Goal: Information Seeking & Learning: Compare options

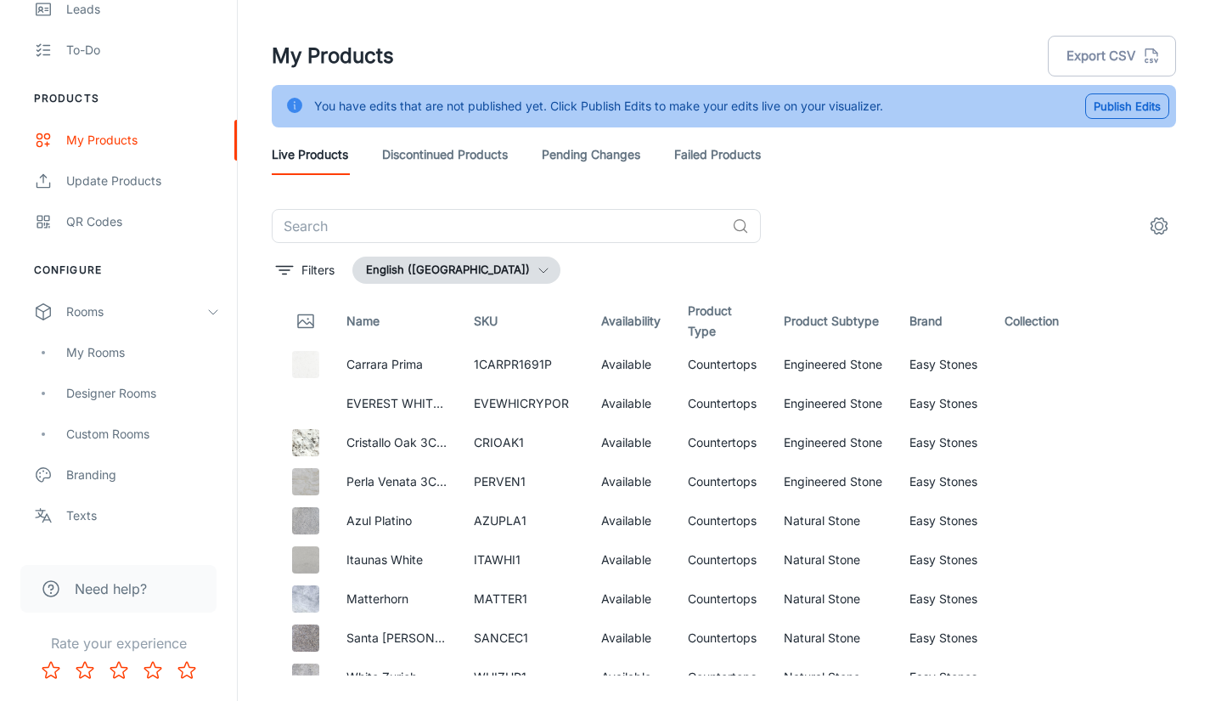
scroll to position [4842, 0]
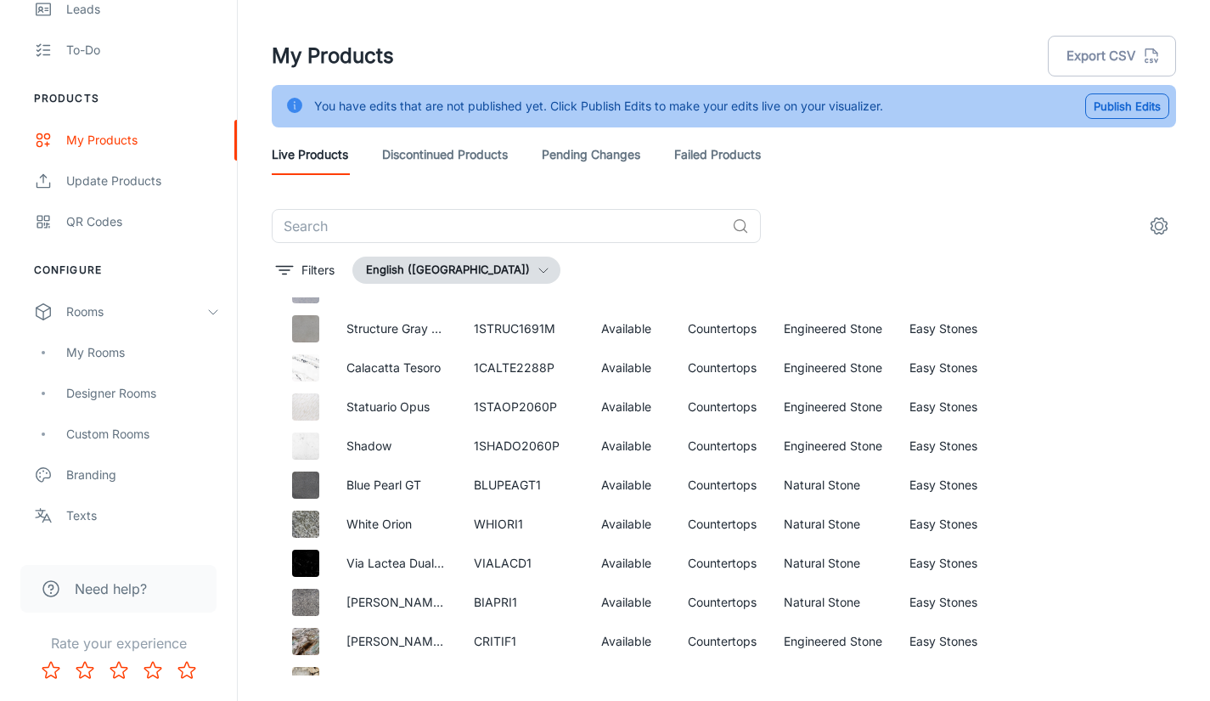
click at [866, 41] on div "My Products Export CSV" at bounding box center [724, 56] width 905 height 44
click at [115, 368] on div "My Rooms" at bounding box center [118, 352] width 237 height 41
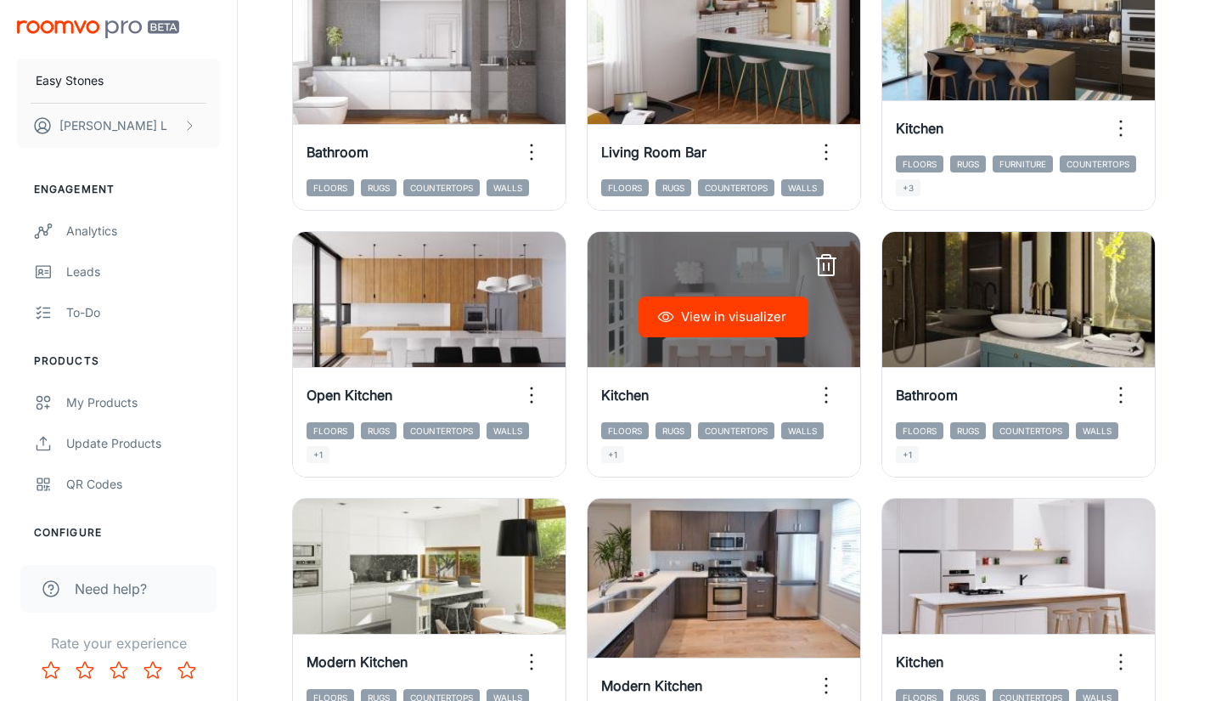
scroll to position [1104, 0]
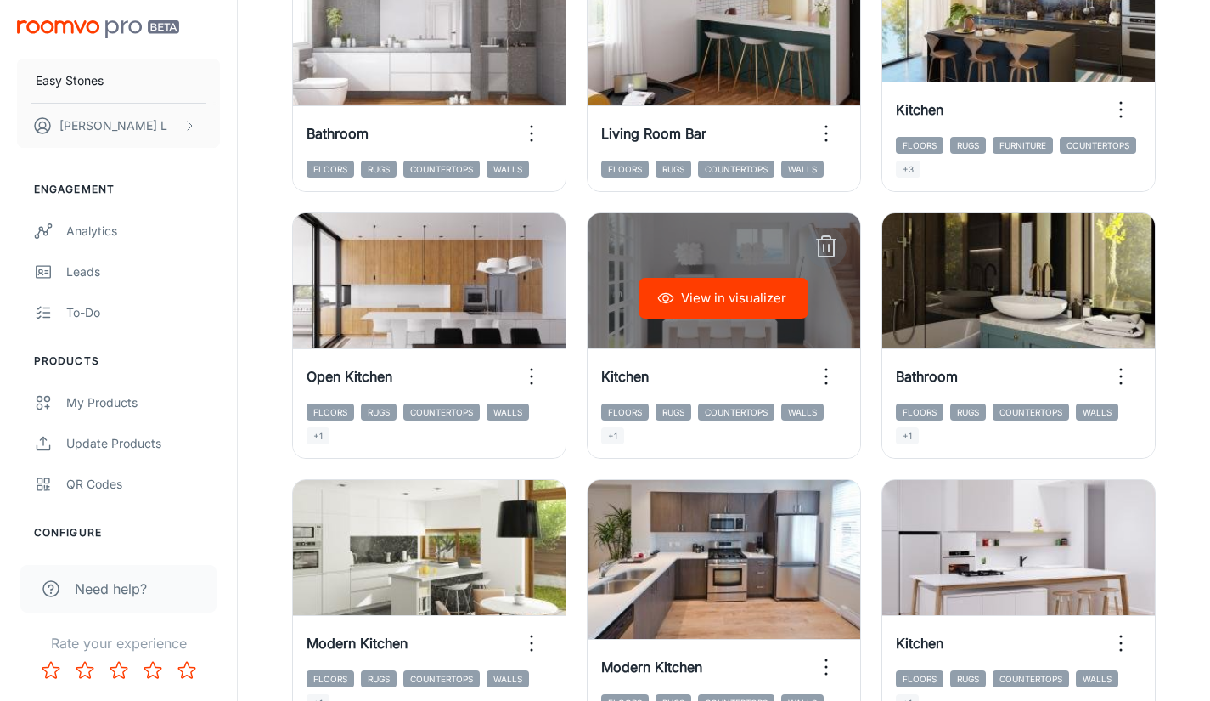
click at [827, 240] on line "button" at bounding box center [826, 240] width 19 height 0
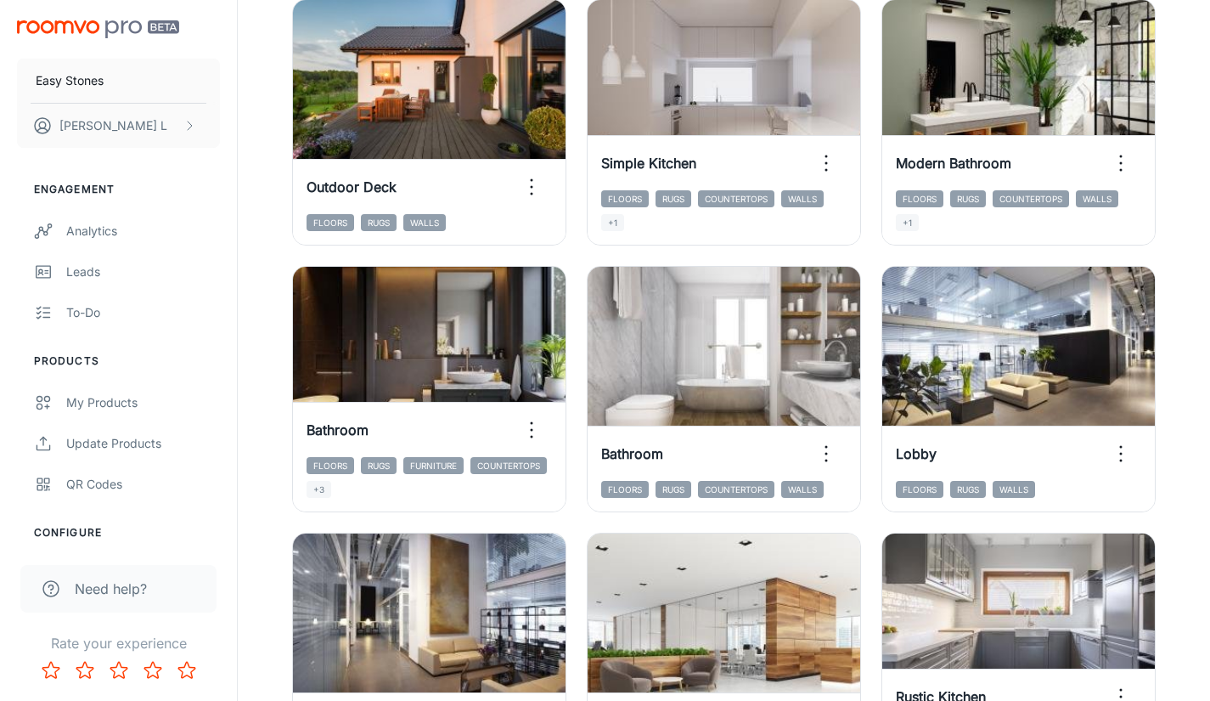
scroll to position [81, 0]
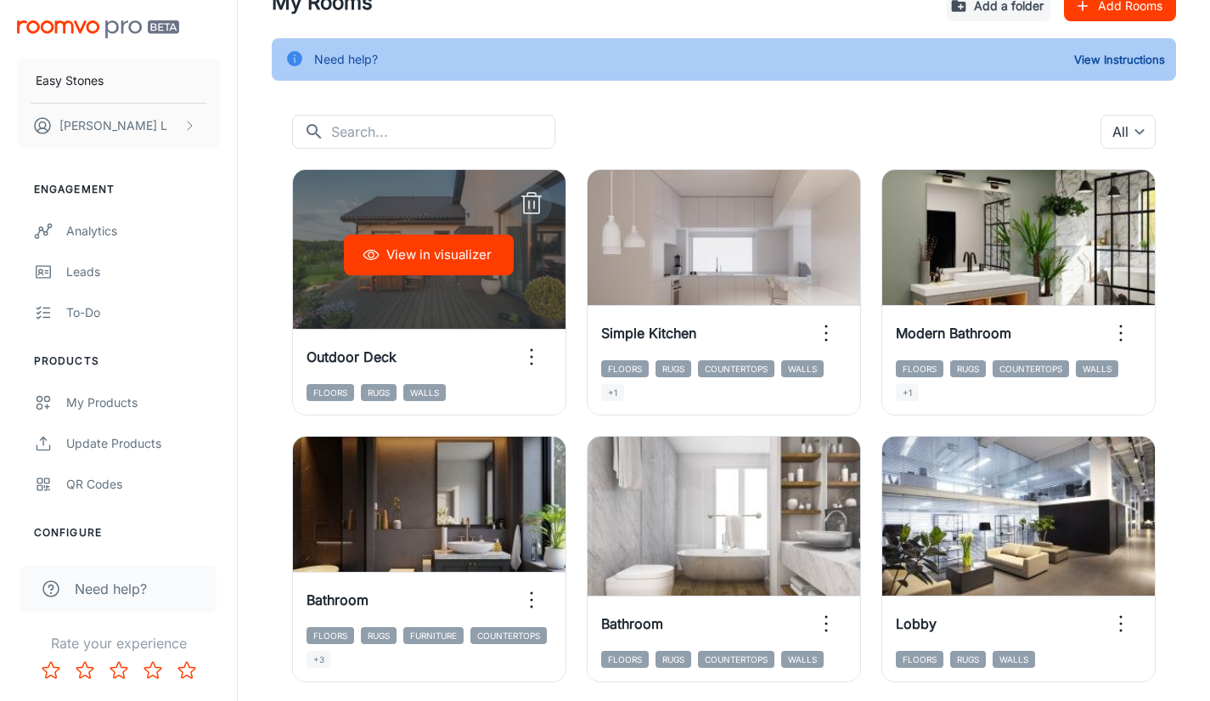
click at [539, 203] on icon "button" at bounding box center [531, 204] width 15 height 17
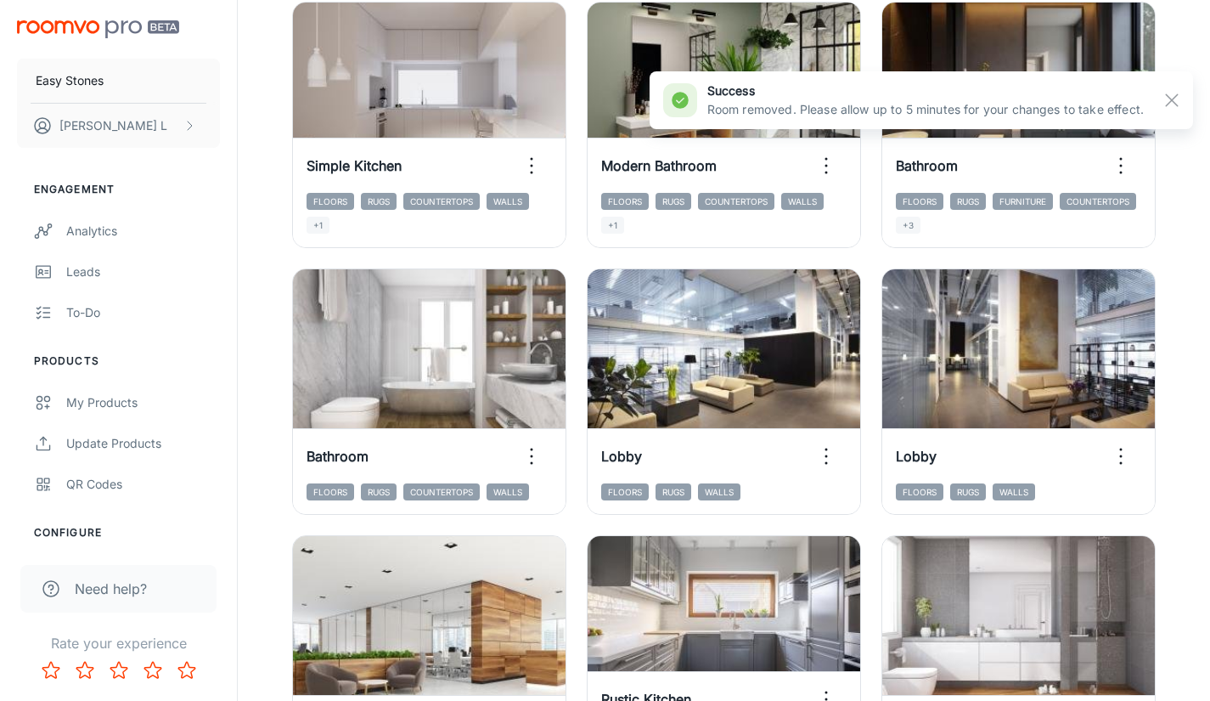
scroll to position [251, 0]
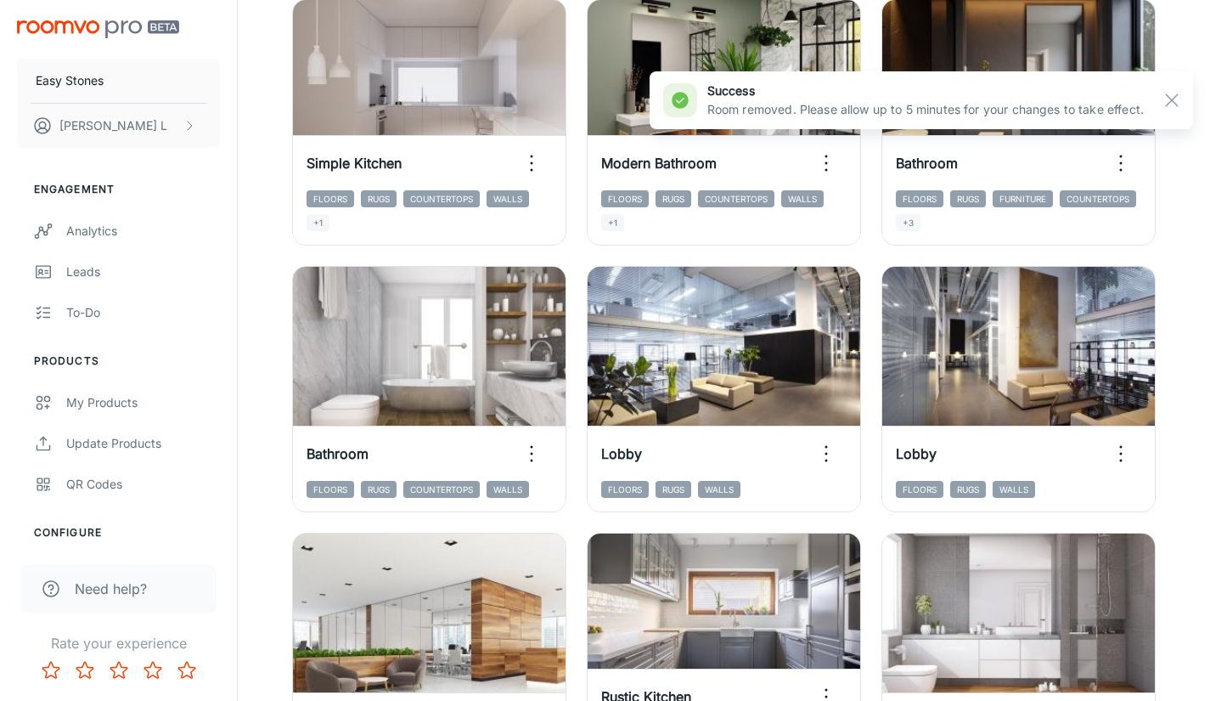
click at [1172, 104] on rect "button" at bounding box center [1172, 100] width 20 height 20
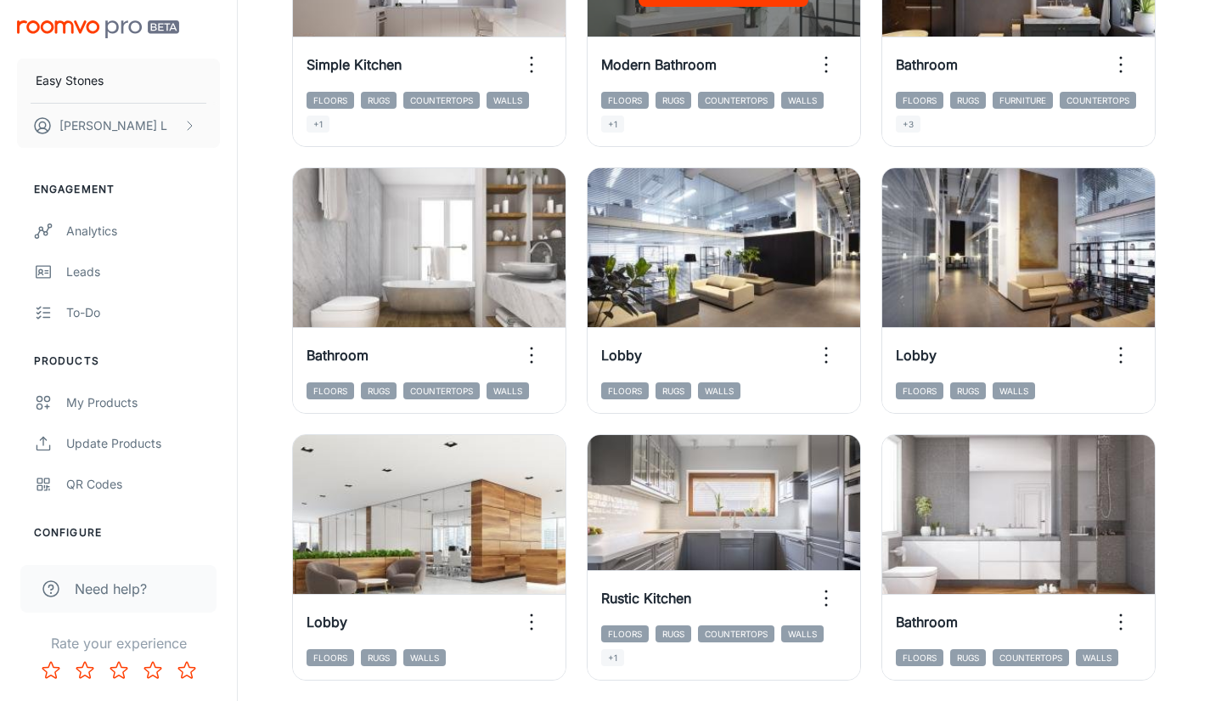
scroll to position [420, 0]
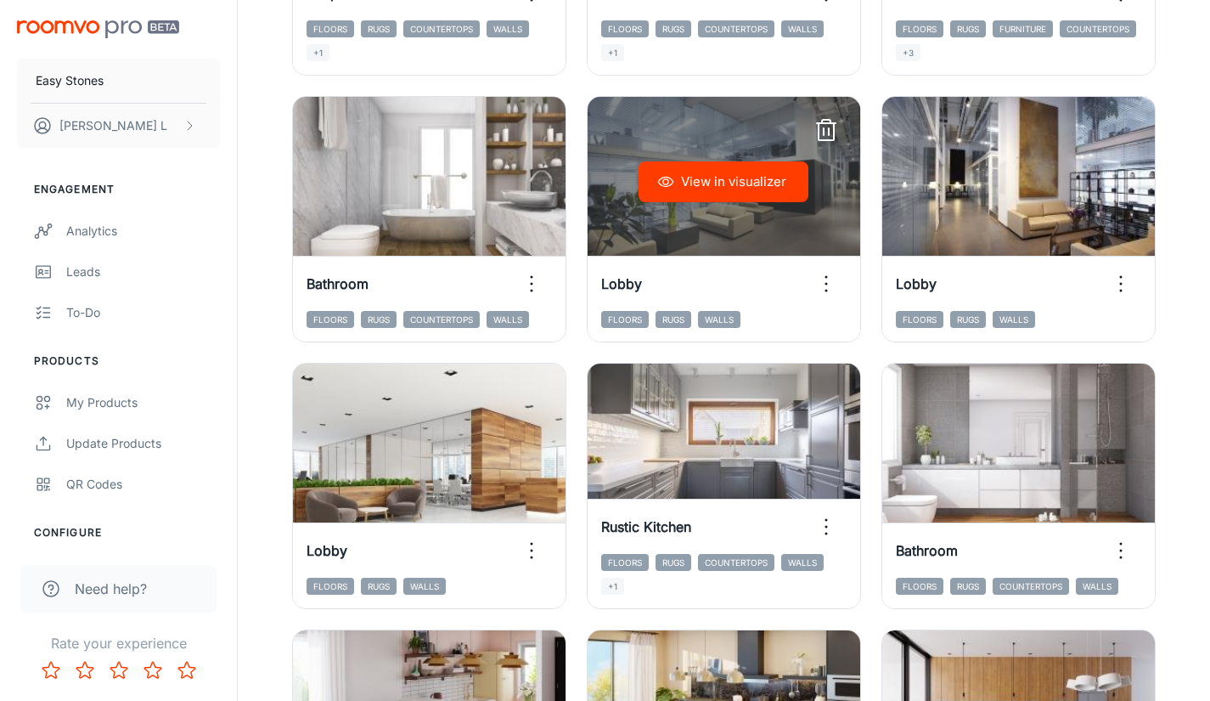
click at [829, 132] on line "button" at bounding box center [829, 131] width 0 height 7
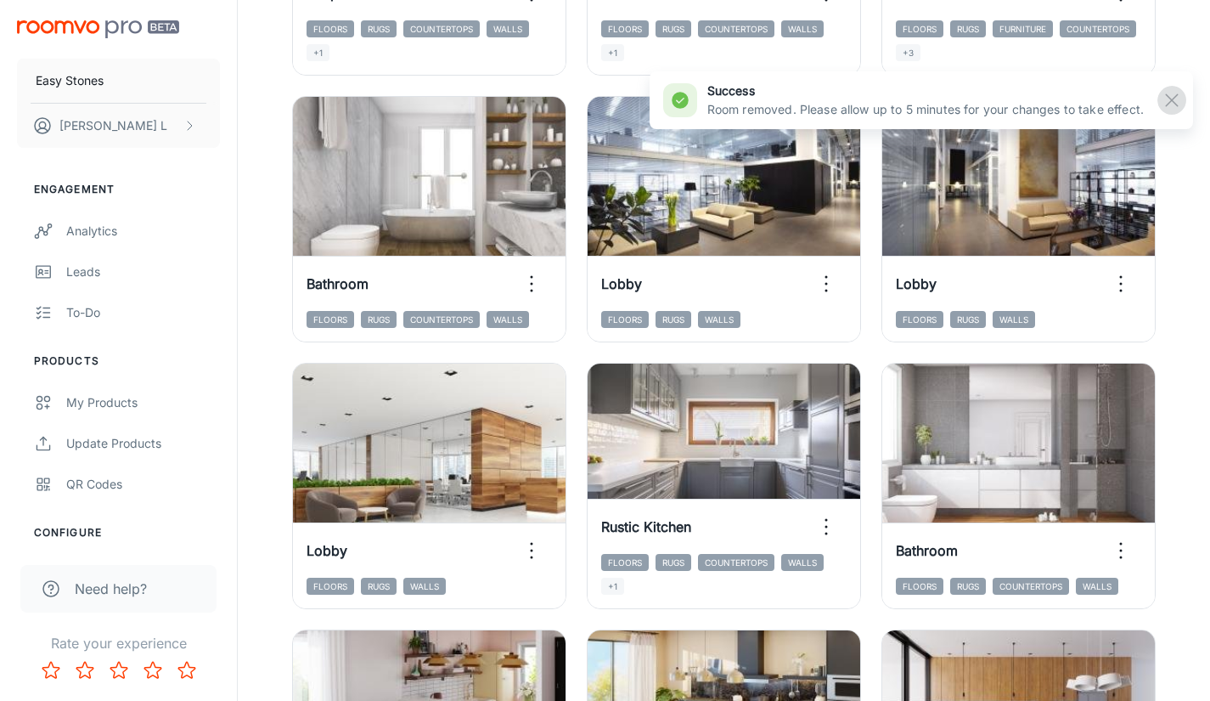
click at [1166, 106] on rect "button" at bounding box center [1172, 100] width 20 height 20
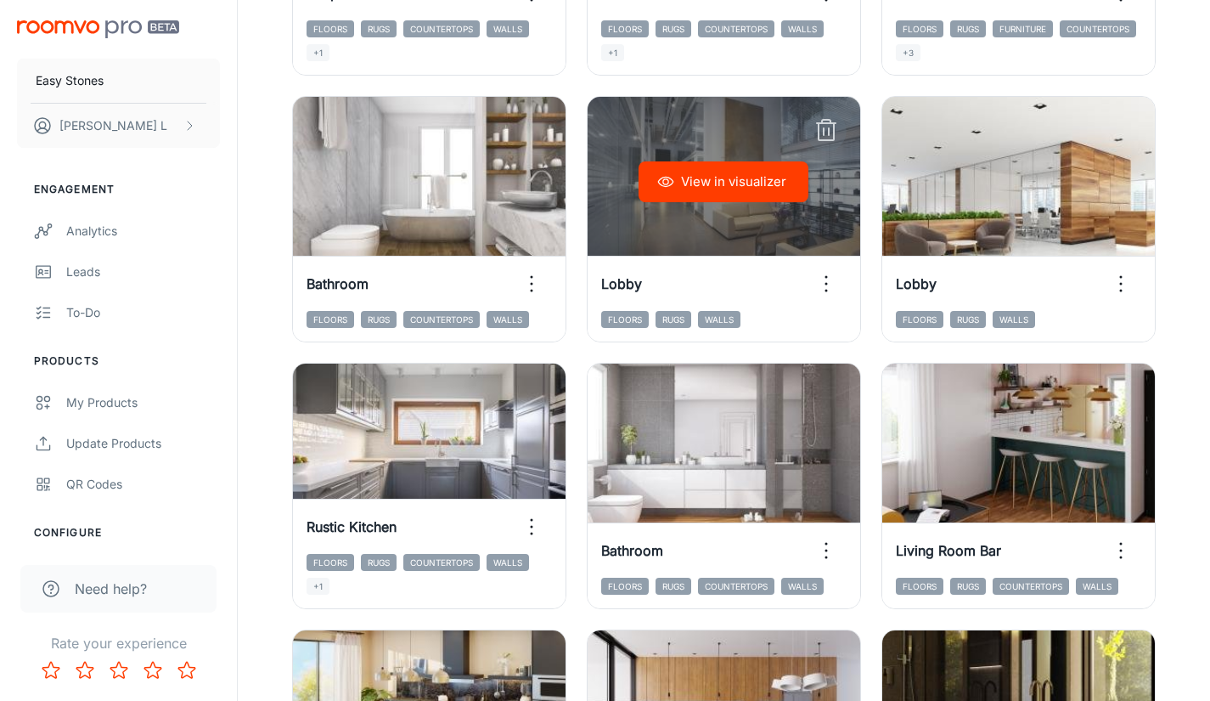
click at [831, 127] on icon "button" at bounding box center [826, 130] width 27 height 27
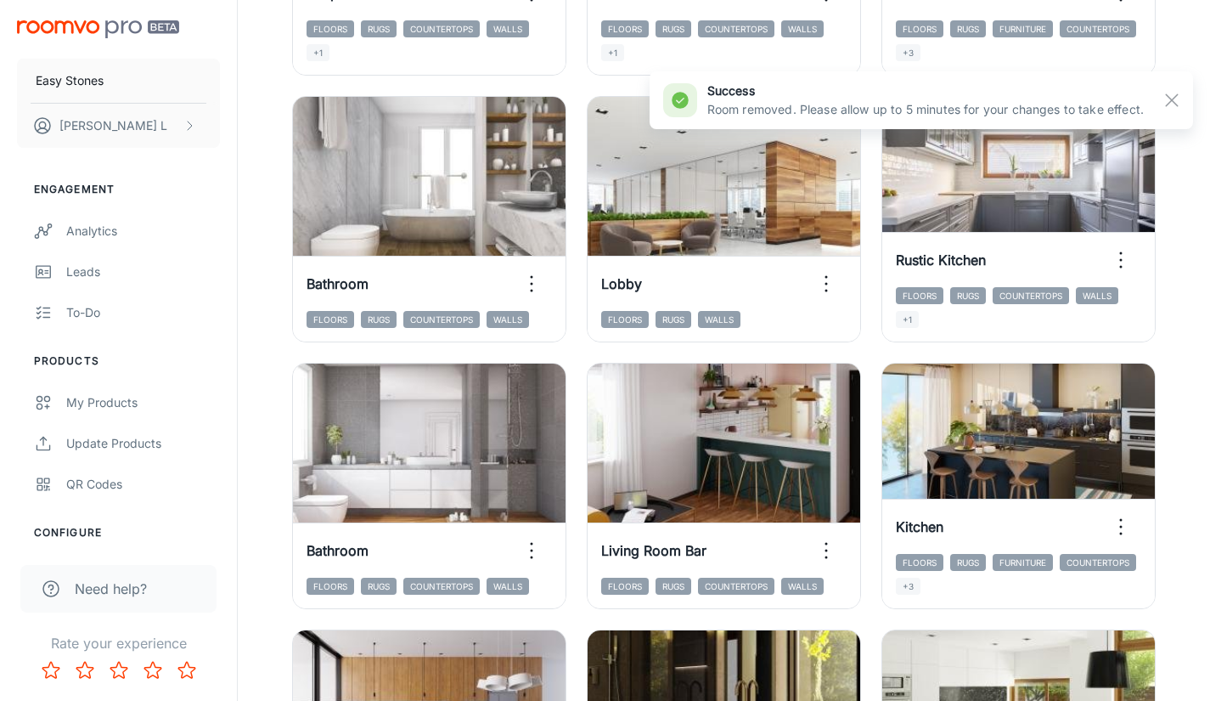
click at [1175, 99] on rect "button" at bounding box center [1172, 100] width 20 height 20
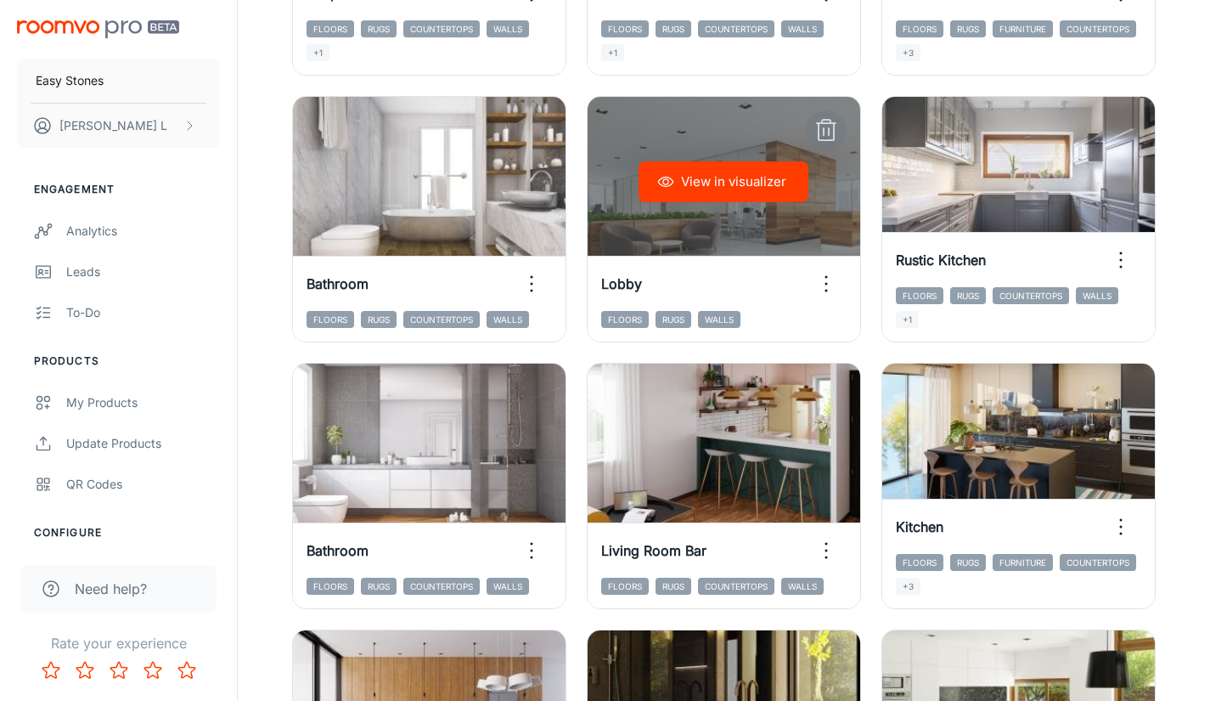
click at [829, 132] on line "button" at bounding box center [829, 131] width 0 height 7
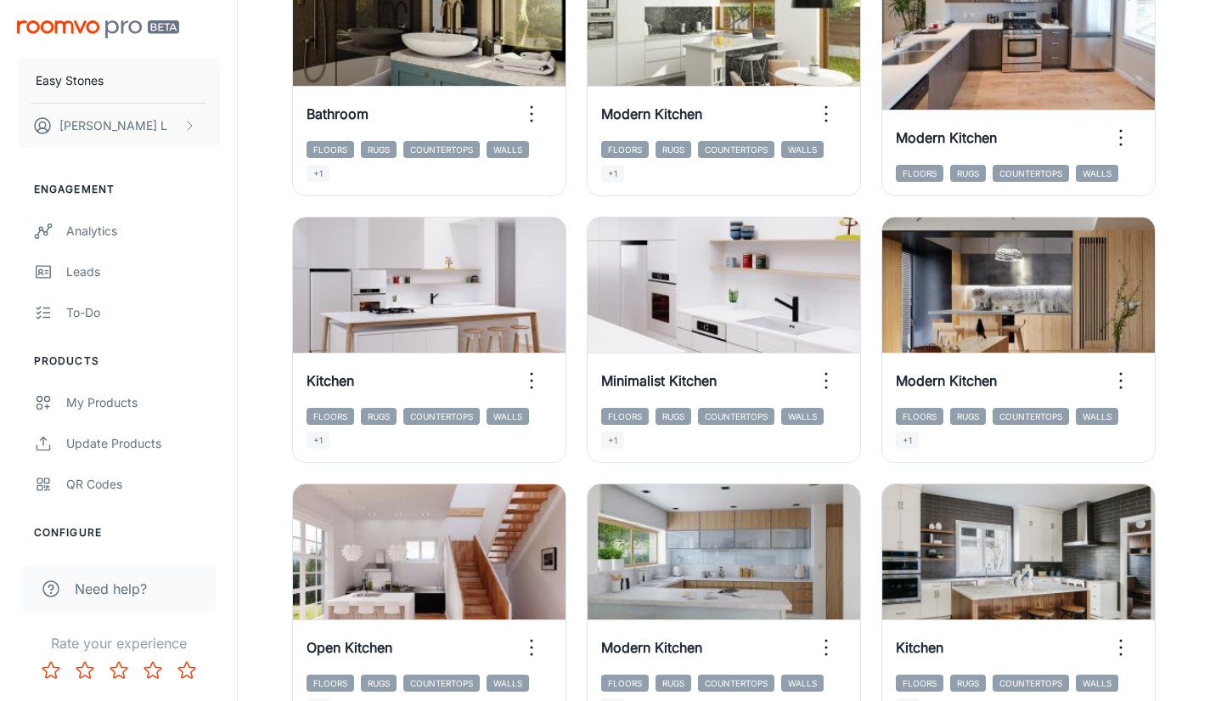
scroll to position [1185, 0]
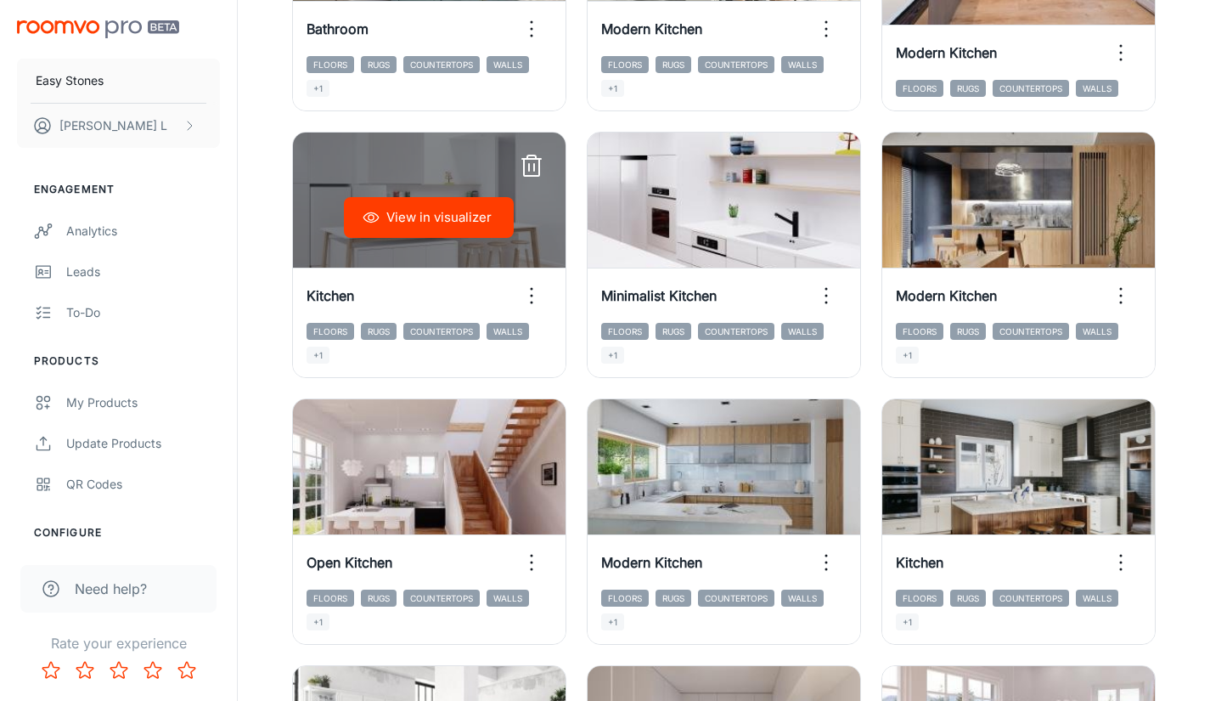
click at [527, 167] on icon "button" at bounding box center [531, 166] width 27 height 27
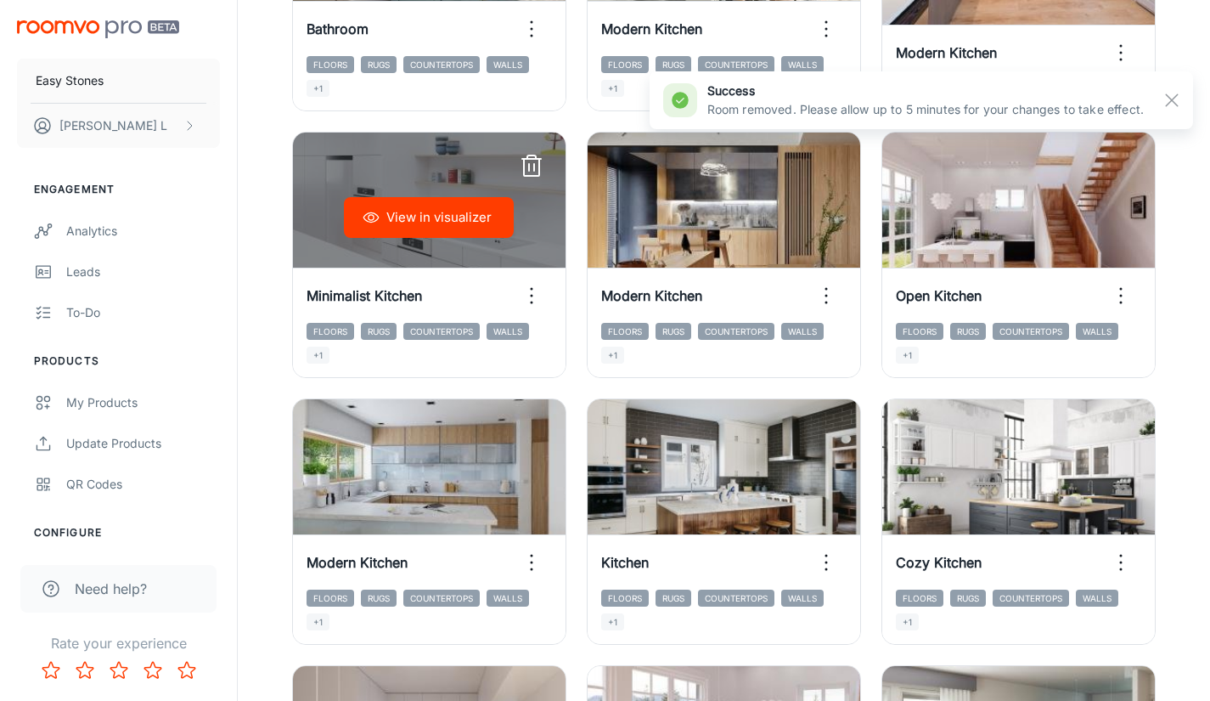
click at [534, 167] on line "button" at bounding box center [534, 167] width 0 height 7
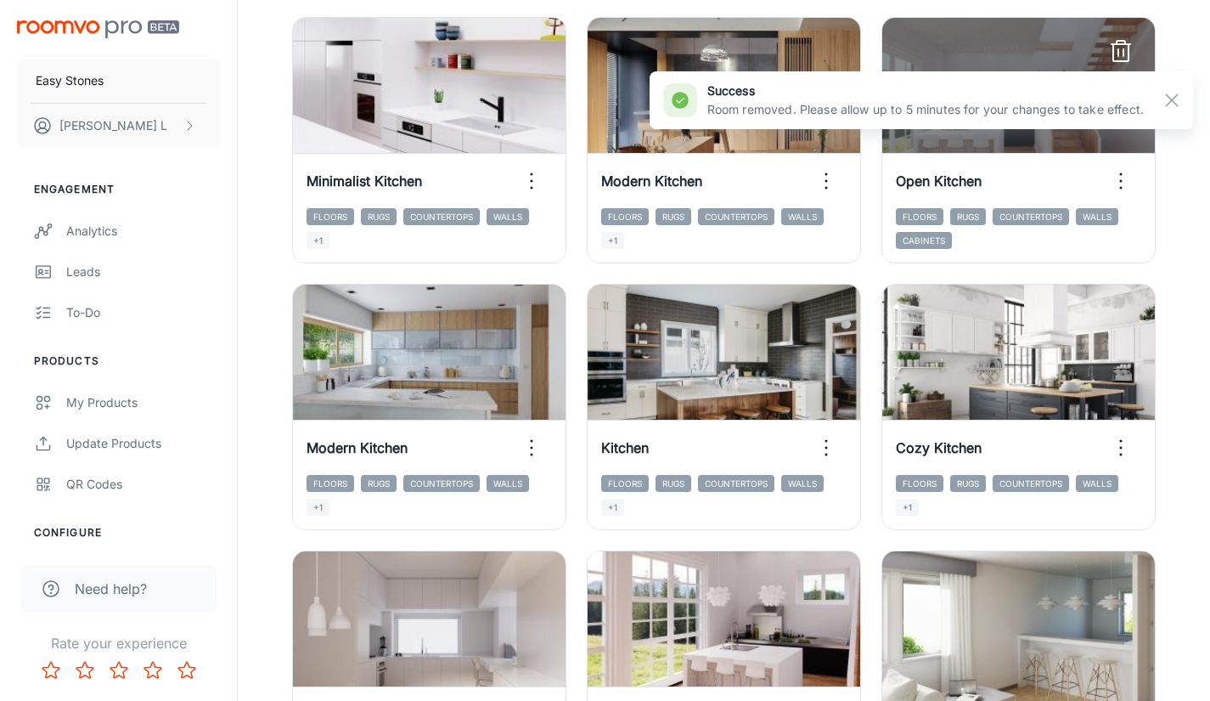
scroll to position [1355, 0]
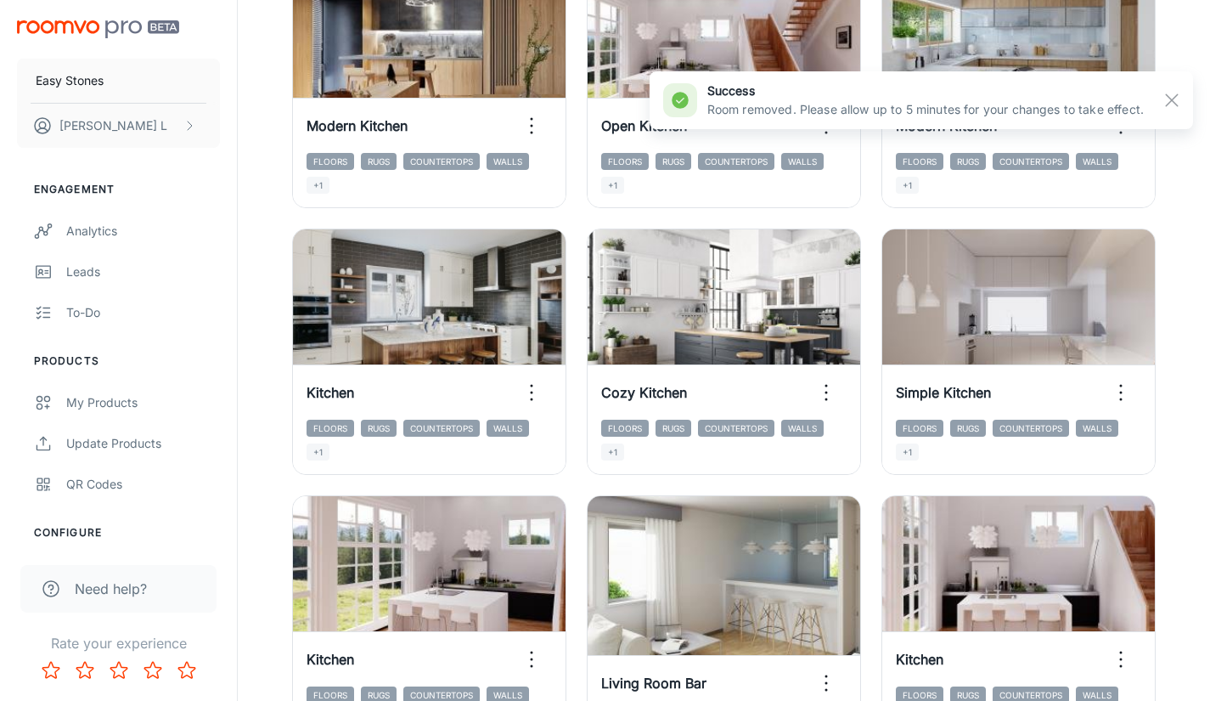
click at [1170, 102] on line "button" at bounding box center [1172, 100] width 12 height 12
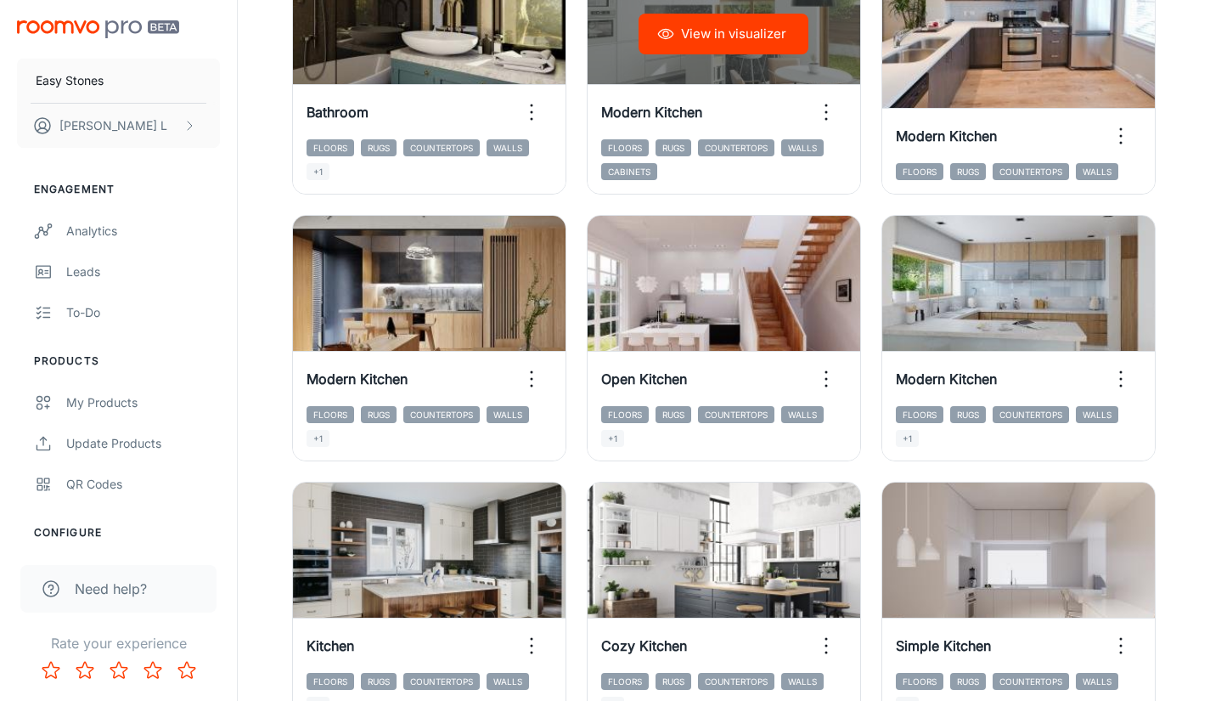
scroll to position [1100, 0]
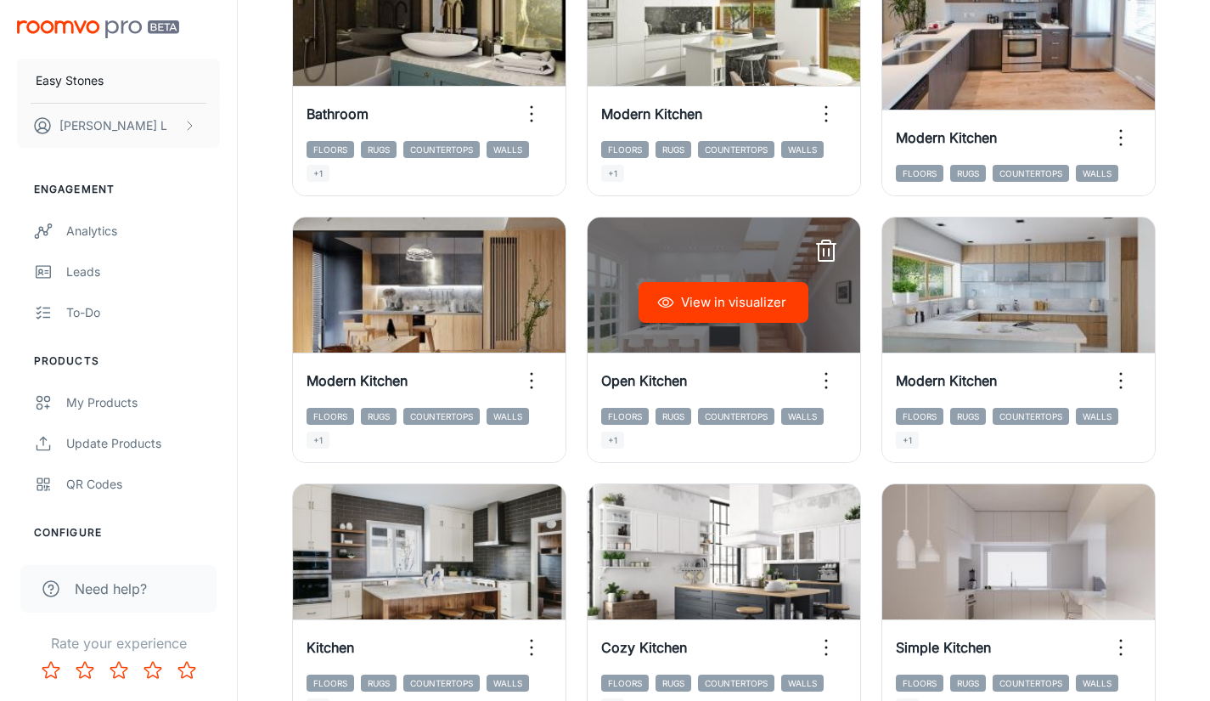
click at [820, 252] on icon "button" at bounding box center [826, 251] width 27 height 27
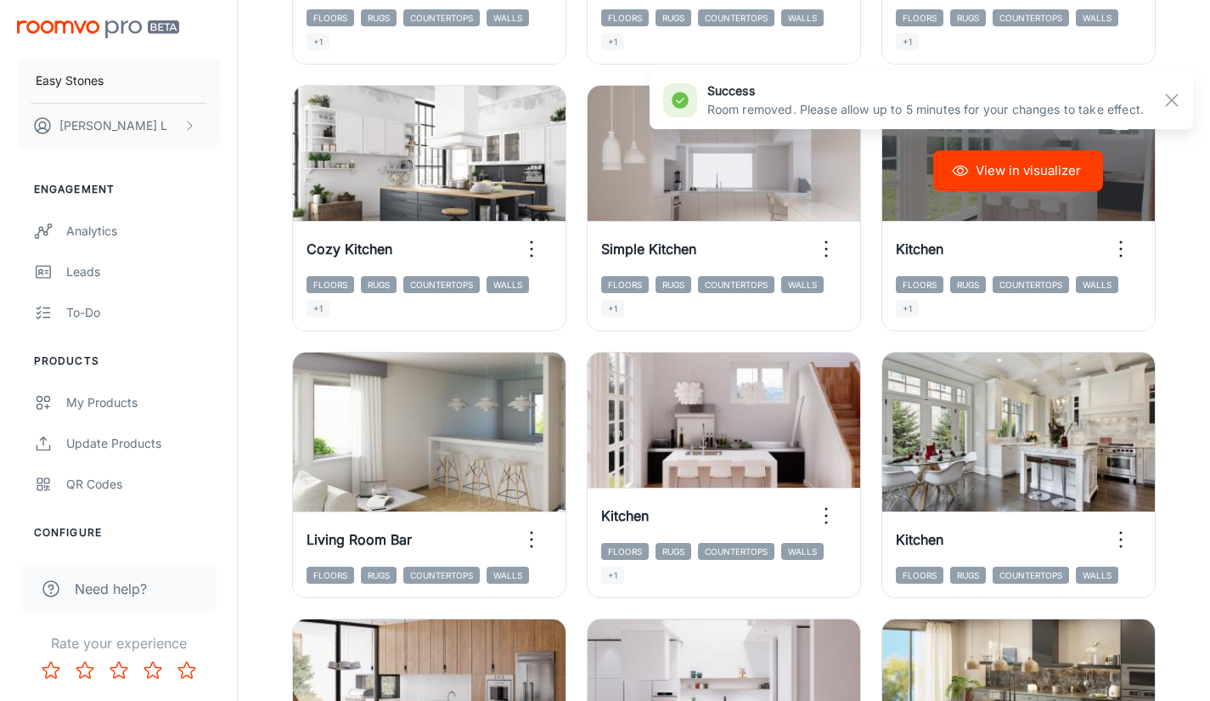
scroll to position [1440, 0]
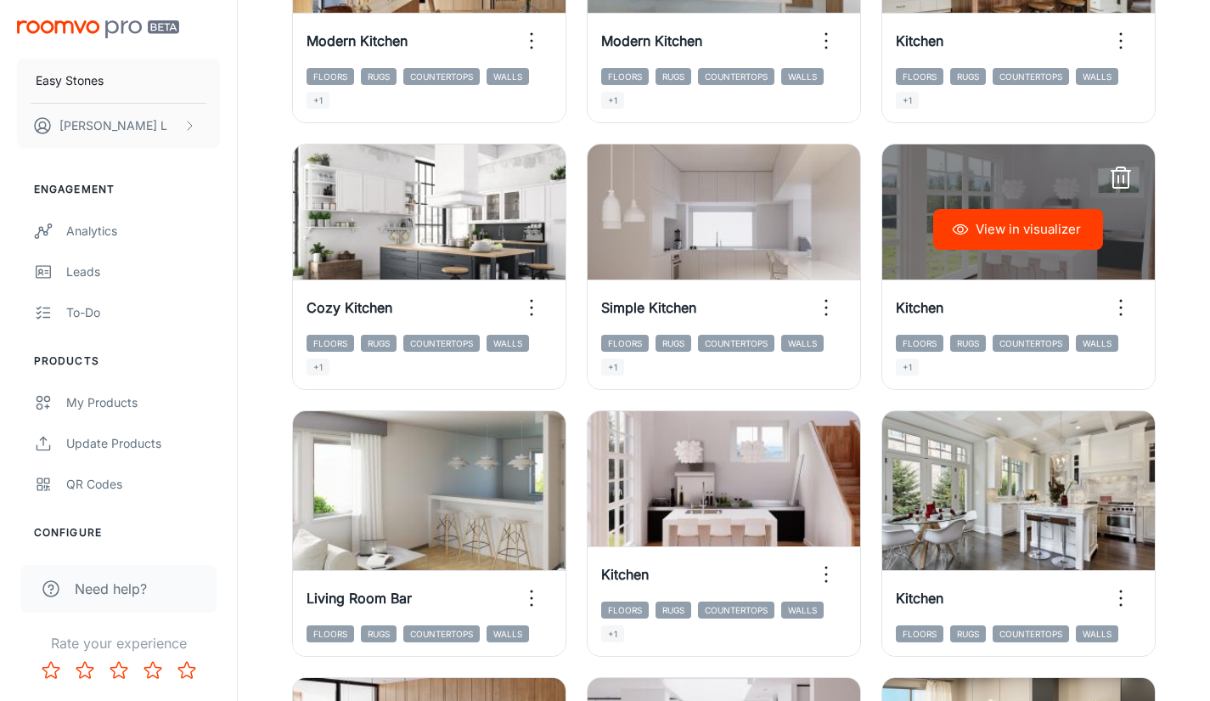
click at [1122, 171] on line "button" at bounding box center [1121, 171] width 19 height 0
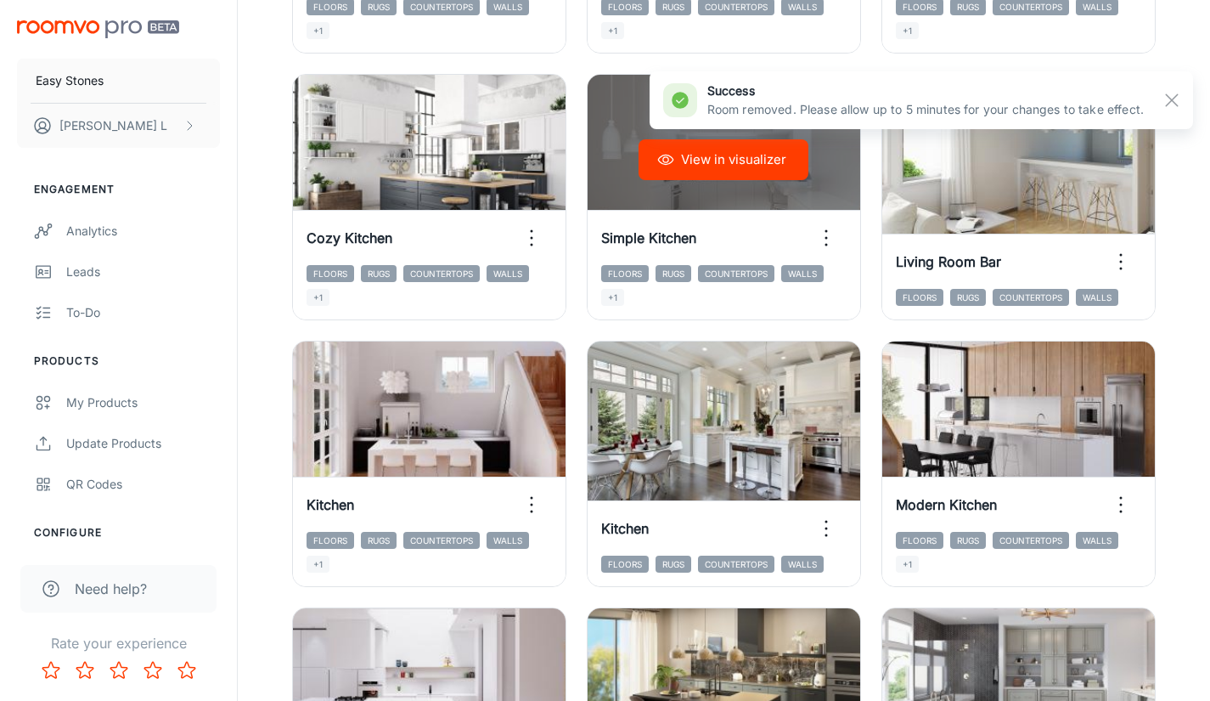
scroll to position [1525, 0]
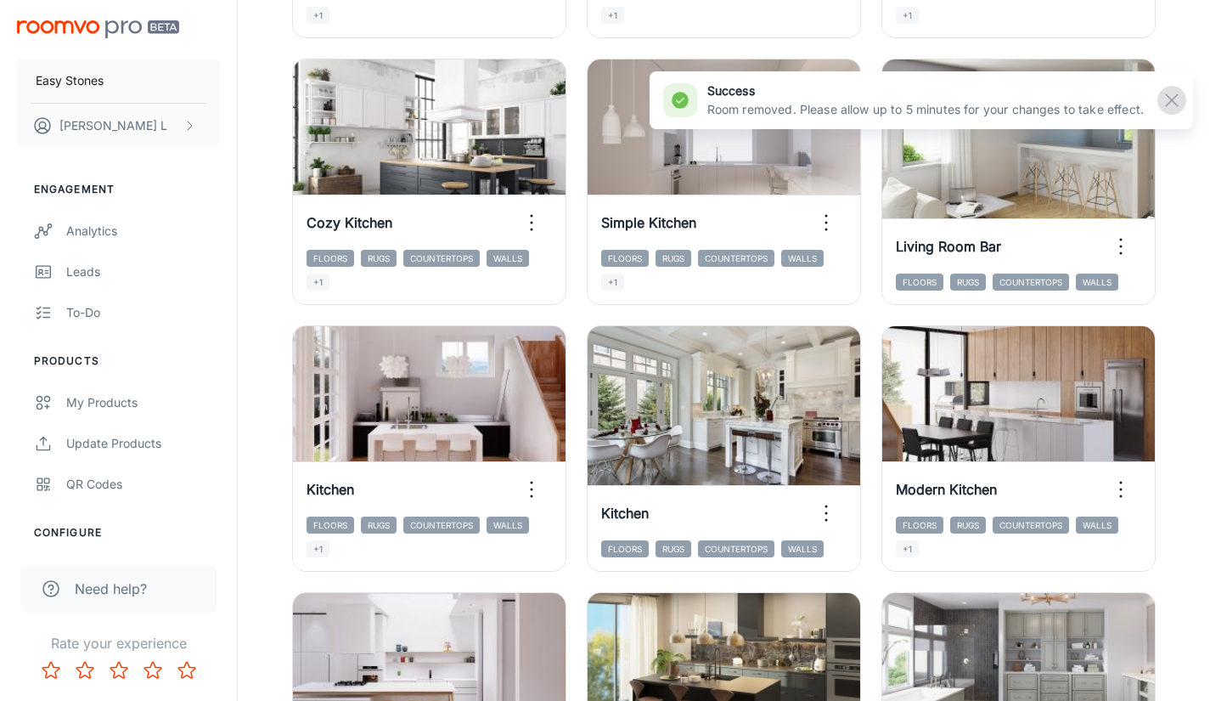
click at [1174, 108] on rect "button" at bounding box center [1172, 100] width 20 height 20
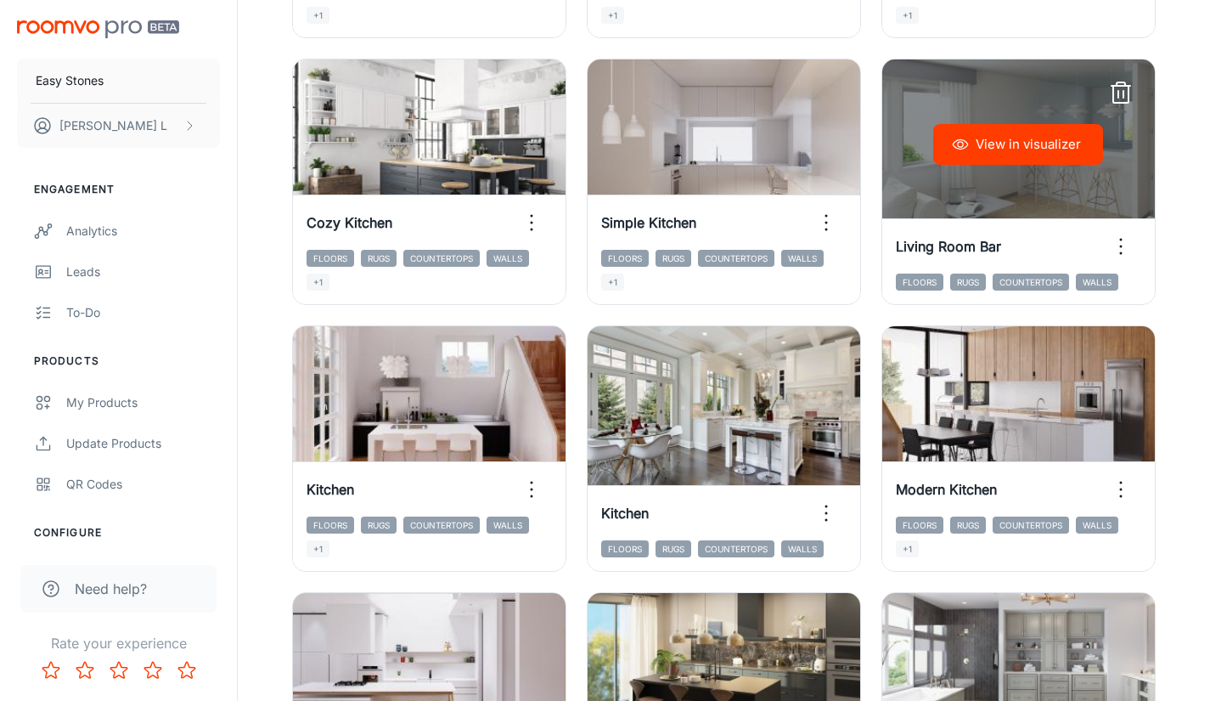
click at [1121, 92] on icon "button" at bounding box center [1121, 93] width 27 height 27
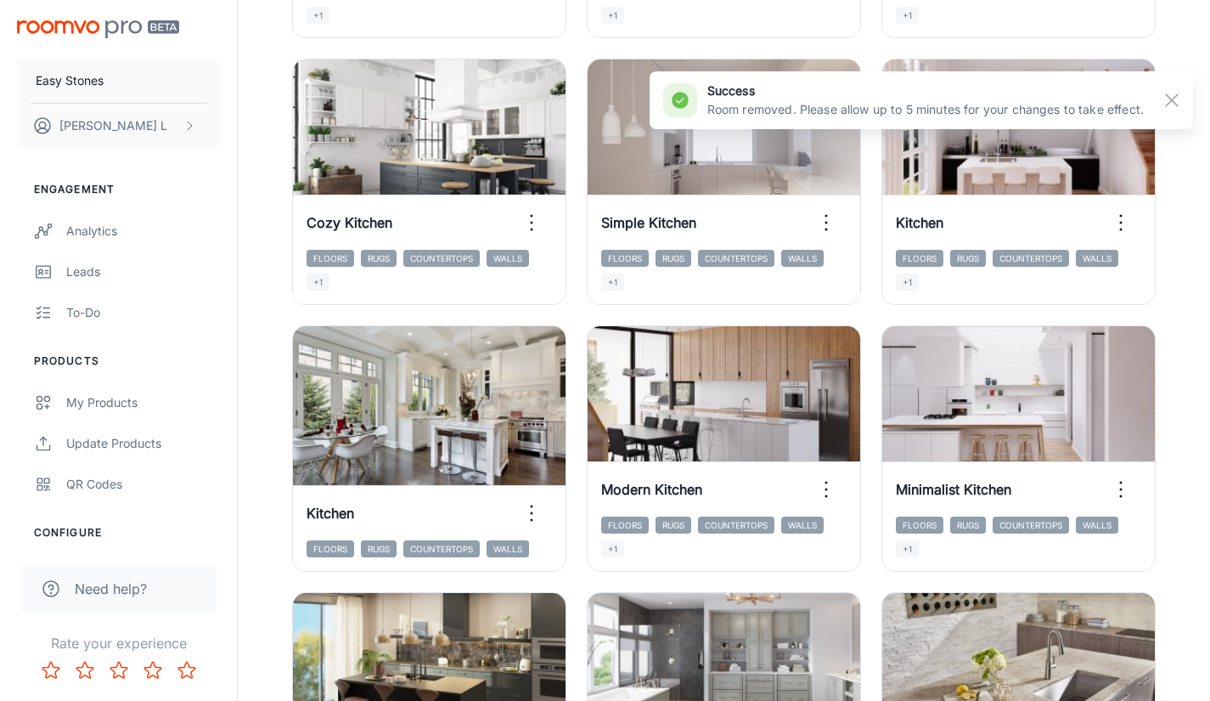
click at [284, 209] on div "View in visualizer Cozy Kitchen Floors Rugs Countertops Walls +1" at bounding box center [419, 171] width 295 height 267
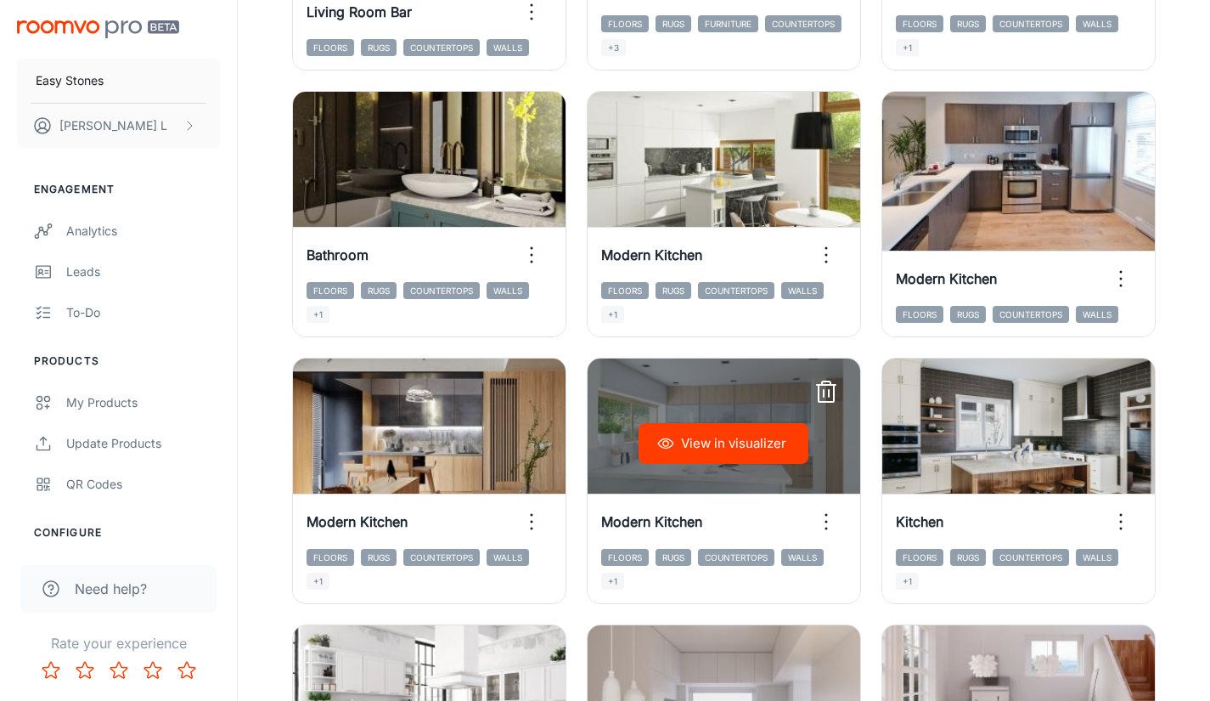
scroll to position [821, 0]
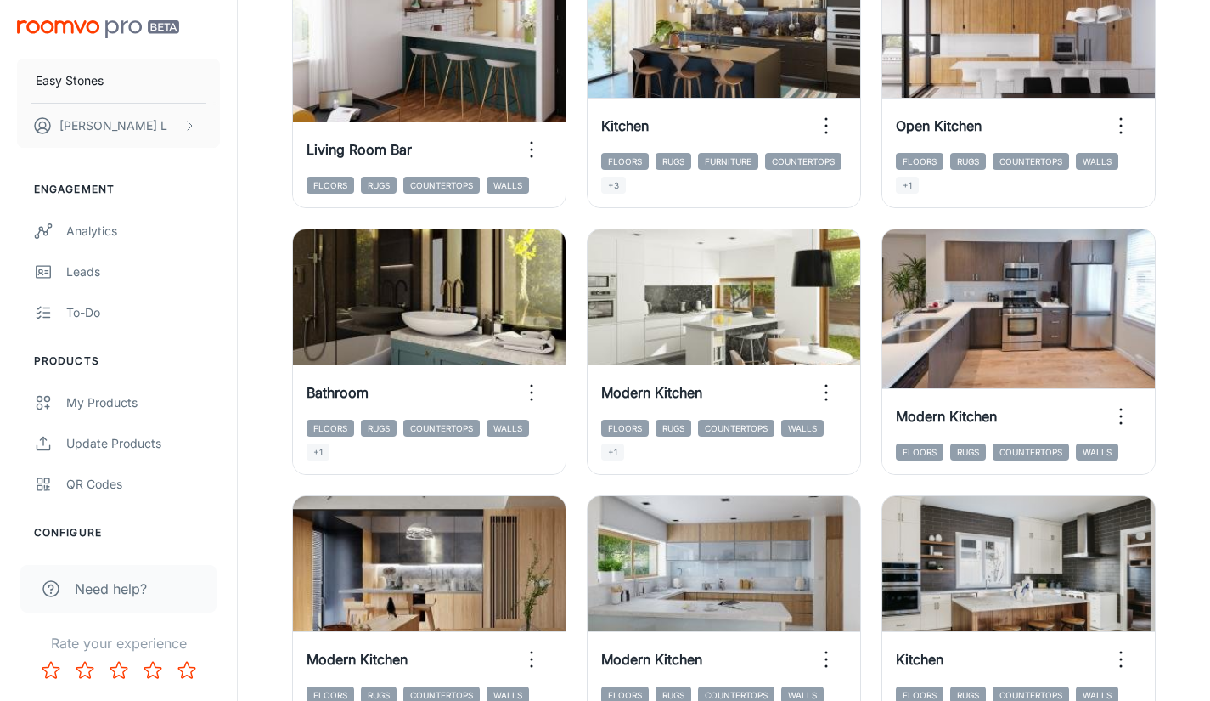
click at [877, 221] on div "View in visualizer Modern Kitchen Floors Rugs Countertops Walls" at bounding box center [1008, 341] width 295 height 267
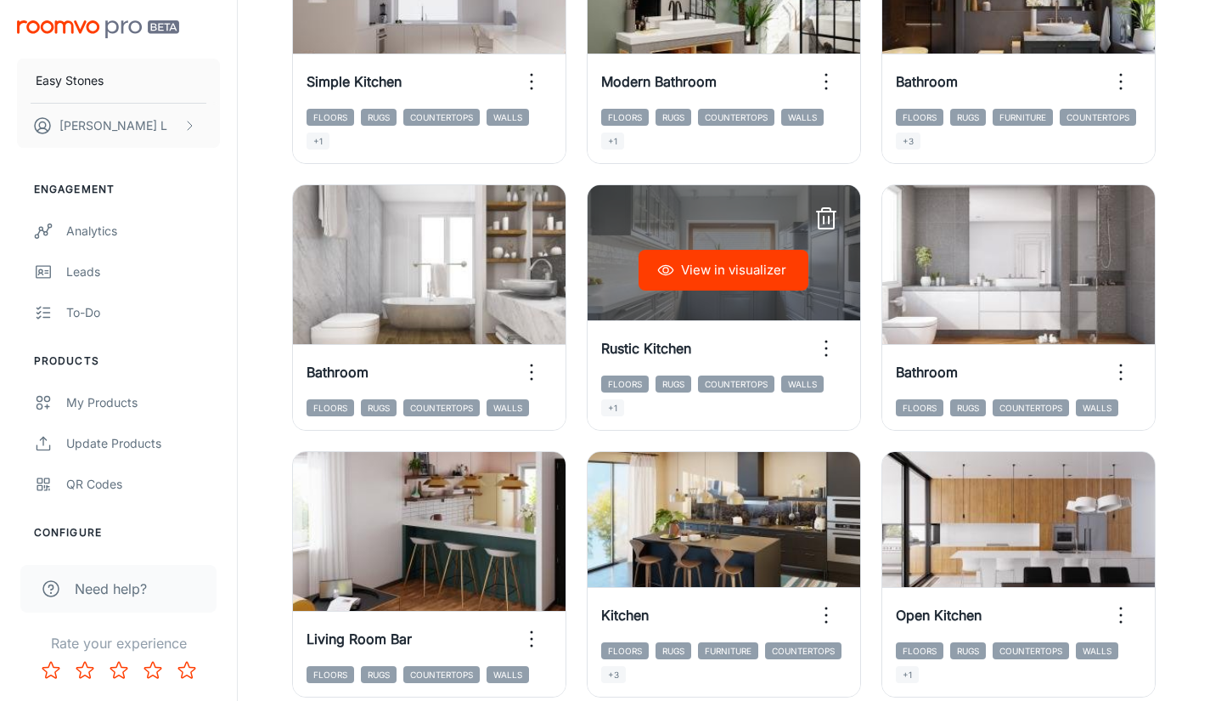
scroll to position [312, 0]
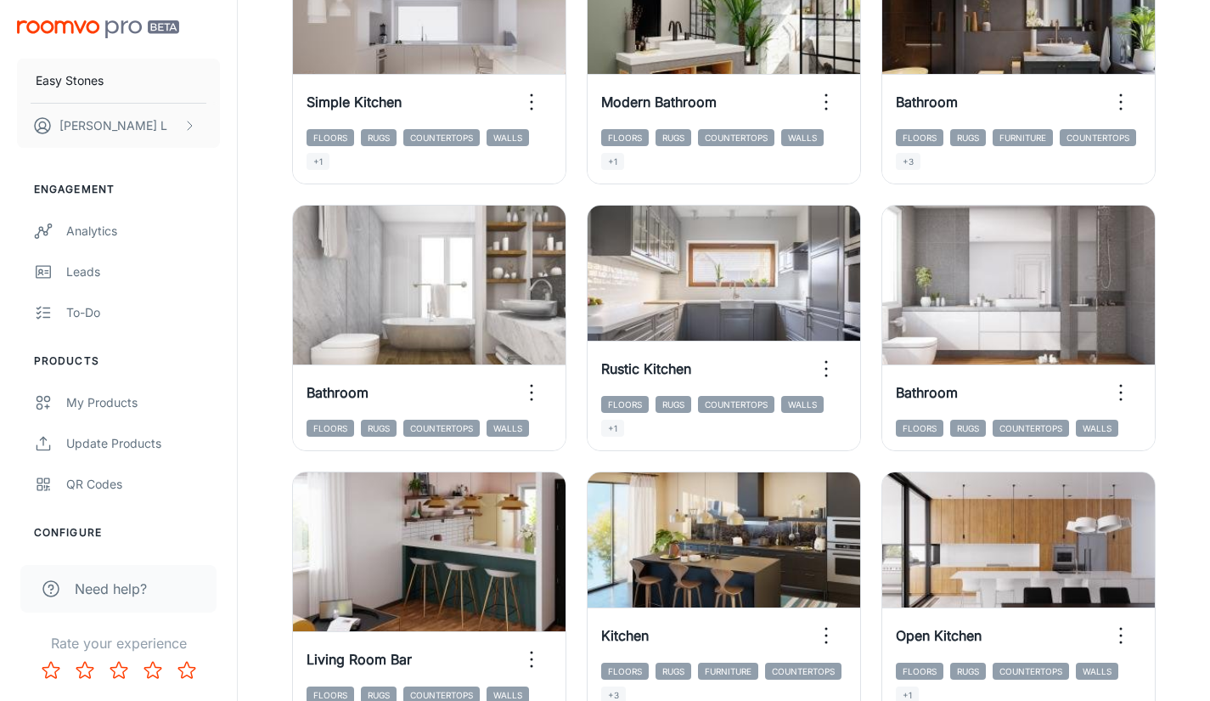
click at [880, 197] on div "View in visualizer Bathroom Floors Rugs Countertops Walls" at bounding box center [1008, 317] width 295 height 267
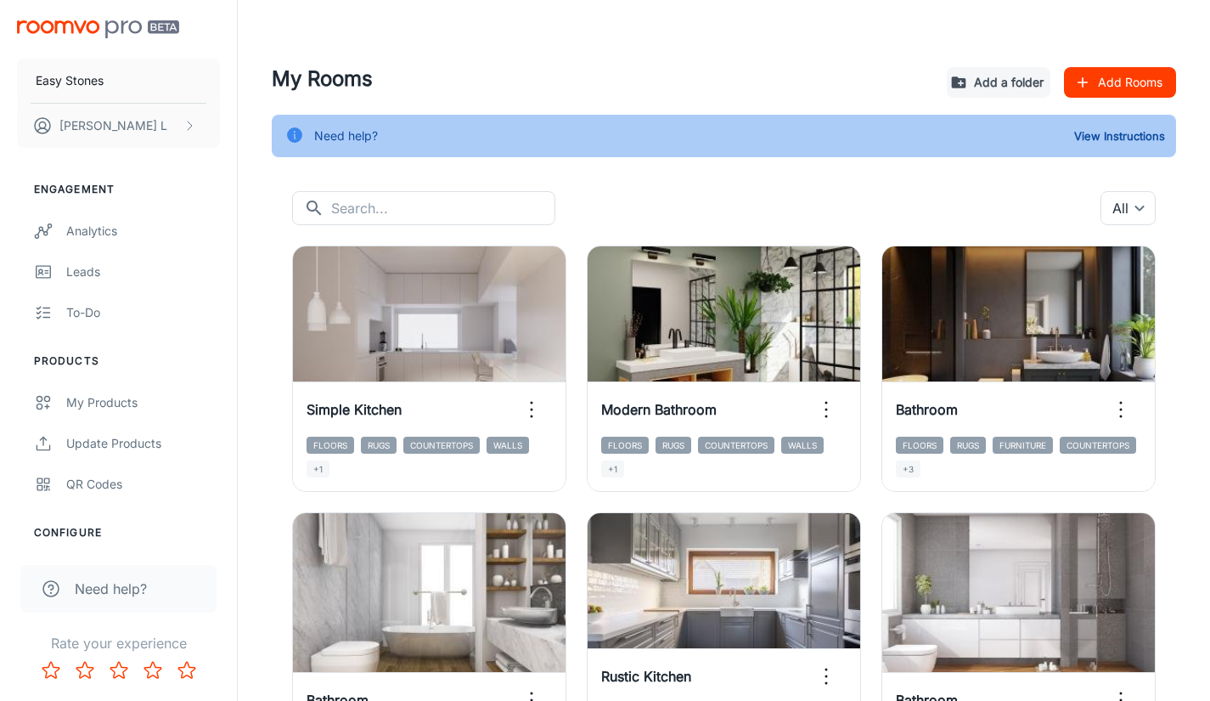
scroll to position [0, 0]
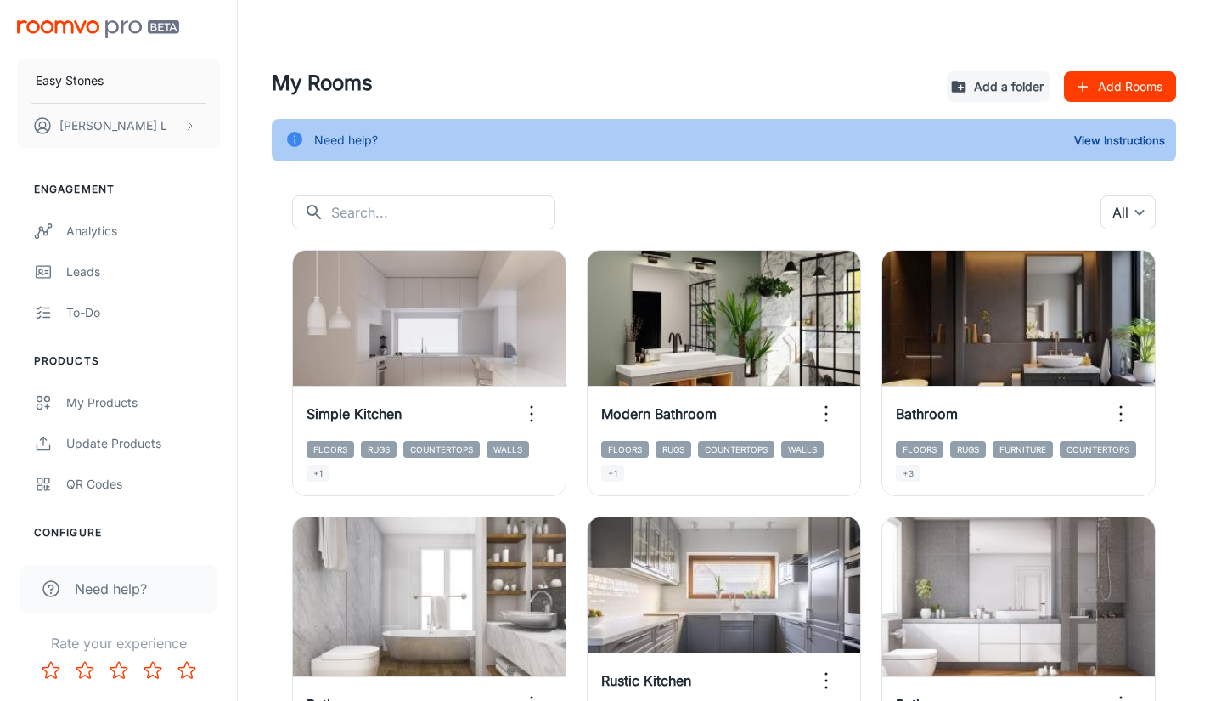
click at [765, 217] on div "​ ​ All ​" at bounding box center [724, 212] width 864 height 34
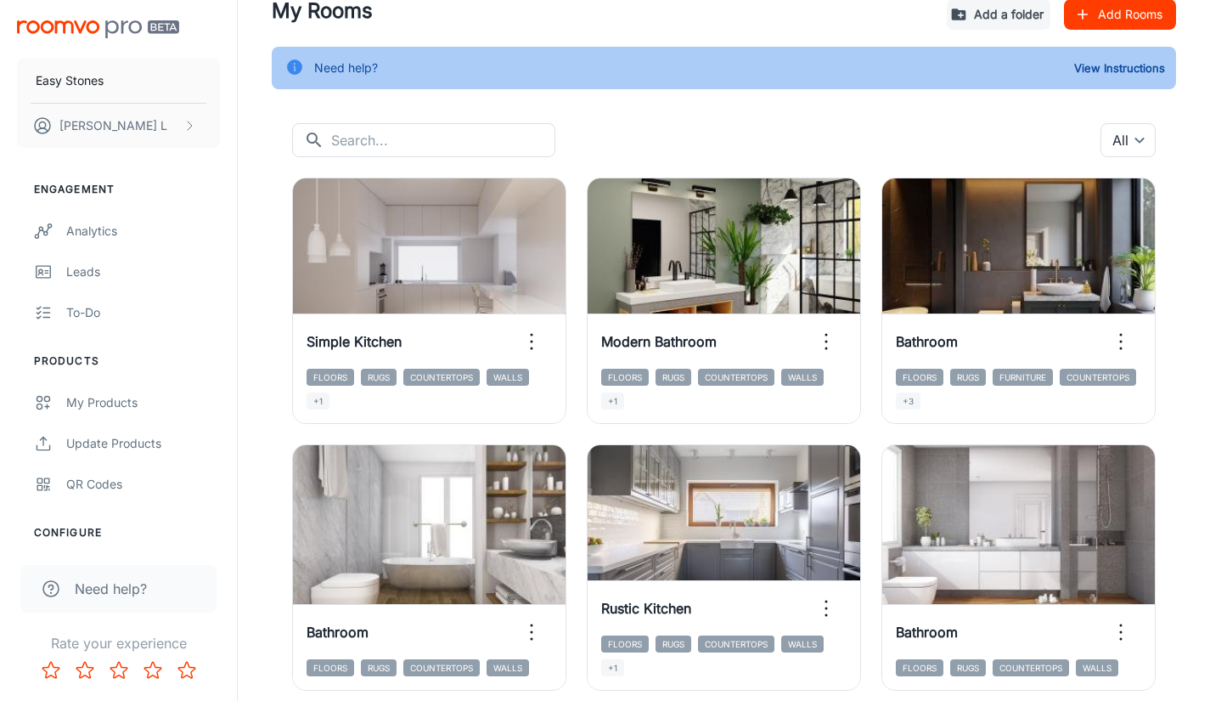
scroll to position [170, 0]
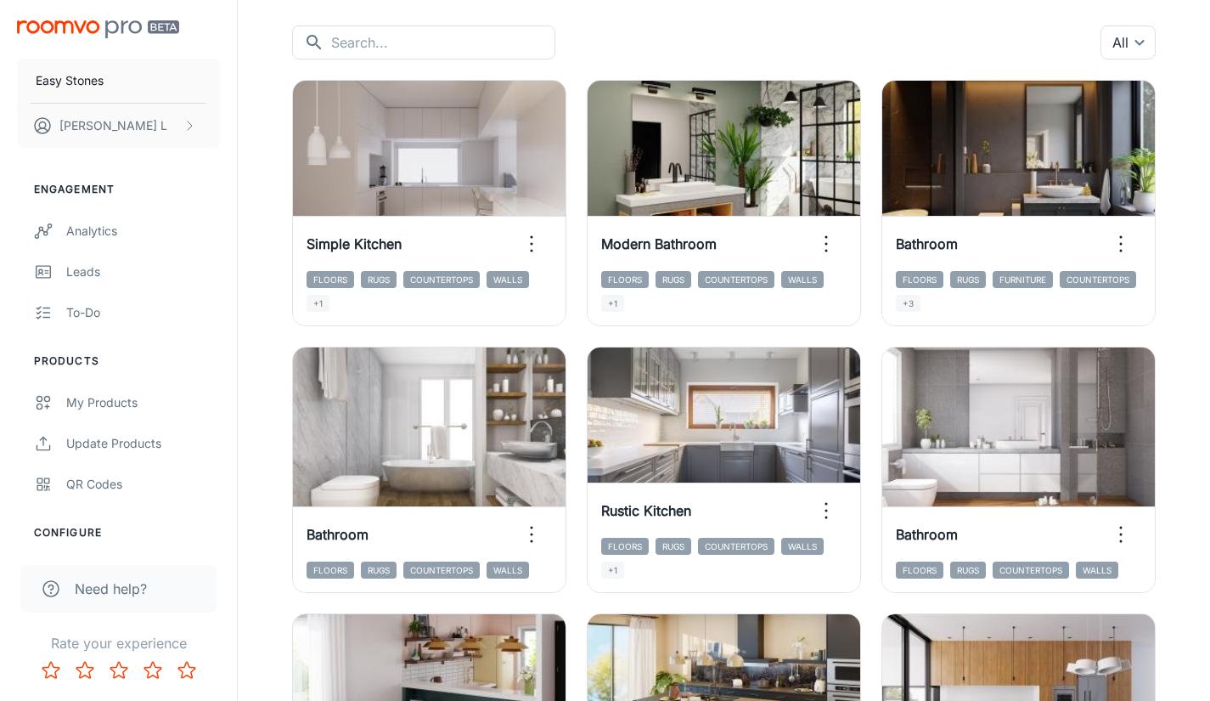
click at [869, 172] on div "View in visualizer Bathroom Floors Rugs Furniture Countertops +3" at bounding box center [1008, 192] width 295 height 267
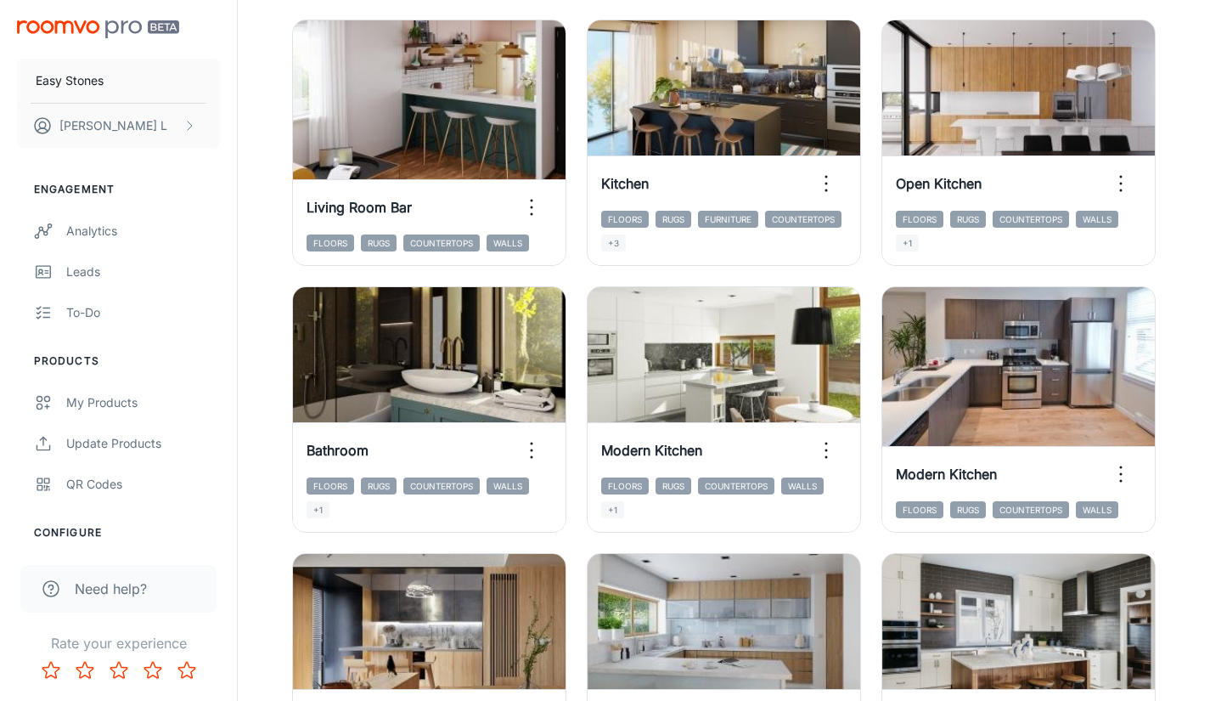
scroll to position [764, 0]
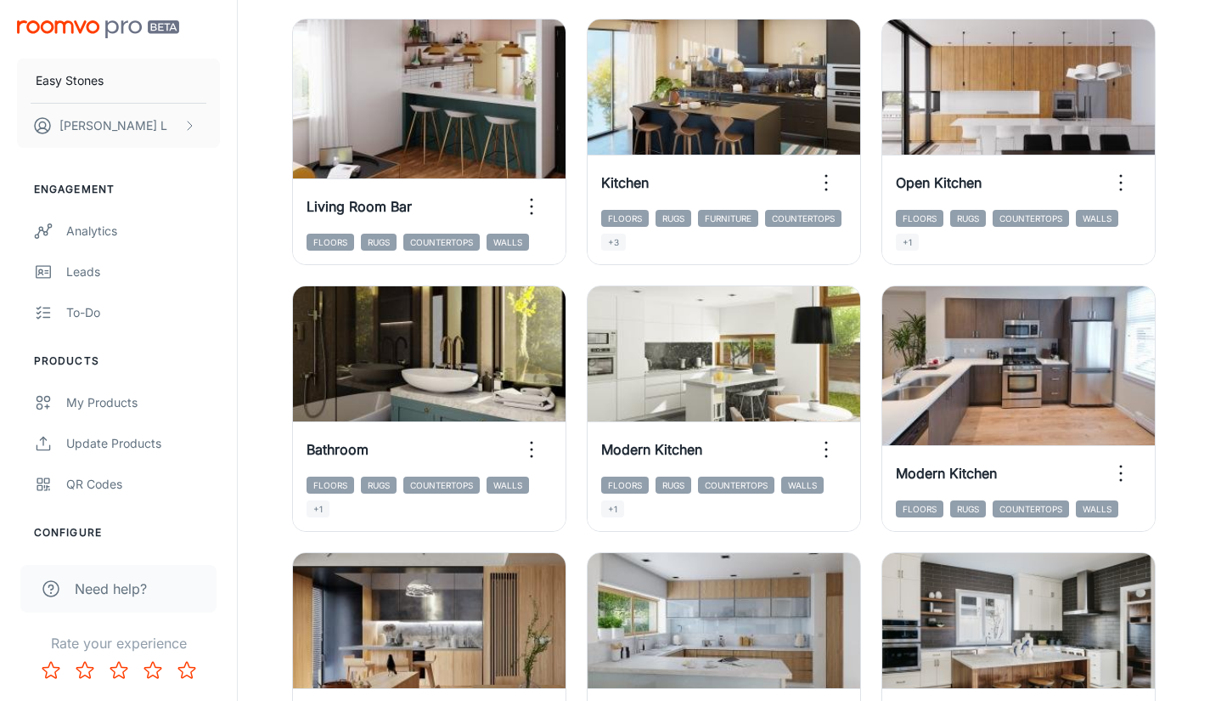
click at [875, 172] on div "View in visualizer Open Kitchen Floors Rugs Countertops Walls +1" at bounding box center [1008, 131] width 295 height 267
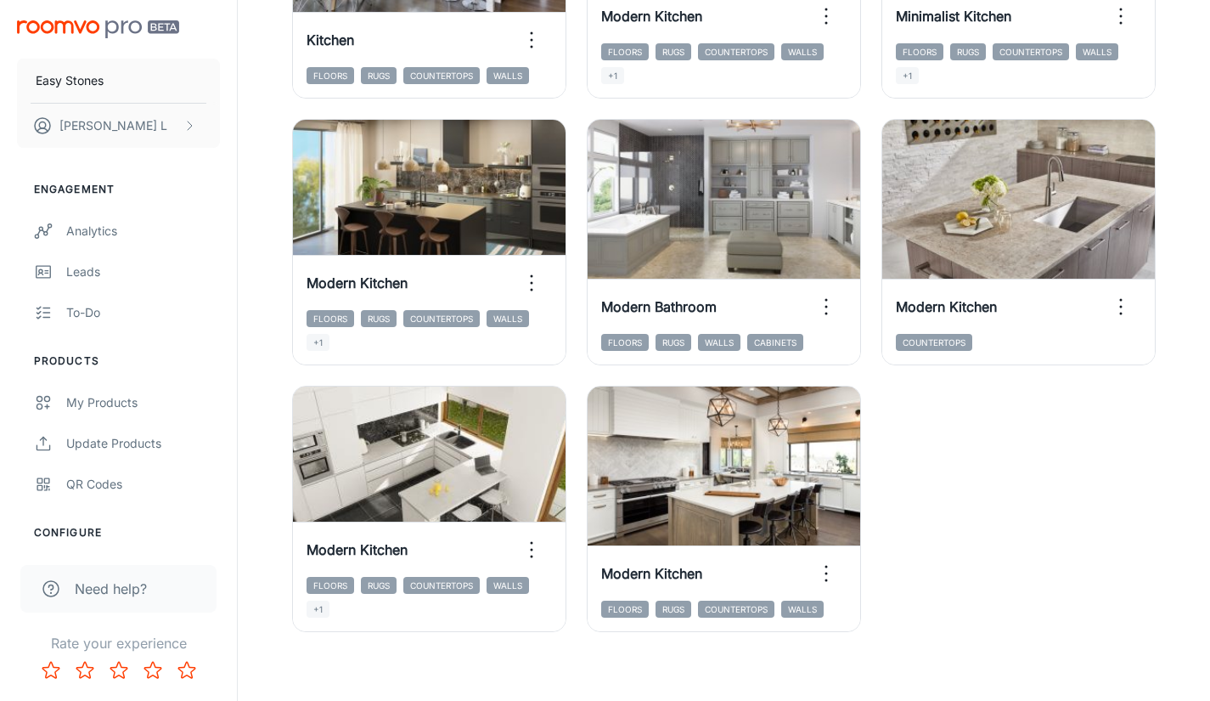
scroll to position [2011, 0]
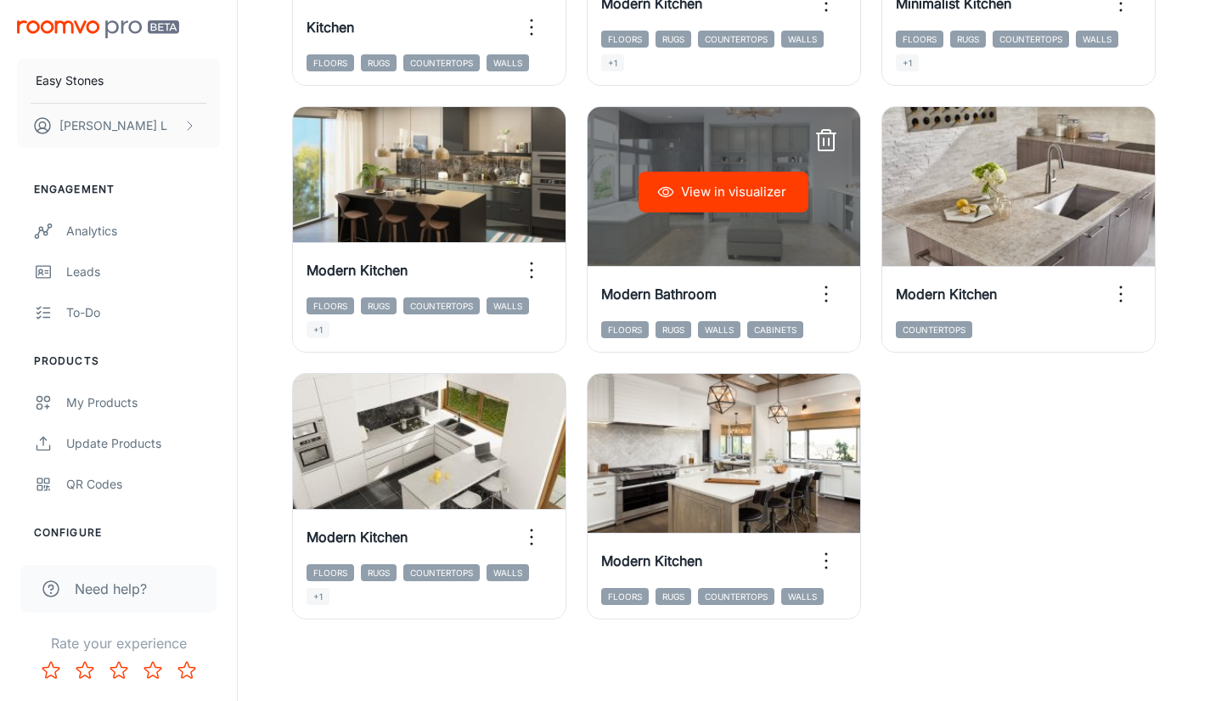
click at [831, 150] on icon "button" at bounding box center [826, 141] width 15 height 17
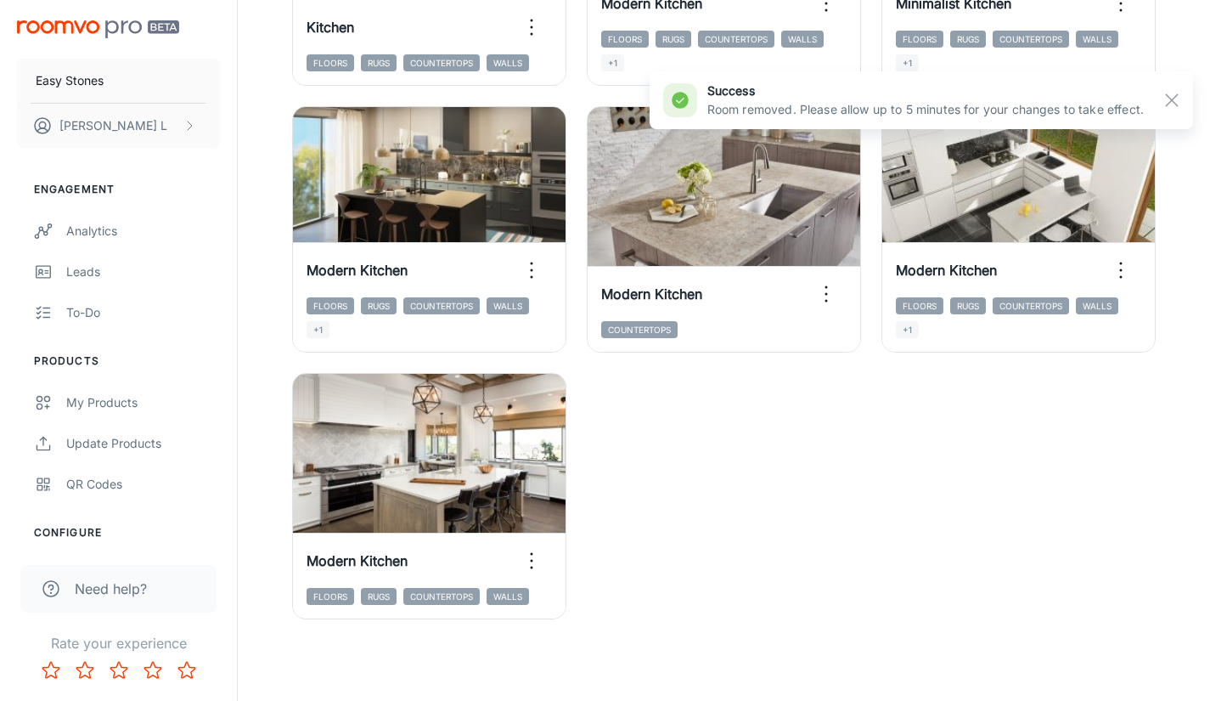
click at [1174, 98] on line "button" at bounding box center [1172, 100] width 12 height 12
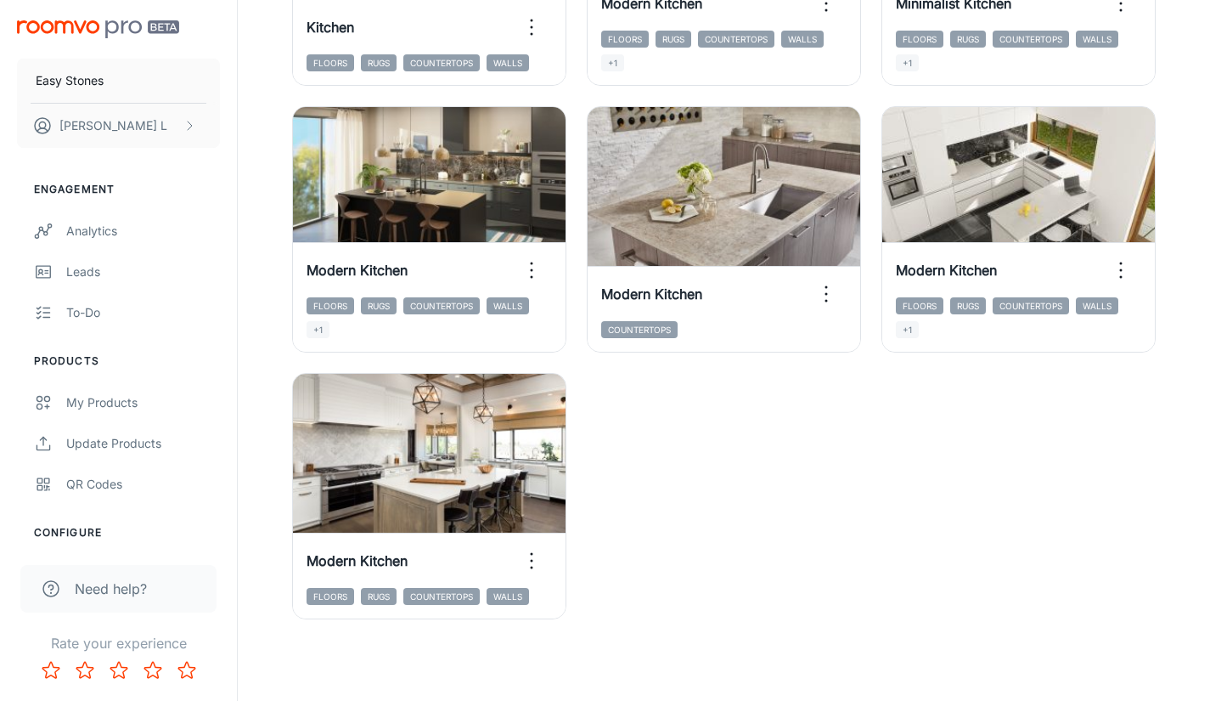
click at [871, 316] on div "View in visualizer Modern Kitchen Floors Rugs Countertops Walls +1" at bounding box center [1008, 219] width 295 height 267
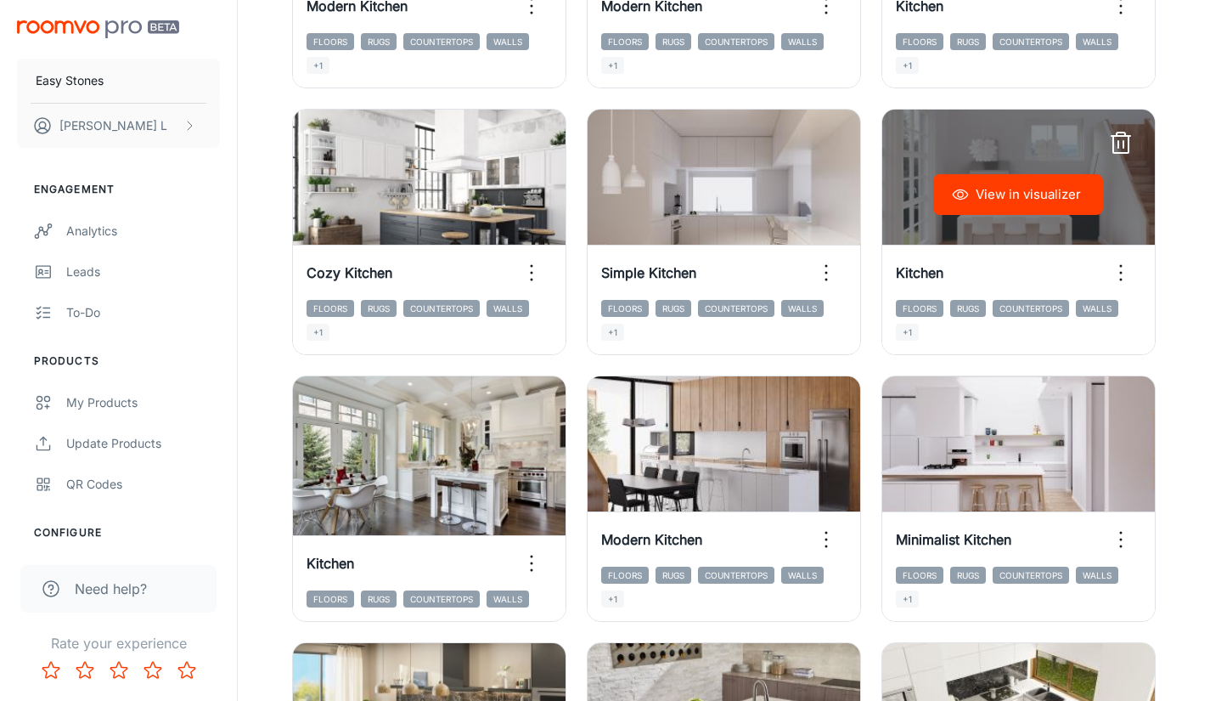
scroll to position [1501, 0]
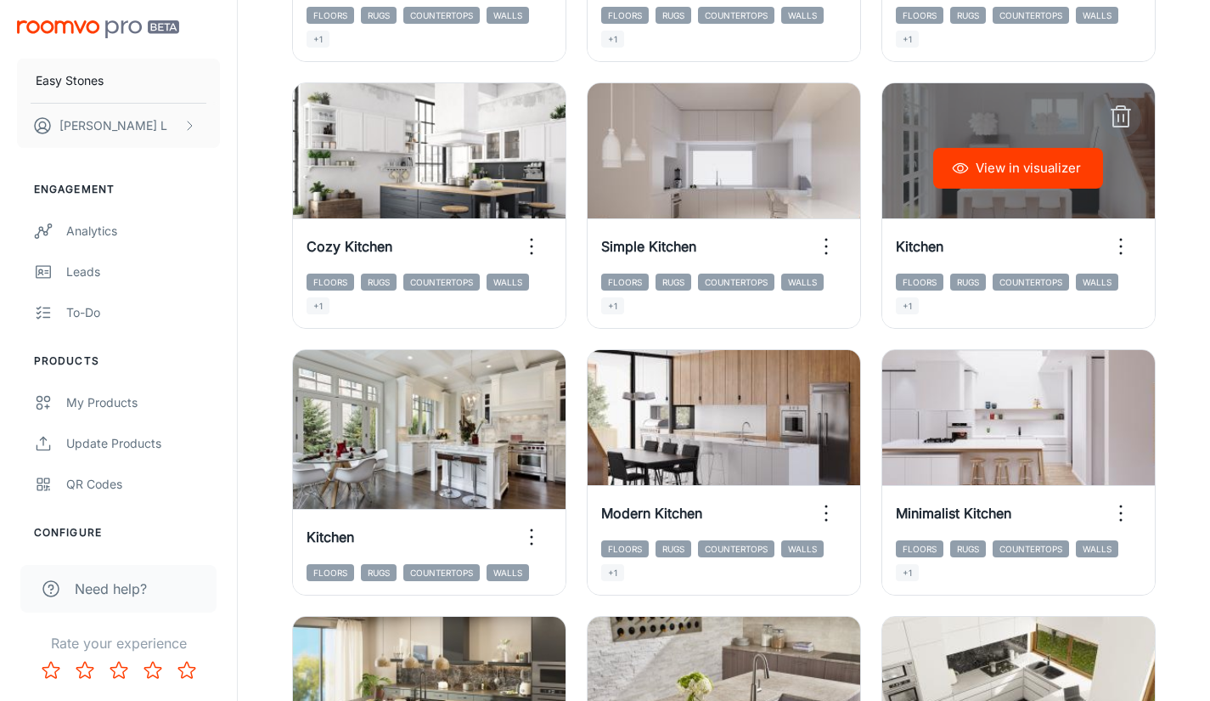
click at [1124, 110] on icon "button" at bounding box center [1121, 117] width 27 height 27
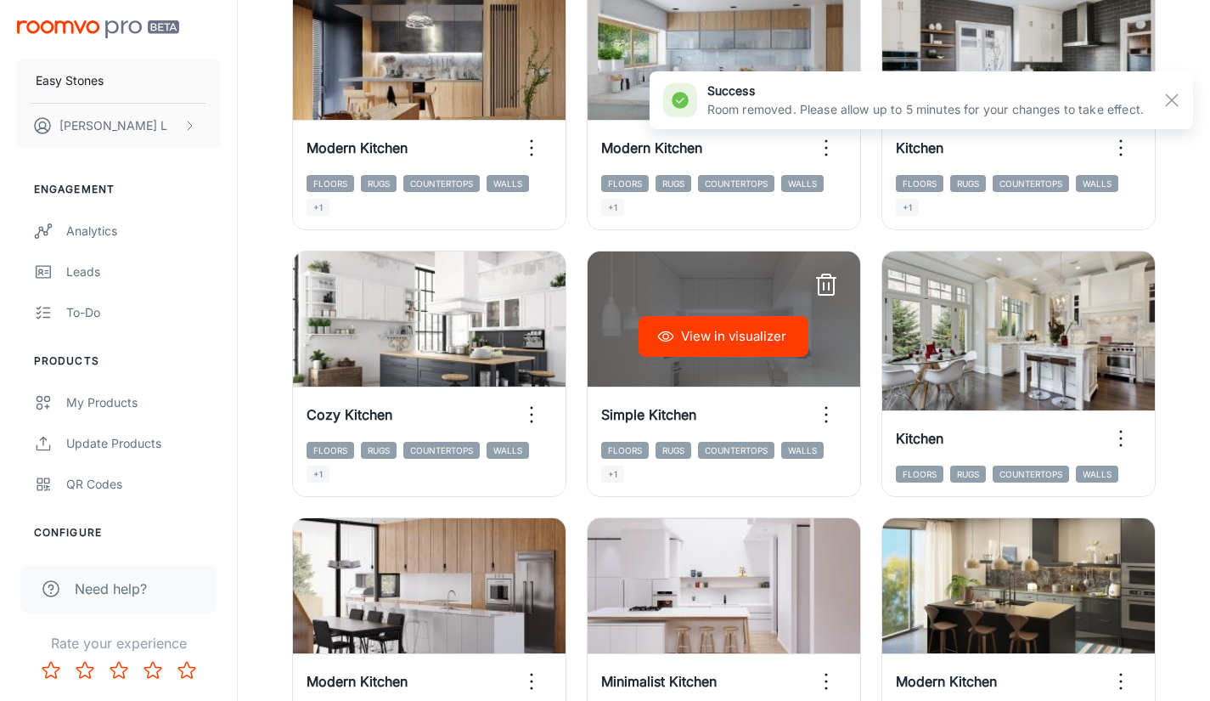
scroll to position [1331, 0]
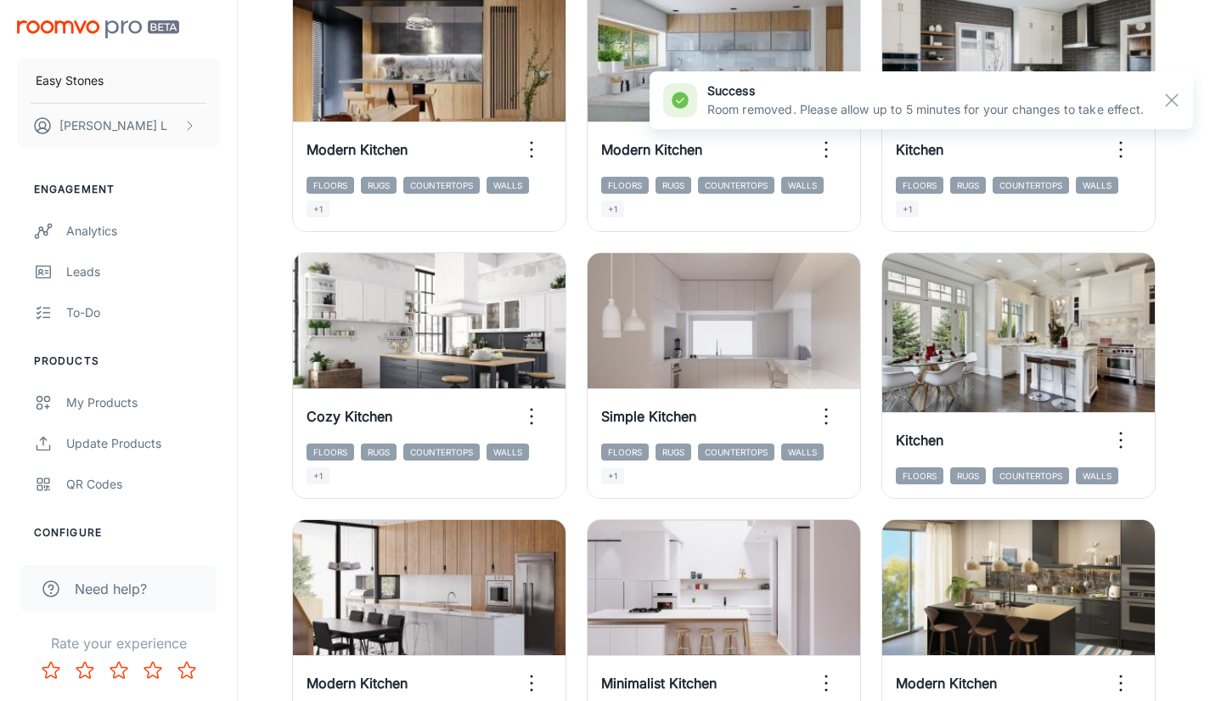
click at [1178, 104] on rect "button" at bounding box center [1172, 100] width 20 height 20
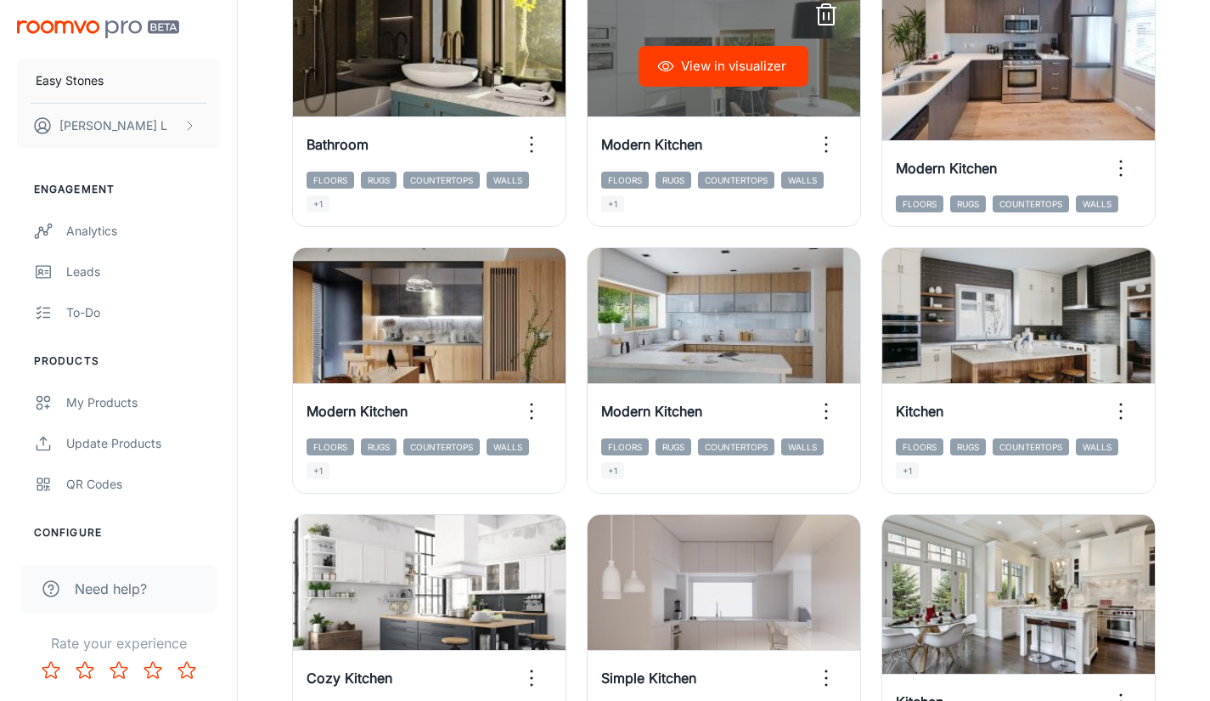
scroll to position [1076, 0]
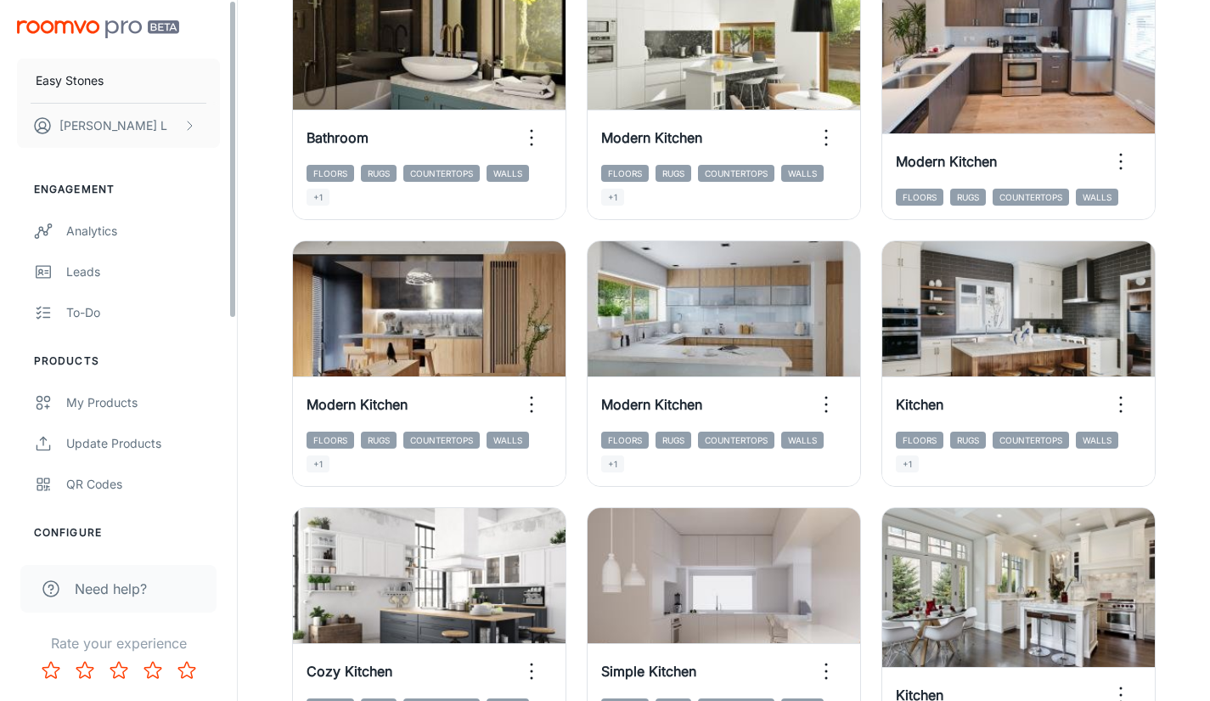
click at [234, 273] on div "Easy Stones [PERSON_NAME] L Engagement Analytics Leads To-do Products My Produc…" at bounding box center [118, 272] width 237 height 544
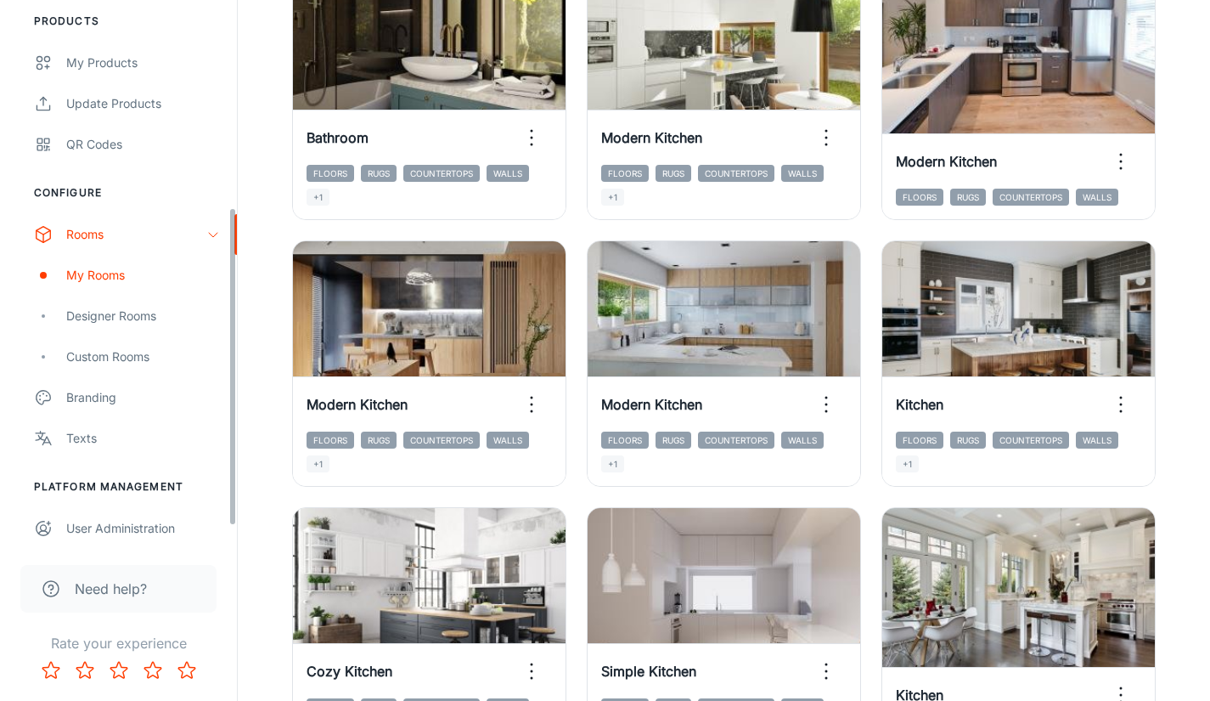
scroll to position [385, 0]
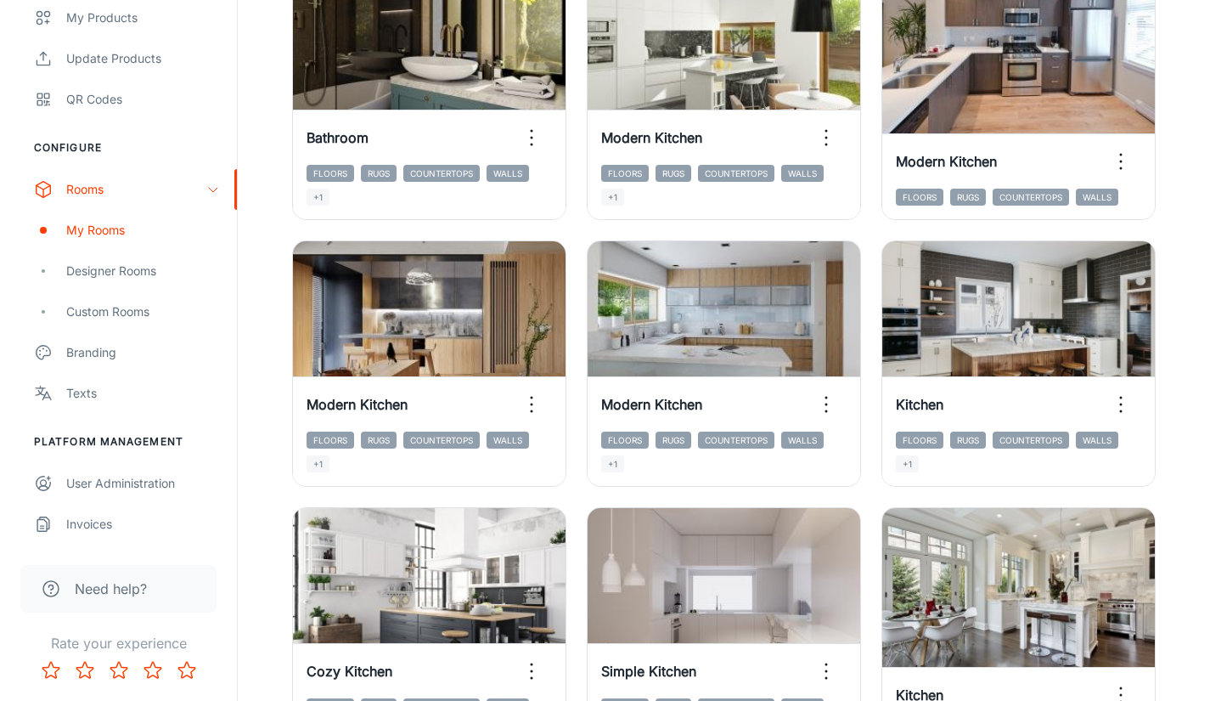
click at [138, 264] on div "Designer Rooms" at bounding box center [143, 271] width 154 height 19
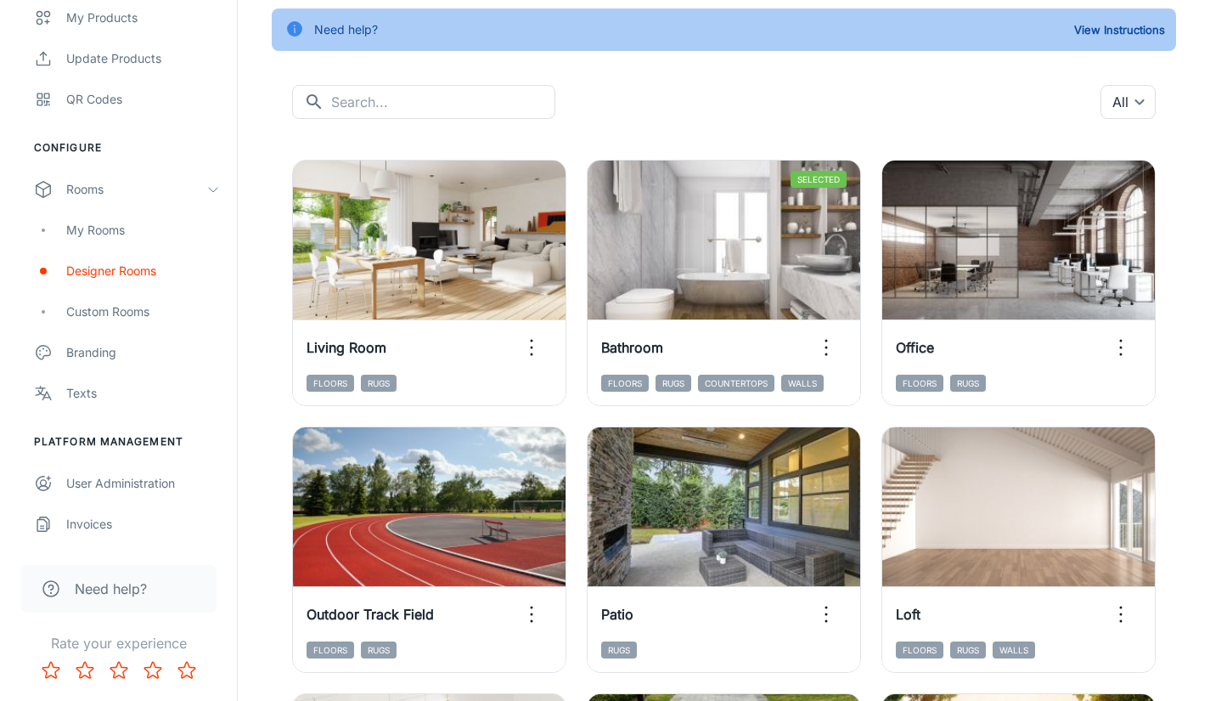
scroll to position [85, 0]
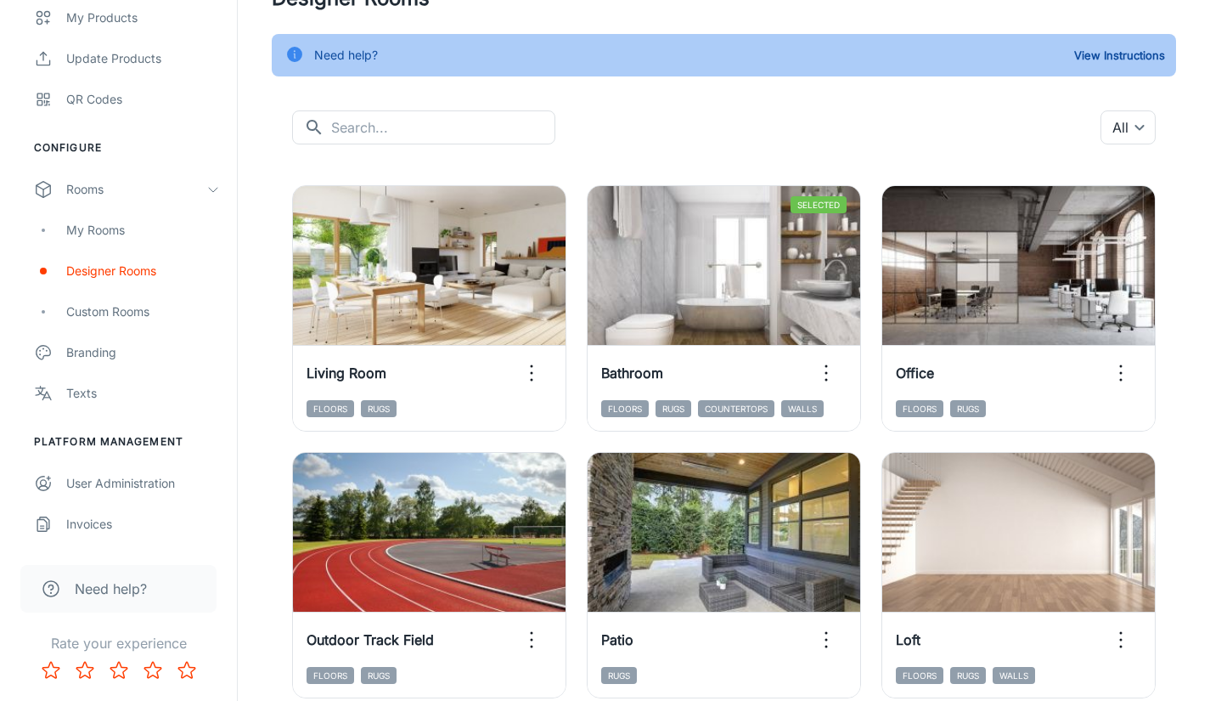
click at [439, 128] on input "text" at bounding box center [443, 127] width 224 height 34
type input "christmas"
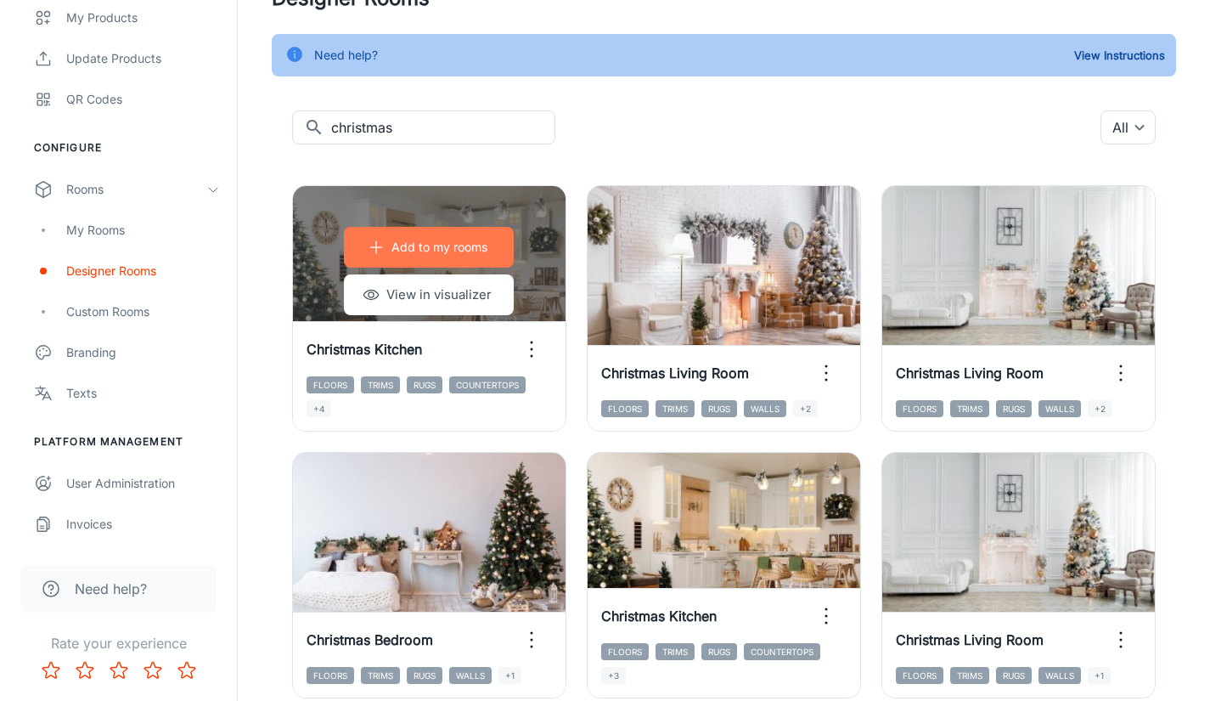
click at [467, 241] on p "Add to my rooms" at bounding box center [440, 247] width 96 height 19
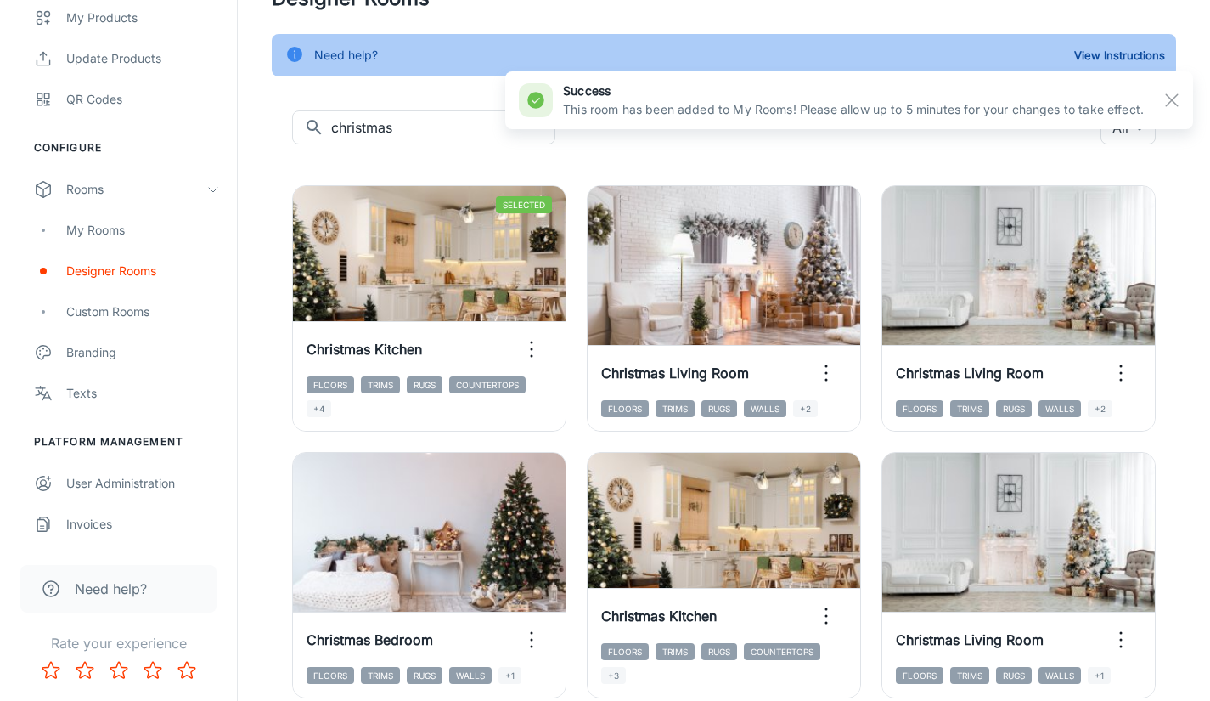
click at [701, 172] on div "Add to my rooms View in visualizer Christmas Living Room Floors Trims Rugs Wall…" at bounding box center [714, 298] width 295 height 267
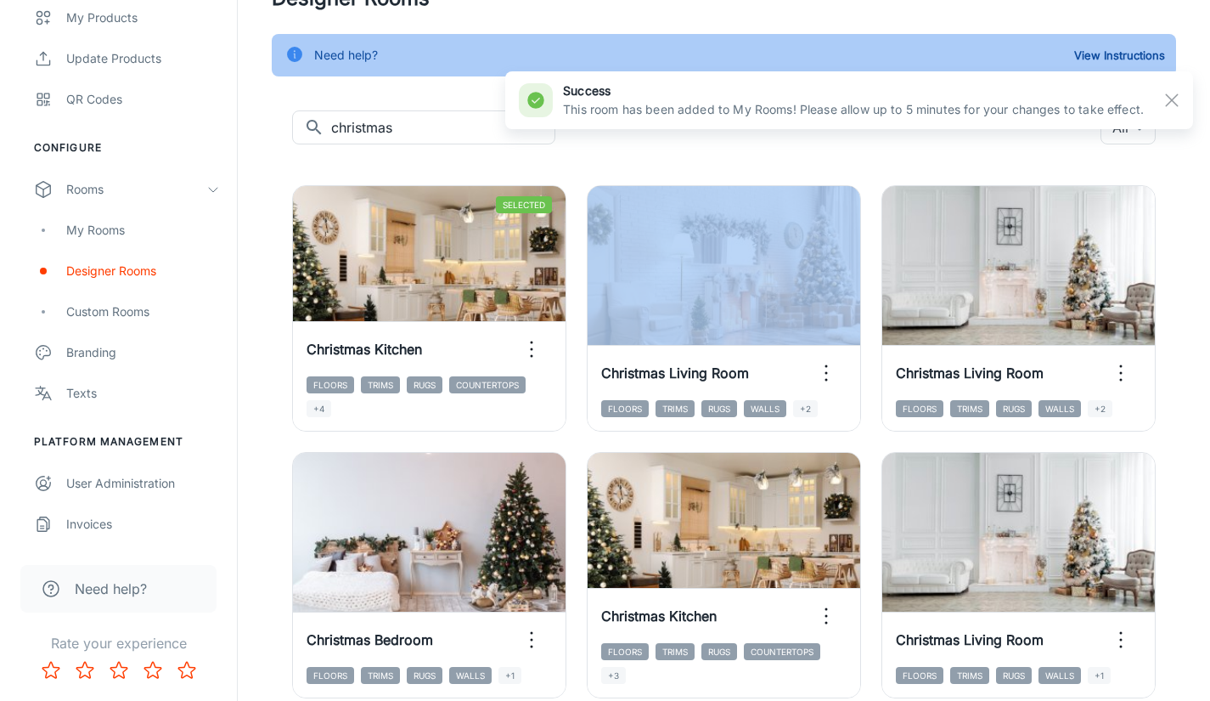
click at [701, 172] on div "Add to my rooms View in visualizer Christmas Living Room Floors Trims Rugs Wall…" at bounding box center [714, 298] width 295 height 267
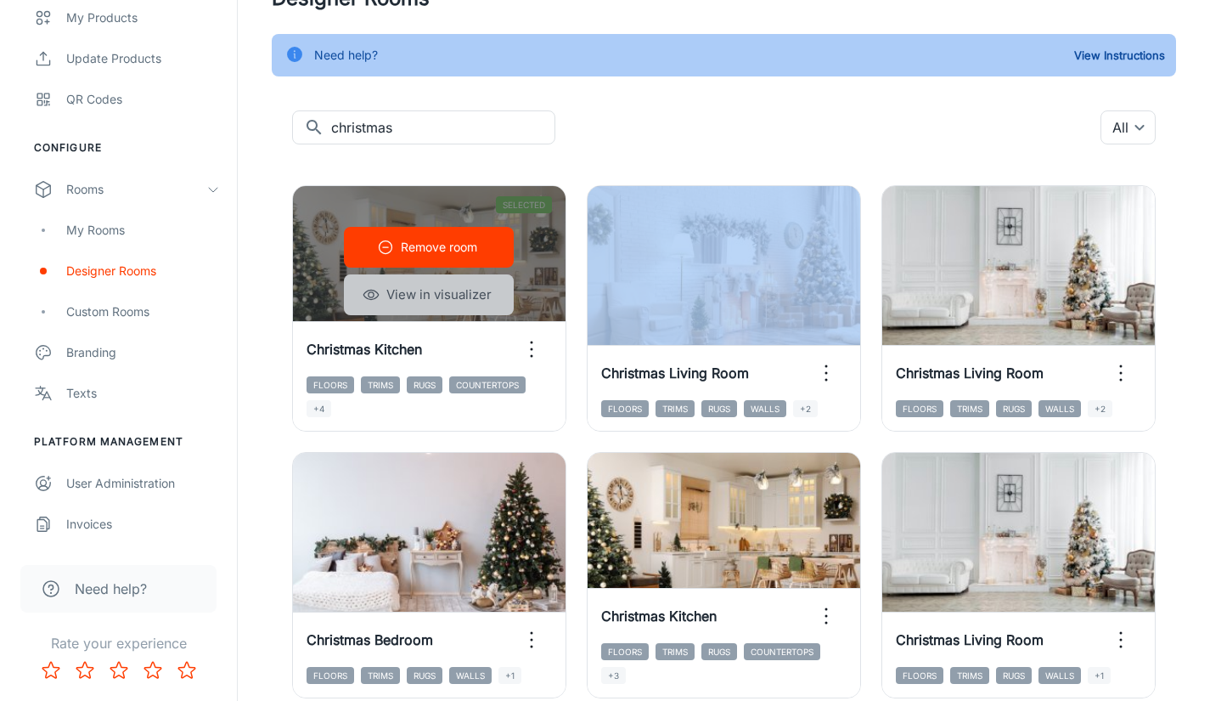
click at [437, 287] on button "View in visualizer" at bounding box center [429, 294] width 170 height 41
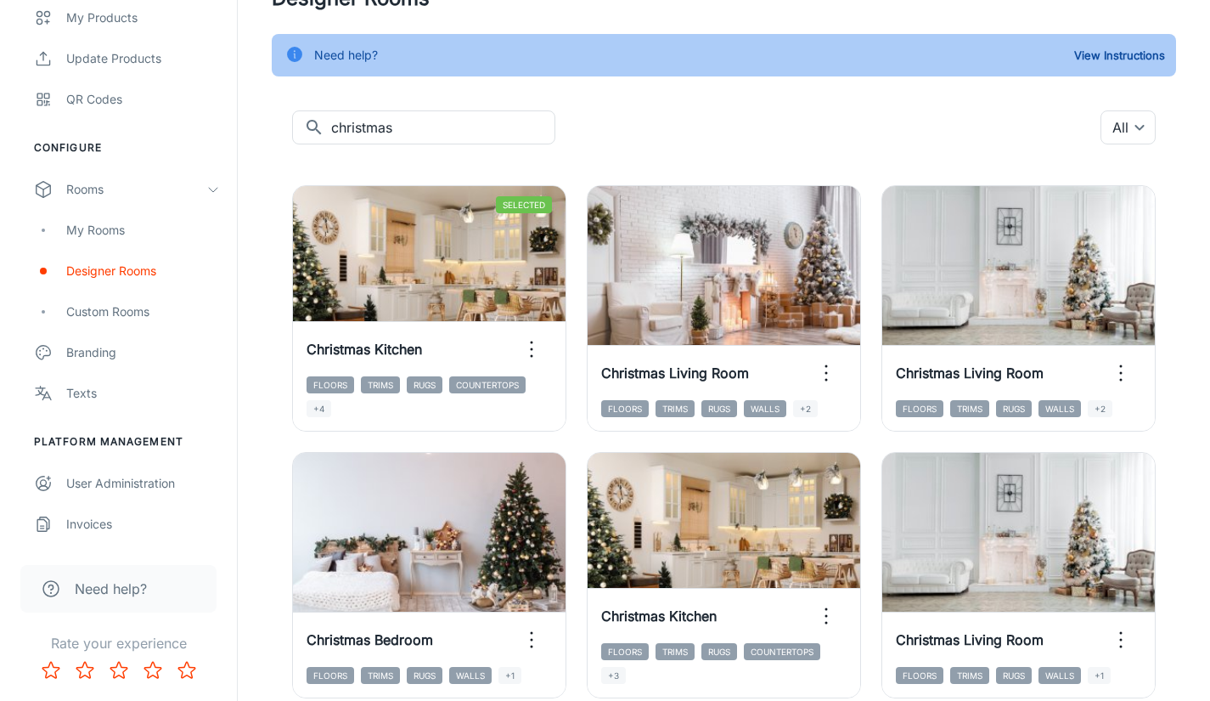
click at [826, 126] on div "​ christmas ​ All ​" at bounding box center [724, 127] width 864 height 34
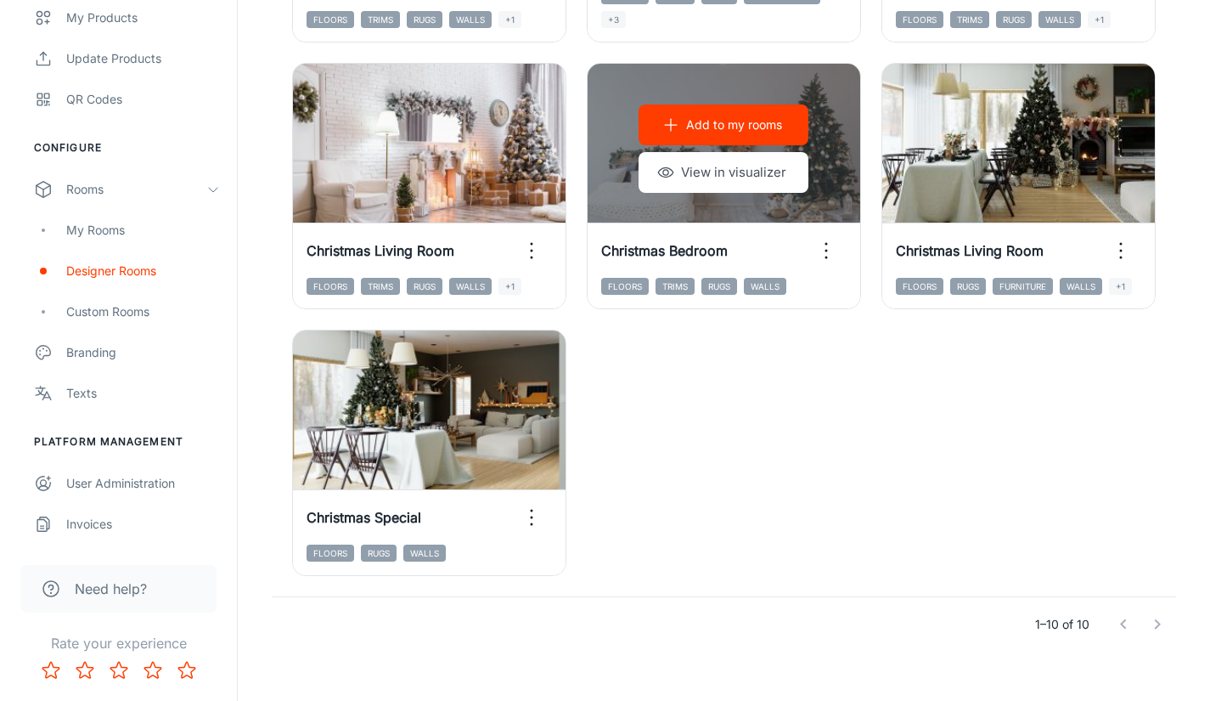
scroll to position [759, 0]
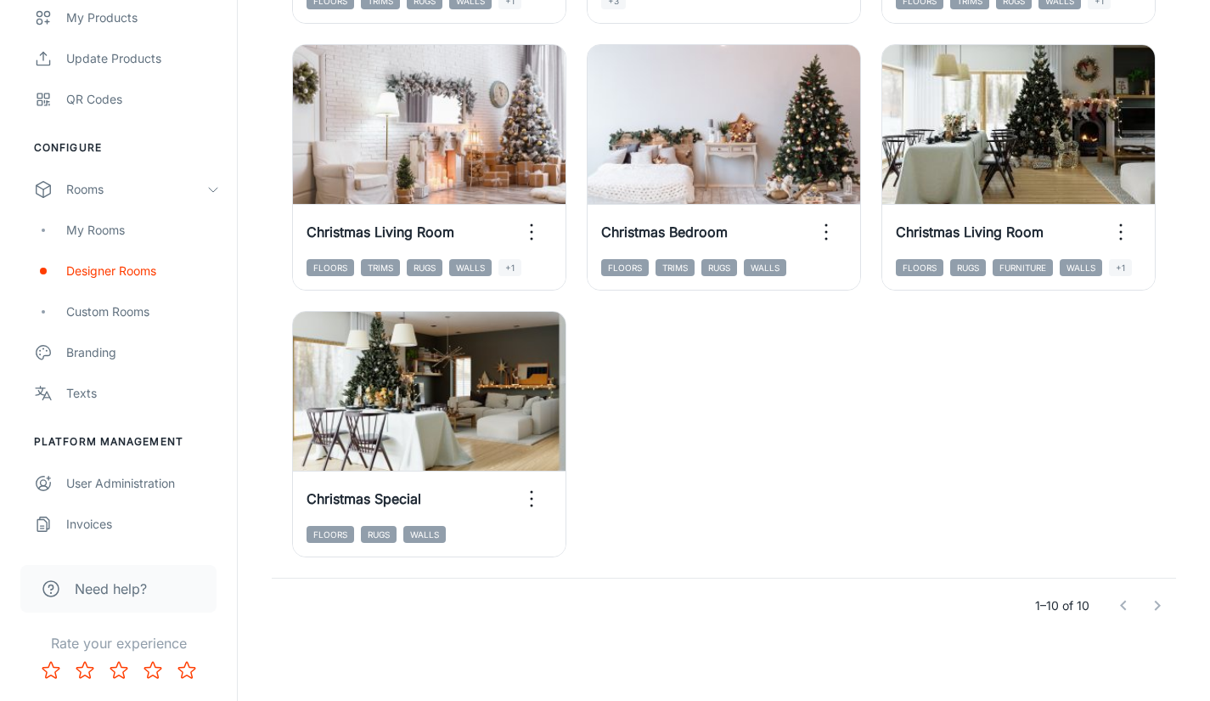
click at [661, 374] on div "Selected Remove room View in visualizer Christmas Kitchen Floors Trims Rugs Cou…" at bounding box center [713, 33] width 925 height 1087
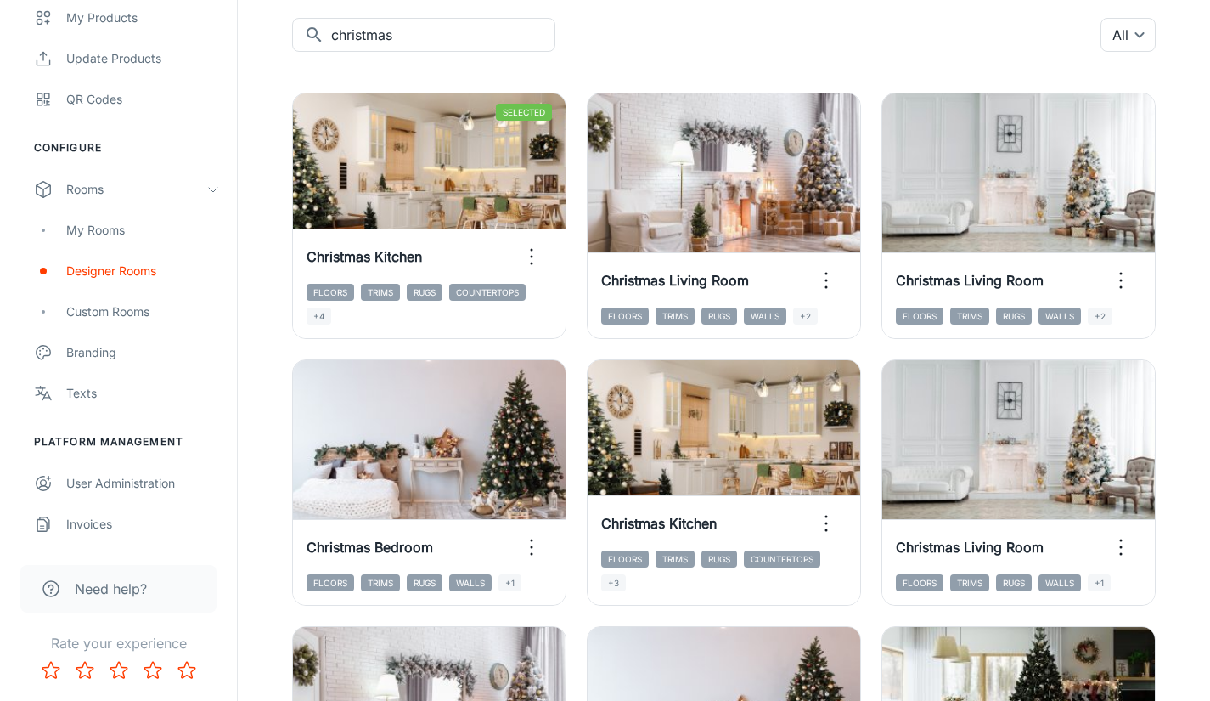
scroll to position [0, 0]
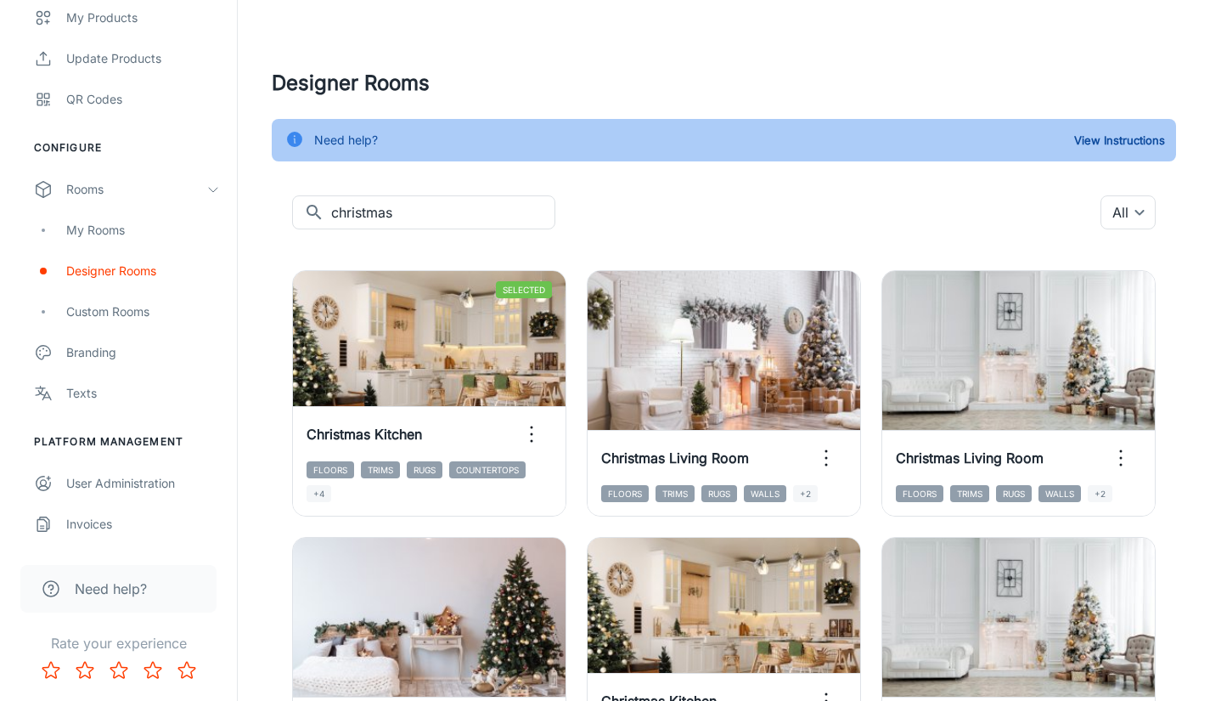
click at [726, 225] on div "​ christmas ​ All ​" at bounding box center [724, 212] width 864 height 34
click at [641, 92] on h4 "Designer Rooms" at bounding box center [724, 83] width 905 height 31
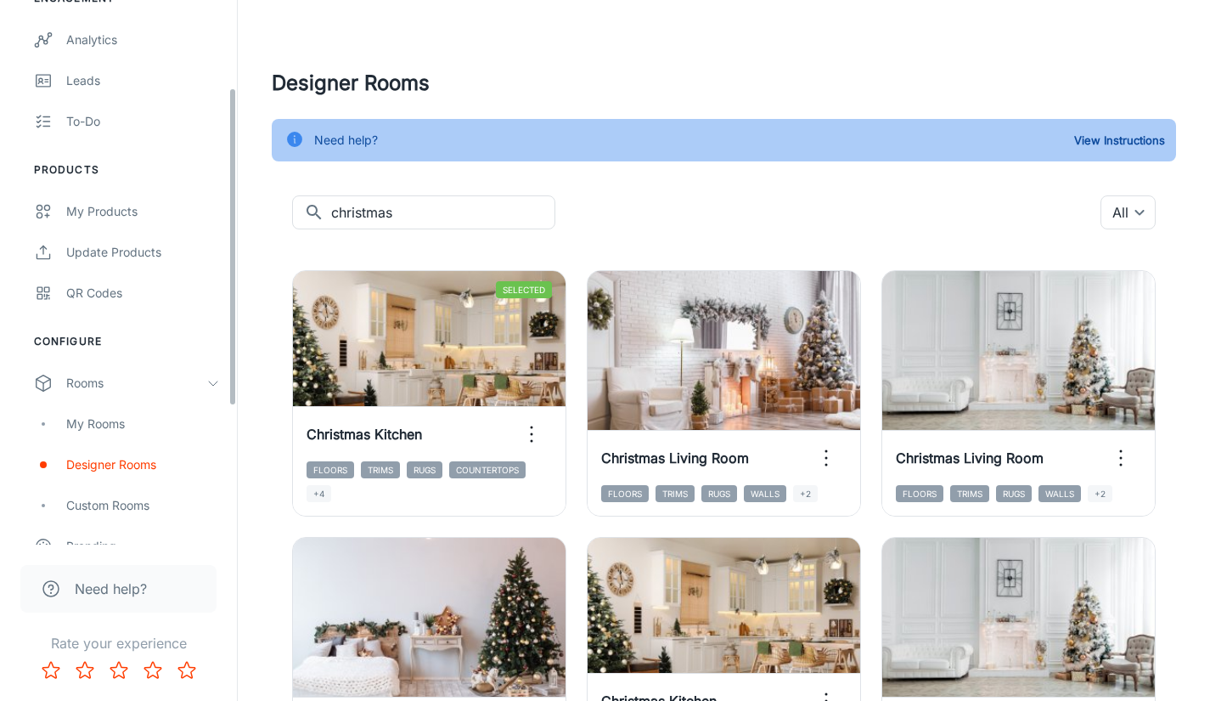
scroll to position [215, 0]
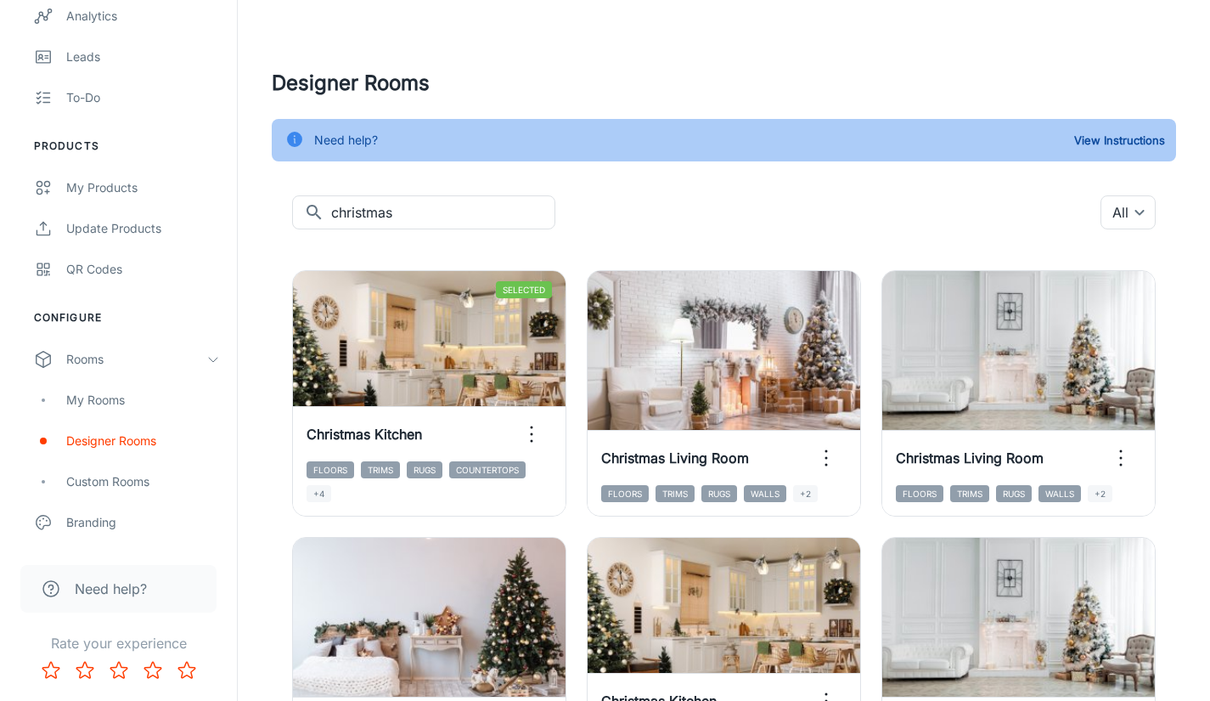
click at [120, 392] on div "My Rooms" at bounding box center [143, 400] width 154 height 19
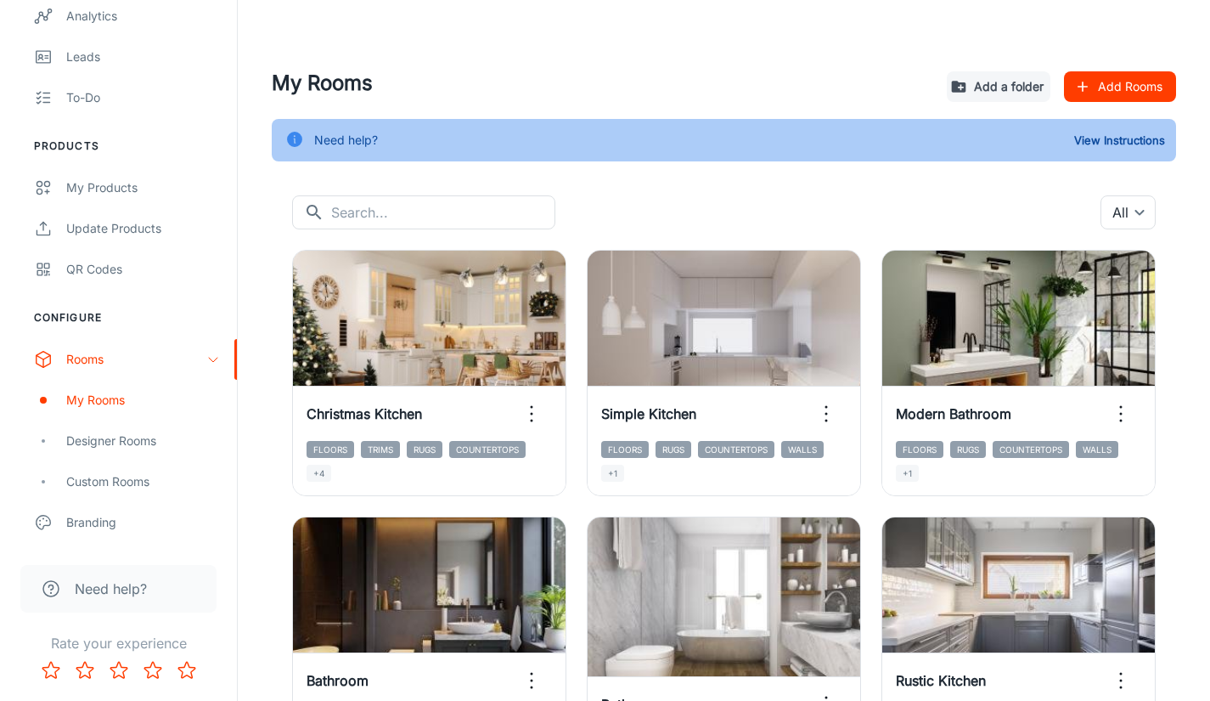
click at [106, 179] on div "My Products" at bounding box center [143, 187] width 154 height 19
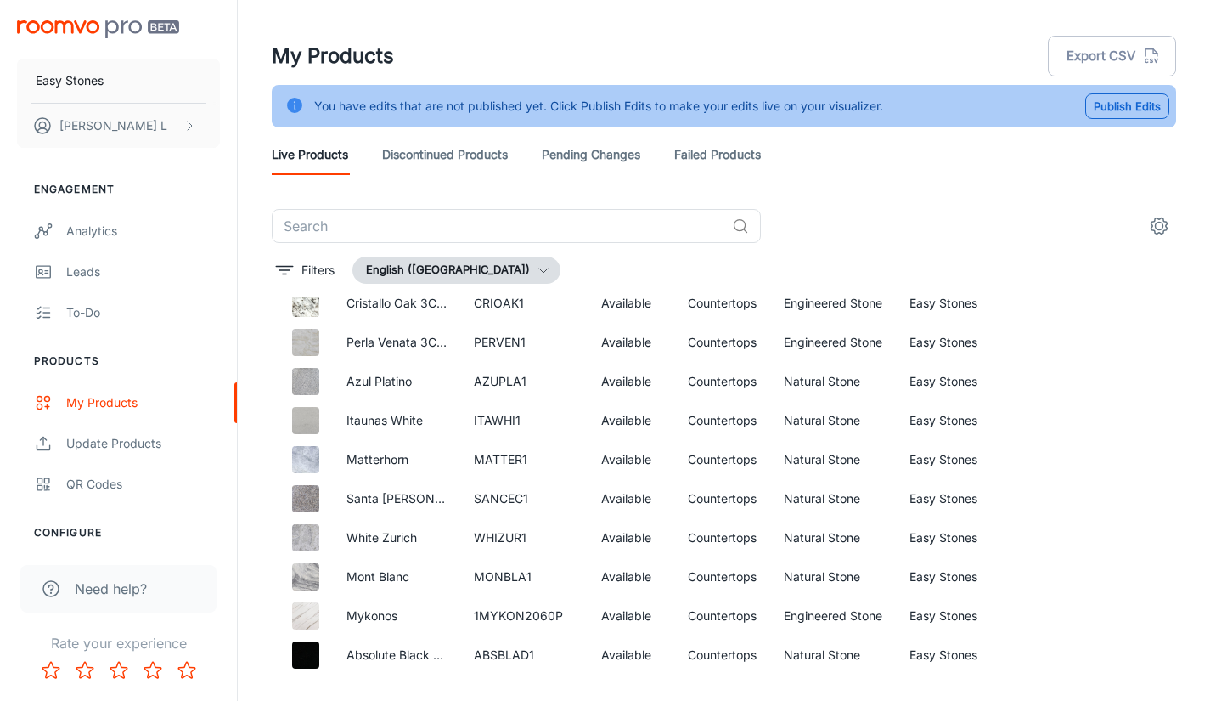
scroll to position [170, 0]
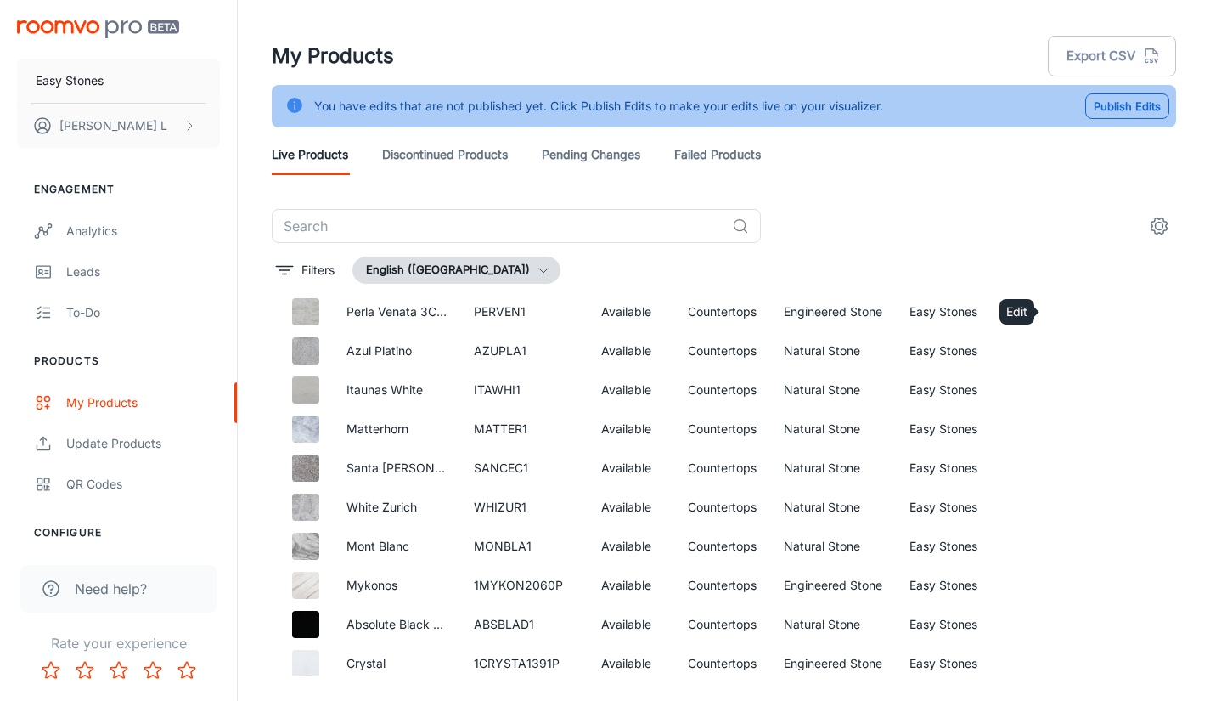
click at [1063, 308] on icon "Edit" at bounding box center [1073, 312] width 20 height 20
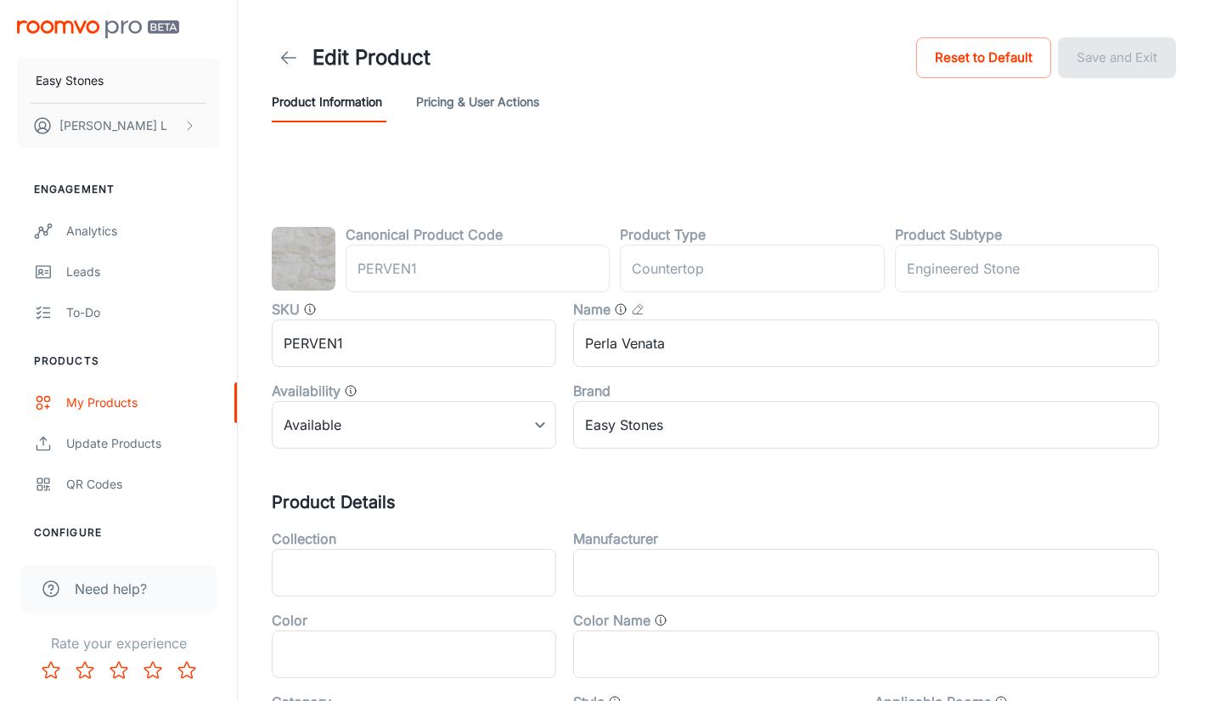
click at [683, 185] on div "Canonical Product Code PERVEN1 ​ Product Type countertop ​ Product Subtype Engi…" at bounding box center [723, 694] width 945 height 1077
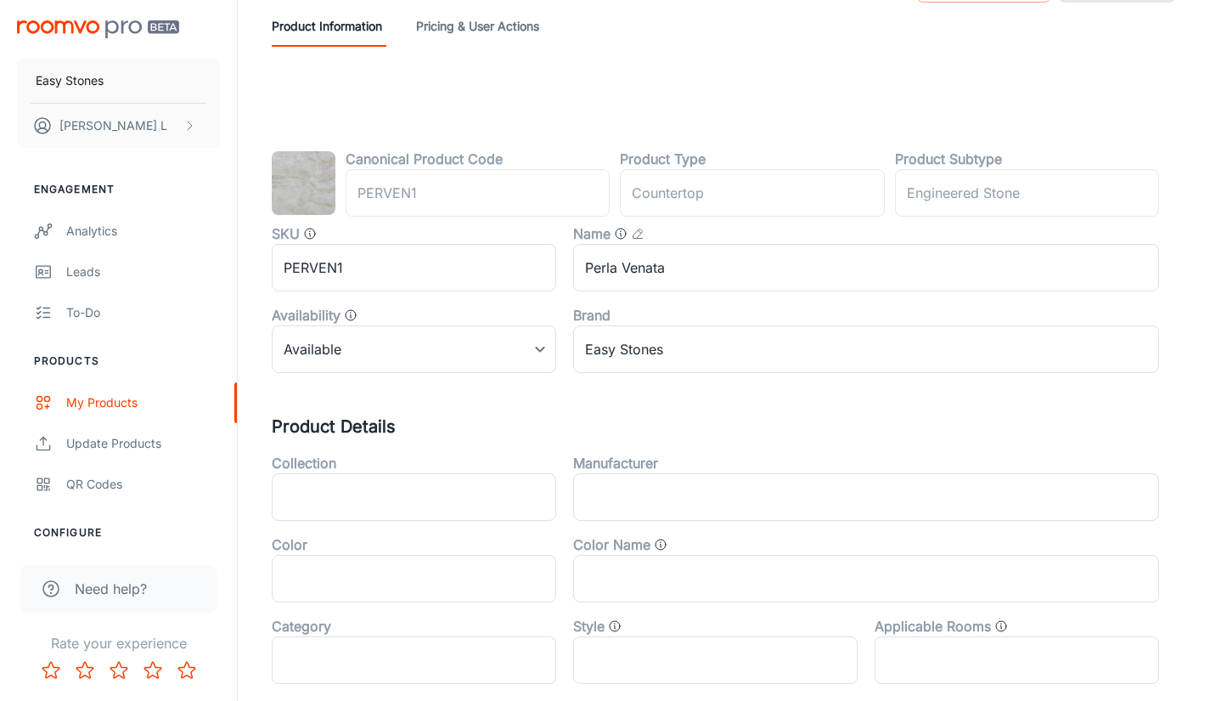
scroll to position [170, 0]
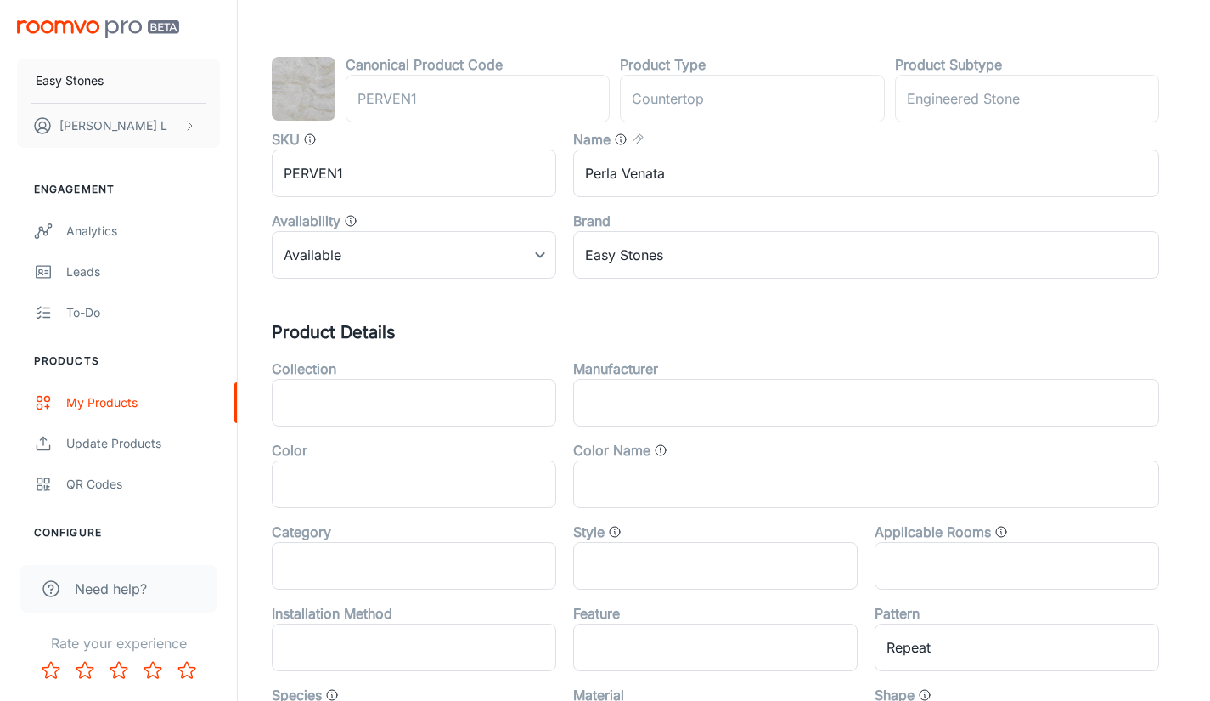
click at [764, 353] on div "Manufacturer ​" at bounding box center [857, 386] width 603 height 82
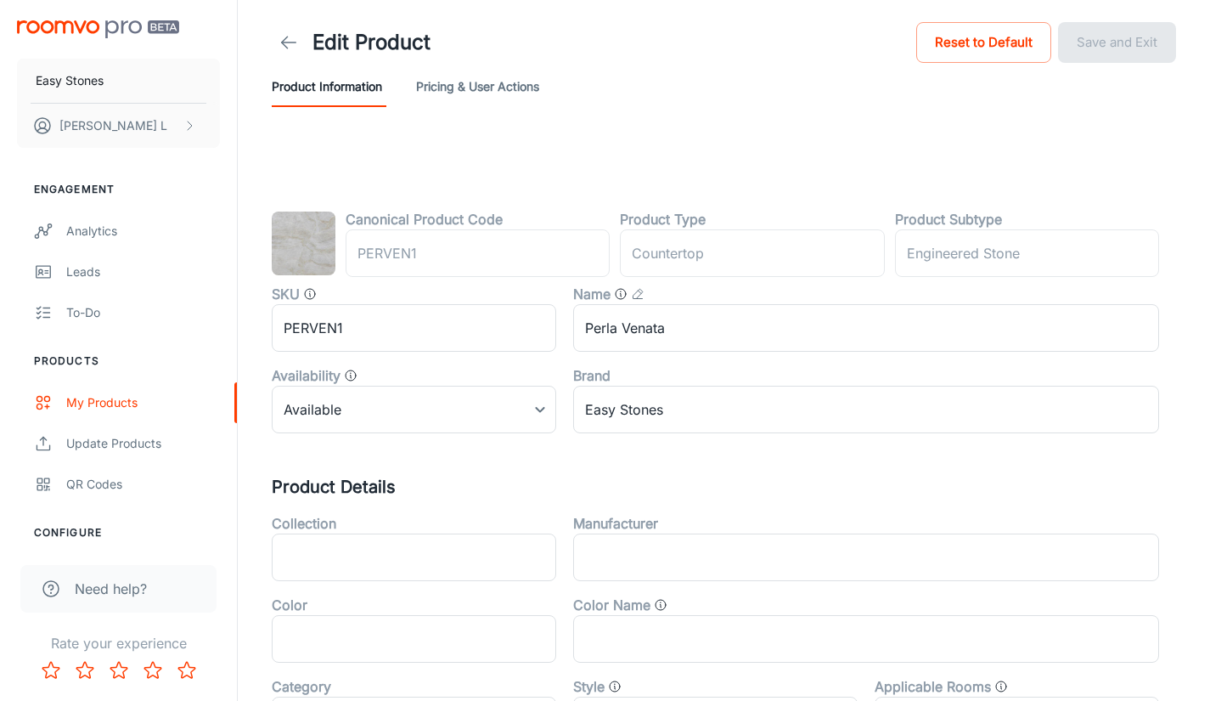
scroll to position [0, 0]
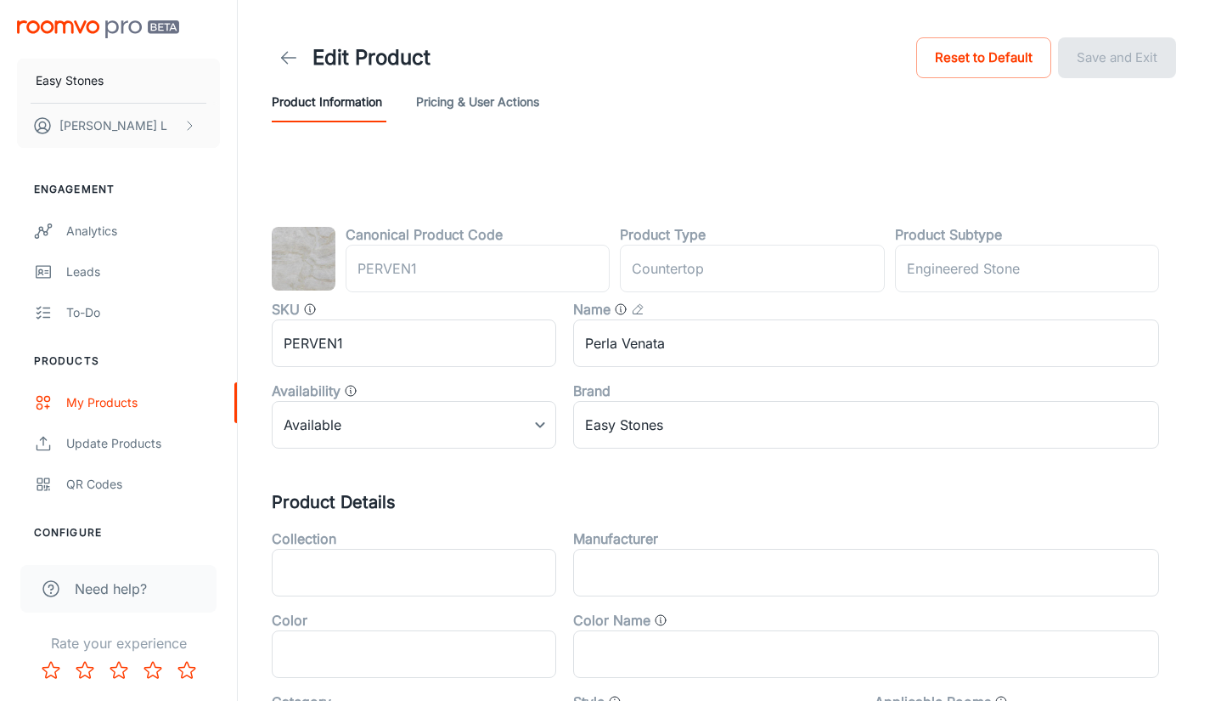
click at [778, 149] on header "Edit Product Reset to Default Save and Exit Product Information Pricing & User …" at bounding box center [723, 78] width 945 height 156
click at [274, 53] on link at bounding box center [289, 58] width 34 height 34
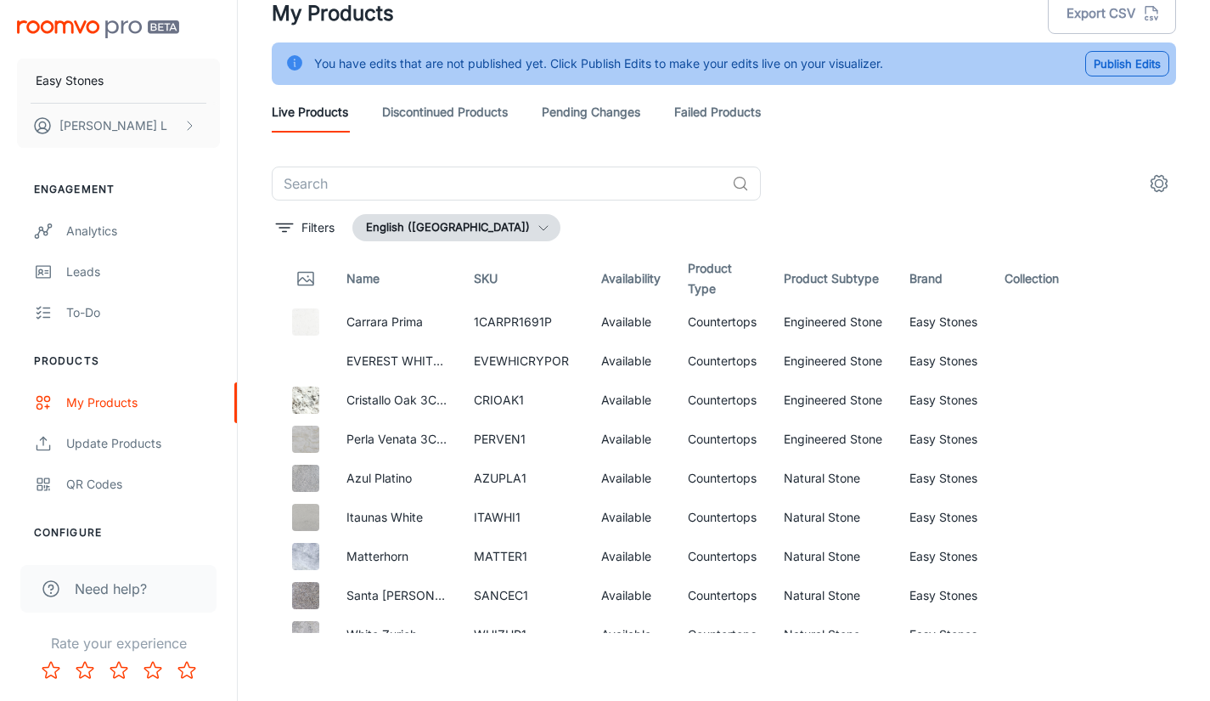
click at [879, 185] on div "​" at bounding box center [724, 183] width 905 height 34
click at [888, 157] on header "My Products Export CSV You have edits that are not published yet. Click Publish…" at bounding box center [723, 62] width 945 height 209
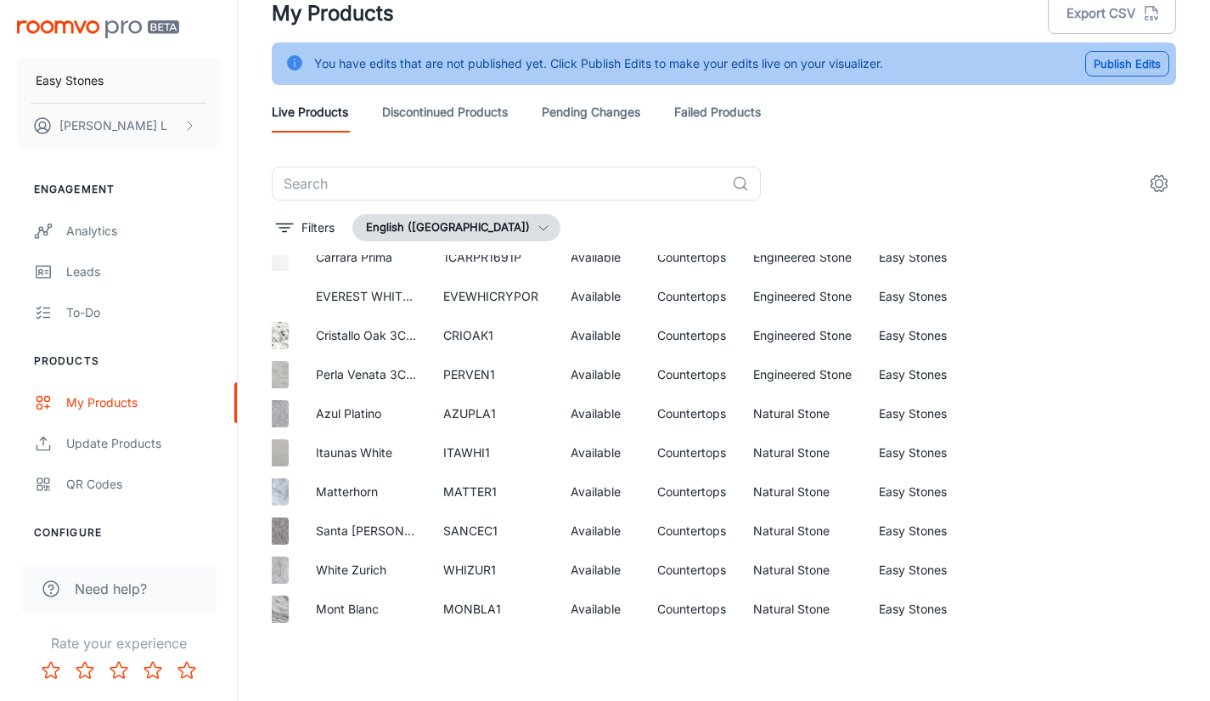
scroll to position [85, 53]
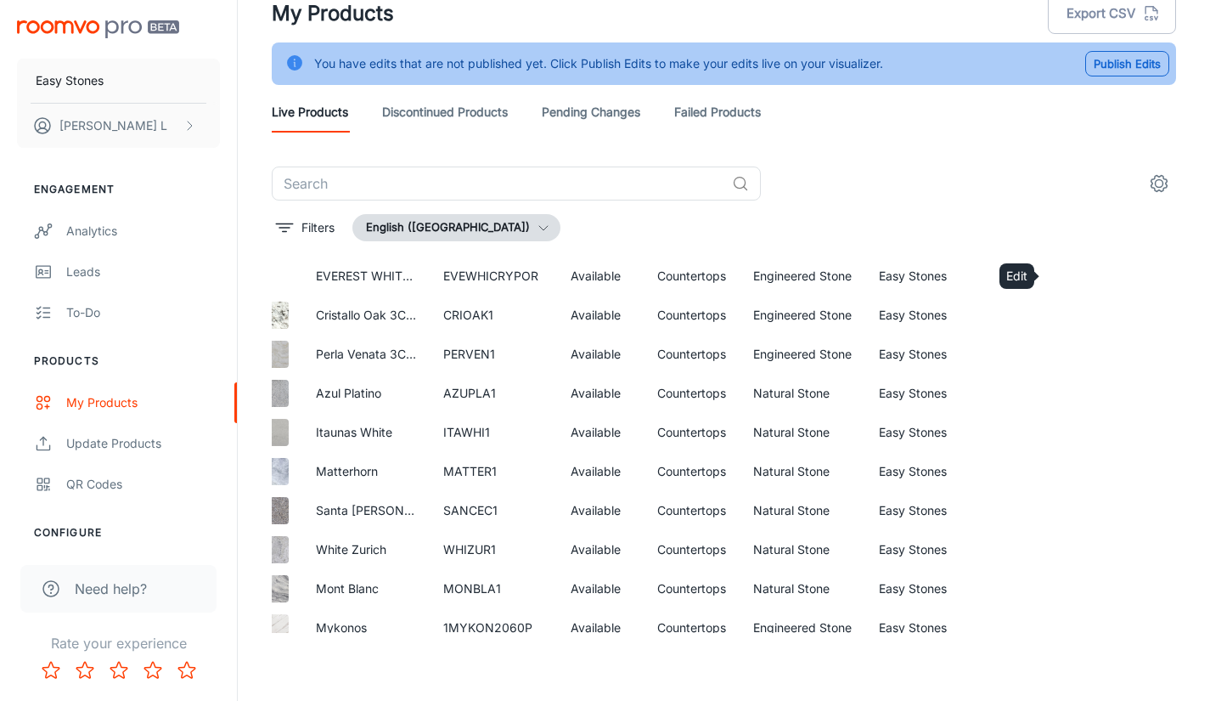
click at [1063, 281] on icon "Edit" at bounding box center [1073, 276] width 20 height 20
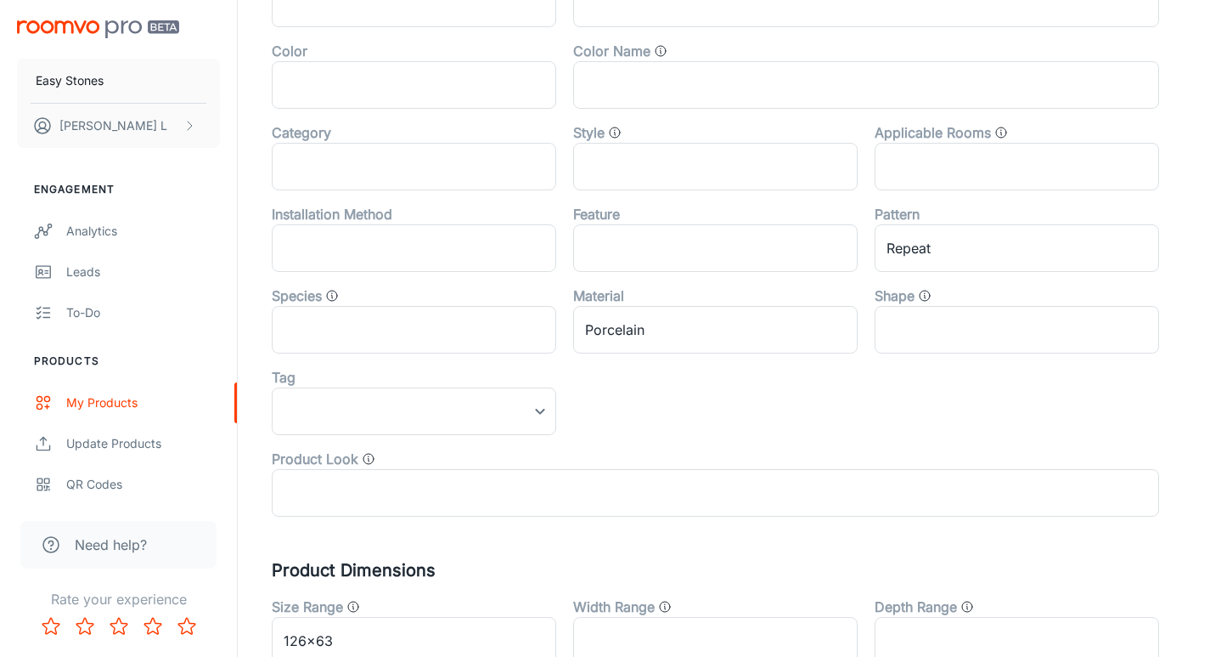
scroll to position [595, 0]
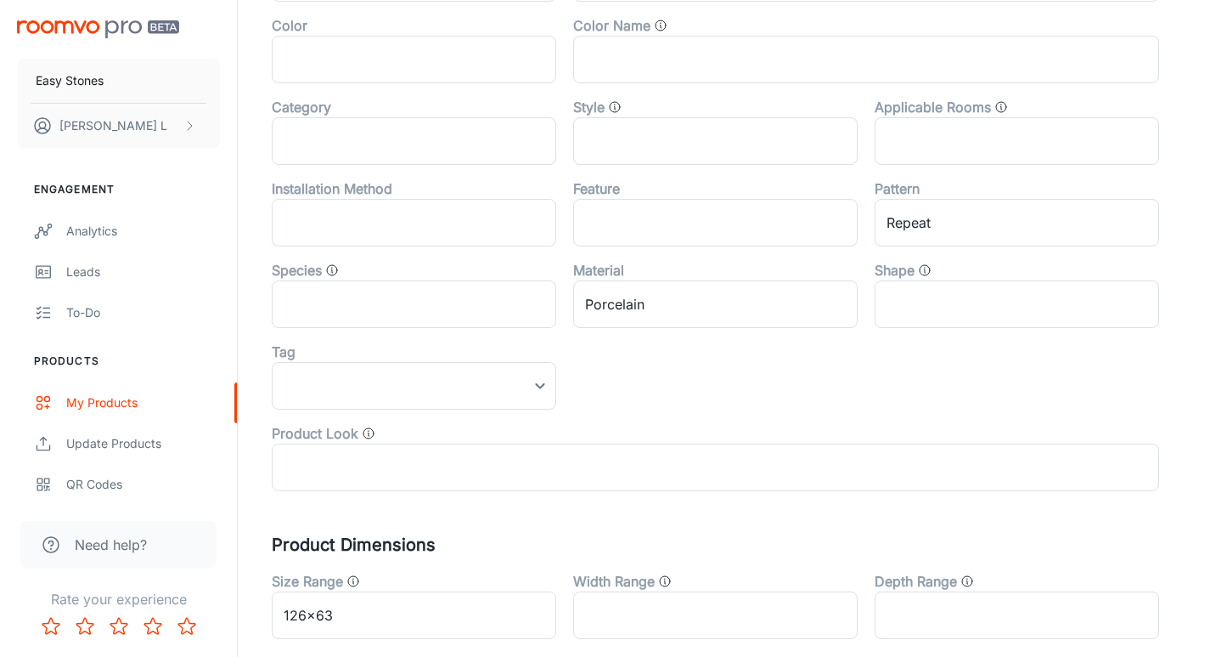
click at [734, 184] on div "Feature" at bounding box center [715, 188] width 285 height 20
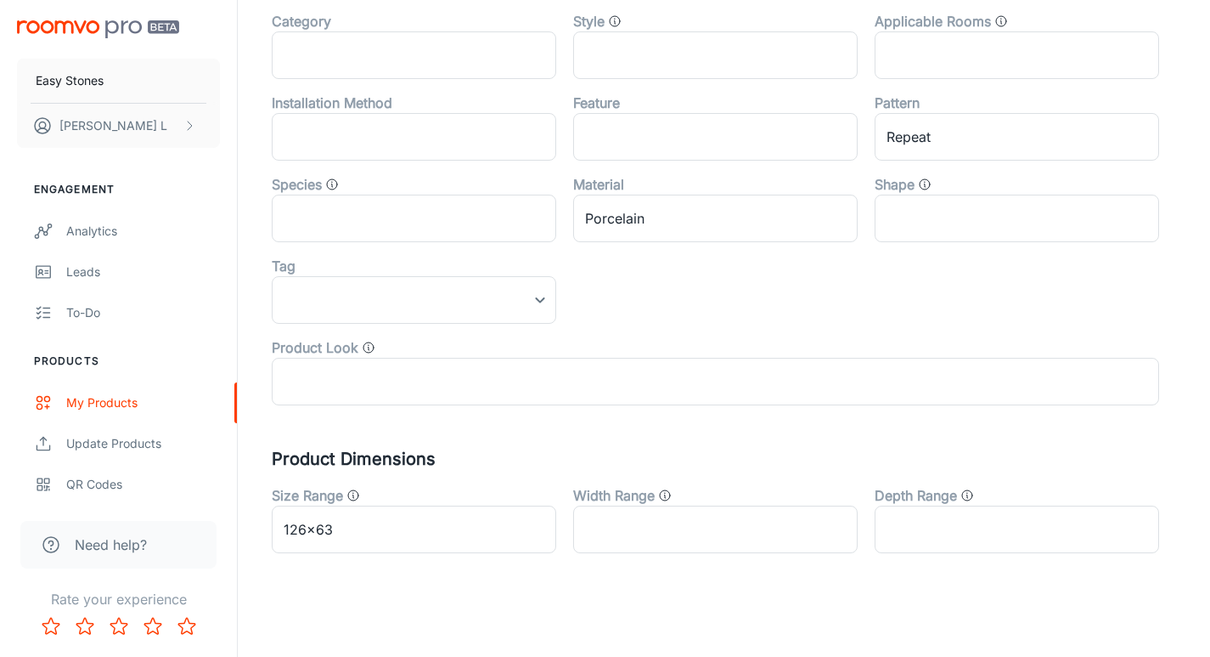
scroll to position [685, 0]
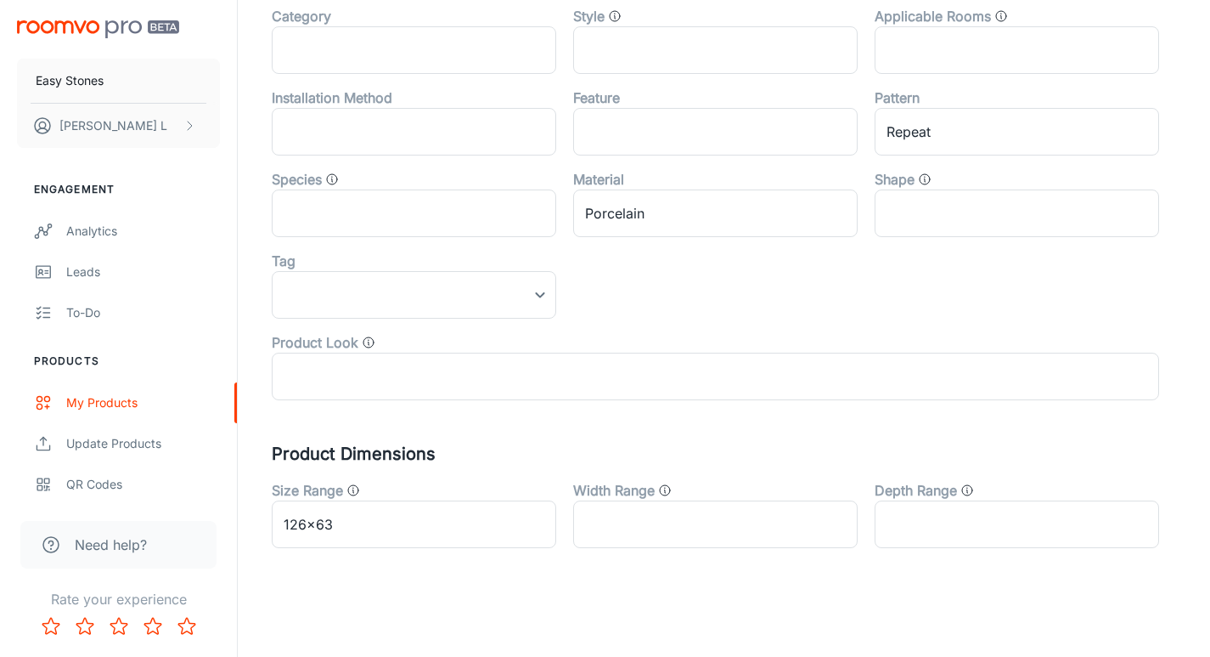
click at [738, 282] on div "Collection ​ Manufacturer ​ Color ​ Color Name ​ Category ​ Style ​ Applicable …" at bounding box center [707, 114] width 905 height 571
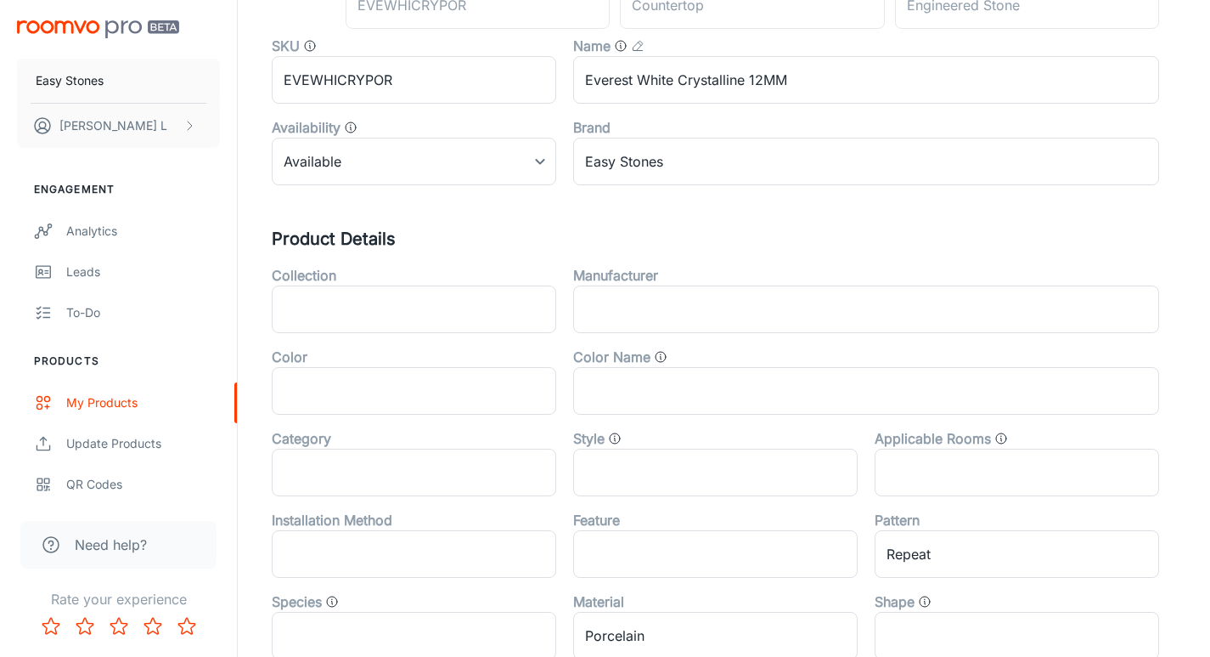
scroll to position [261, 0]
click at [787, 218] on div "Canonical Product Code EVEWHICRYPOR ​ Product Type countertop ​ Product Subtype…" at bounding box center [724, 467] width 905 height 1009
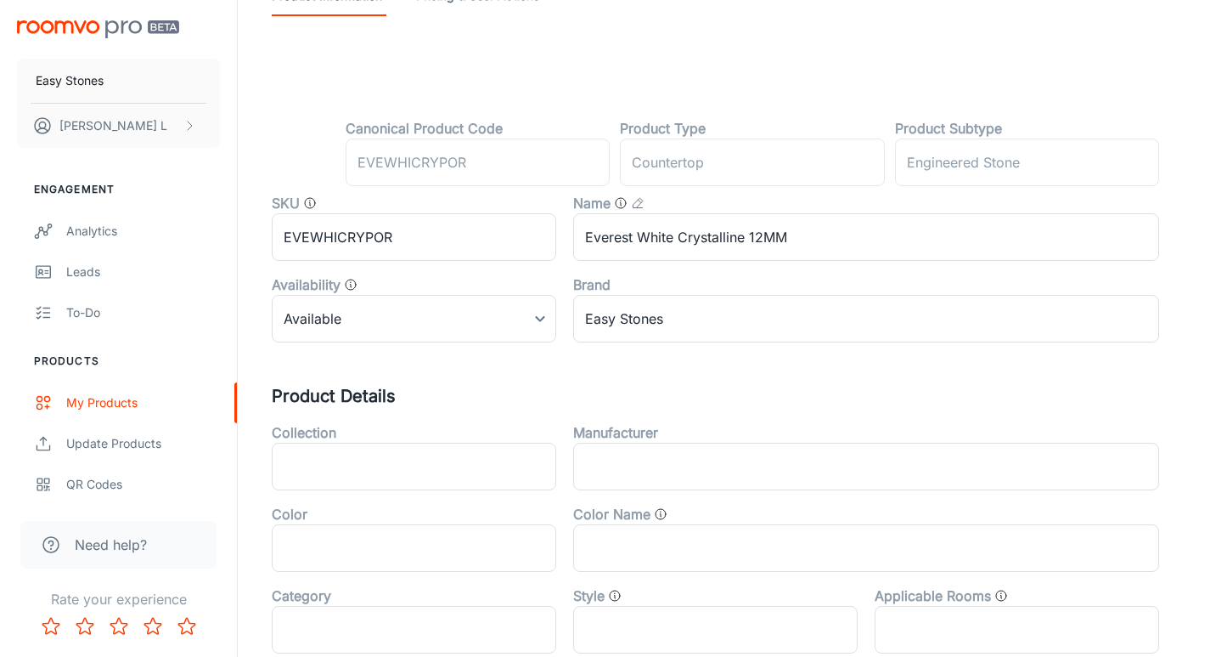
scroll to position [91, 0]
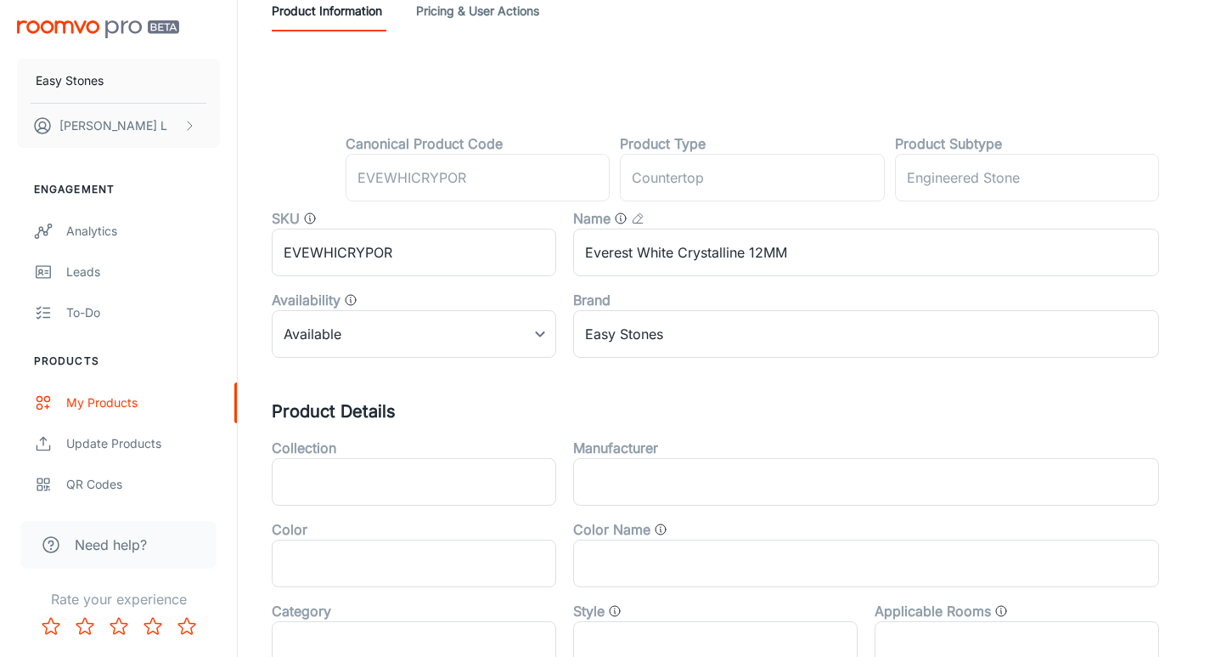
click at [798, 114] on div "Canonical Product Code EVEWHICRYPOR ​ Product Type countertop ​ Product Subtype…" at bounding box center [723, 603] width 945 height 1077
click at [789, 116] on div "Canonical Product Code EVEWHICRYPOR ​ Product Type countertop ​ Product Subtype…" at bounding box center [723, 603] width 945 height 1077
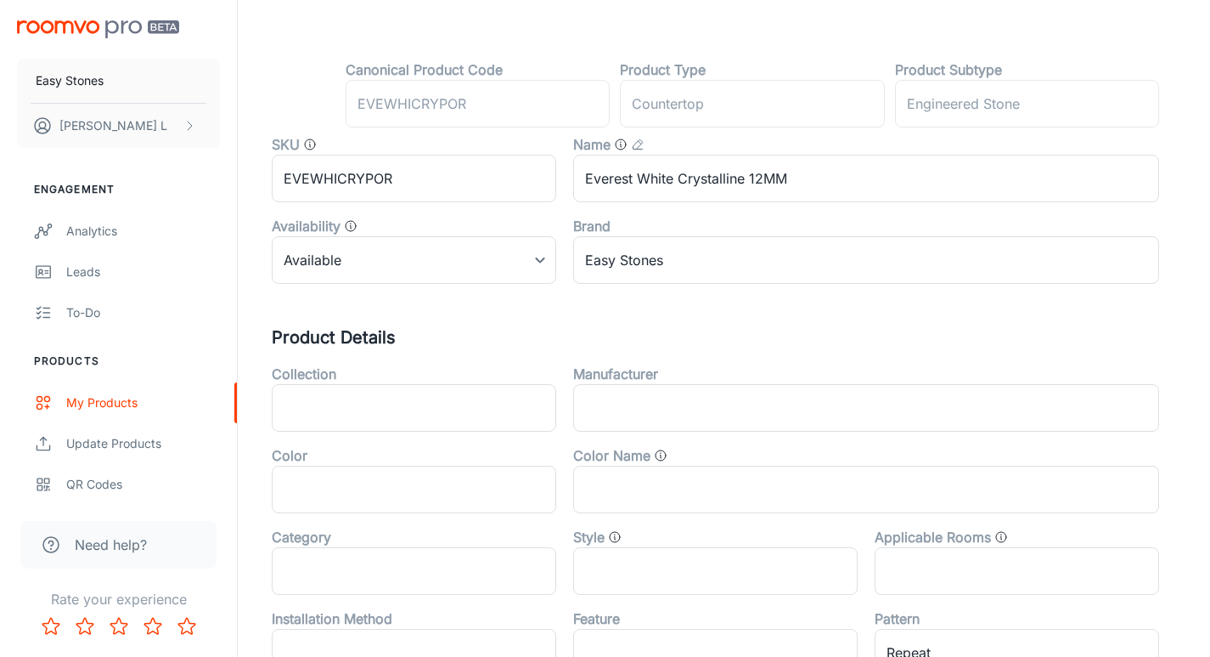
scroll to position [176, 0]
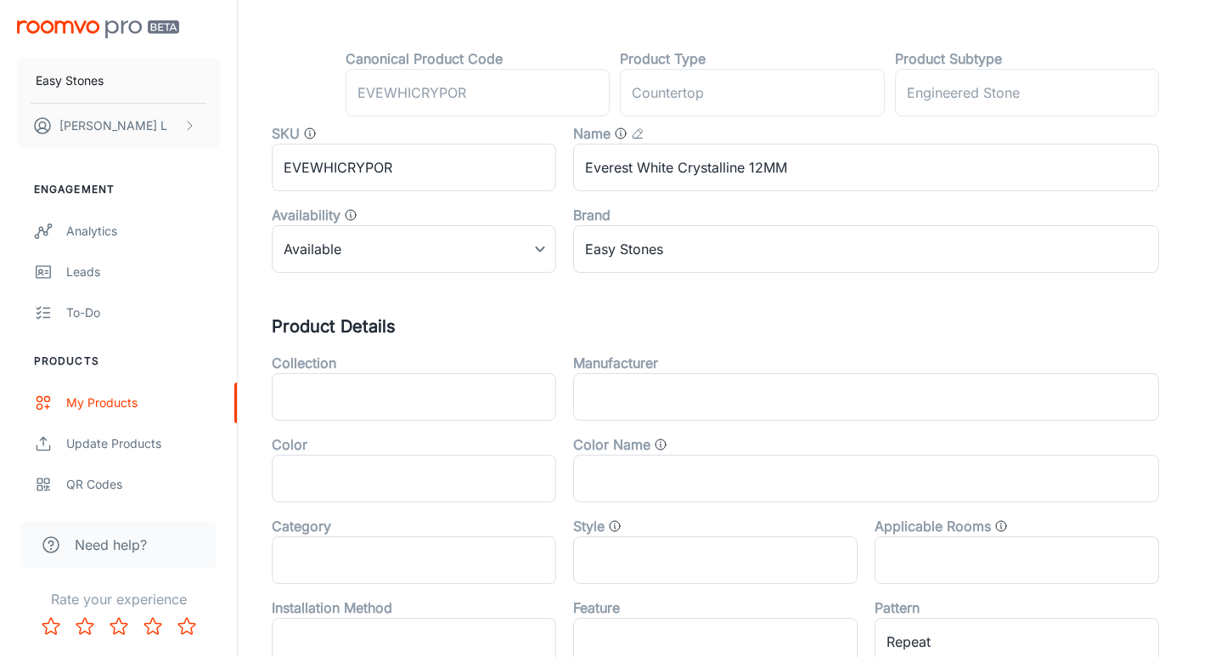
click at [795, 313] on h5 "Product Details" at bounding box center [724, 325] width 905 height 25
click at [114, 447] on div "Update Products" at bounding box center [143, 443] width 154 height 19
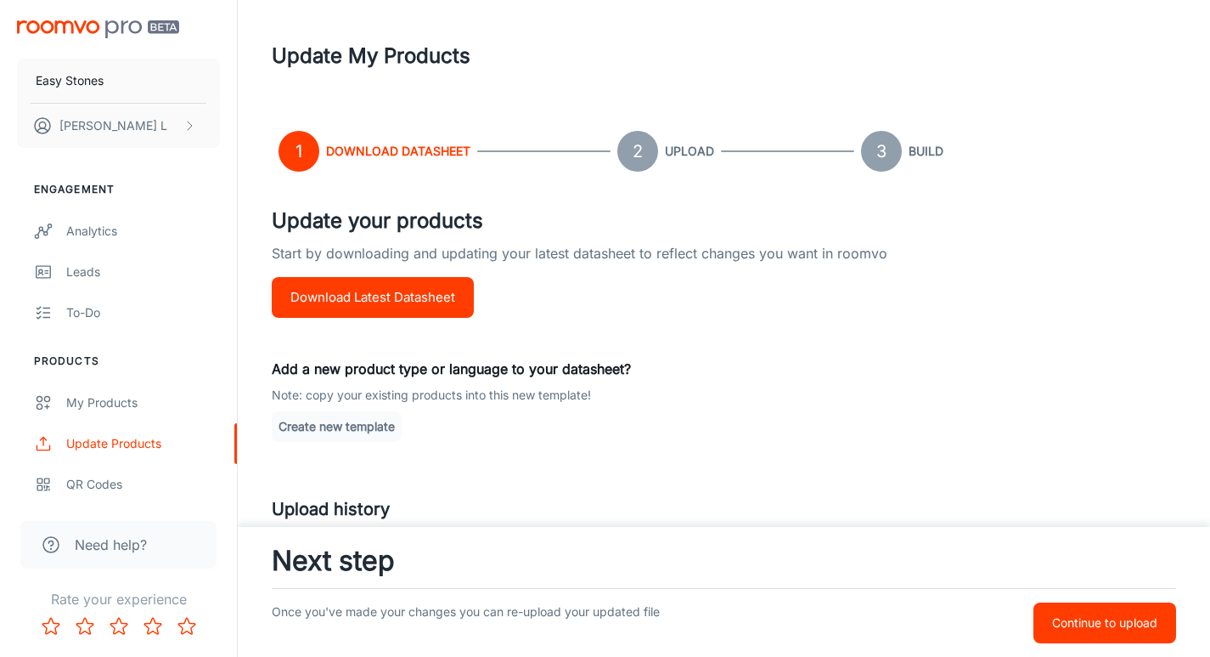
click at [776, 48] on div "Update My Products" at bounding box center [724, 56] width 905 height 44
click at [769, 76] on div "Update My Products" at bounding box center [724, 56] width 905 height 44
click at [627, 270] on p "Start by downloading and updating your latest datasheet to reflect changes you …" at bounding box center [724, 260] width 905 height 34
click at [952, 60] on div "Update My Products" at bounding box center [724, 56] width 905 height 44
click at [765, 267] on p "Start by downloading and updating your latest datasheet to reflect changes you …" at bounding box center [724, 260] width 905 height 34
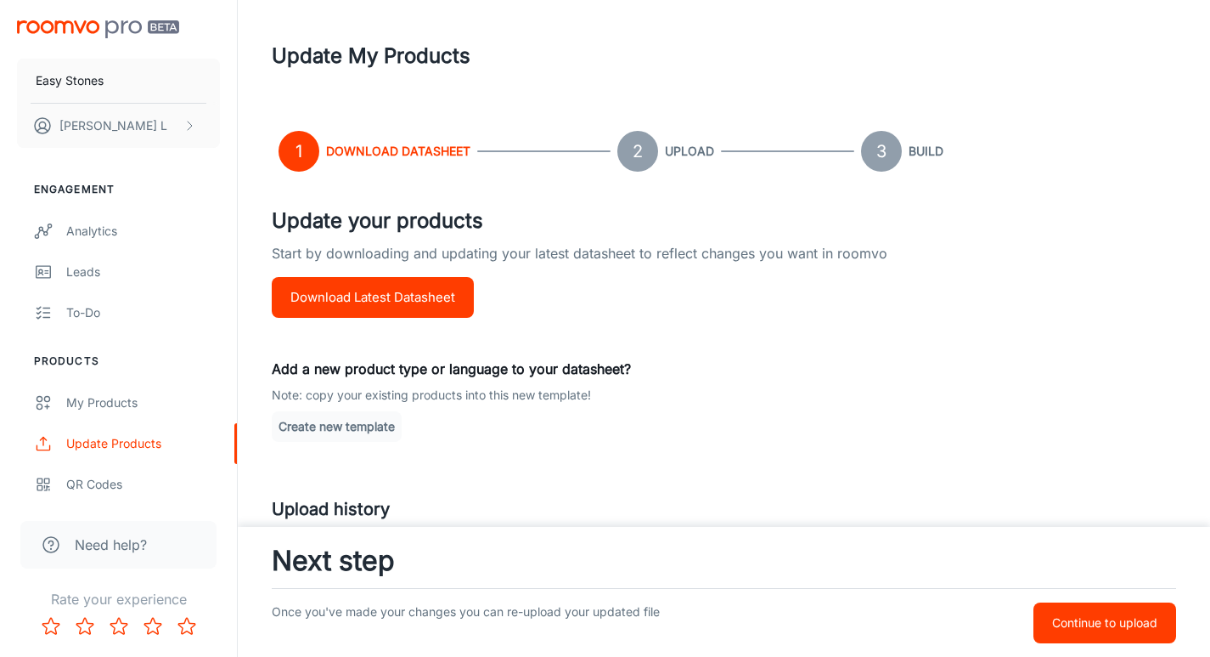
click at [739, 80] on header "Update My Products" at bounding box center [723, 56] width 945 height 112
click at [694, 104] on header "Update My Products" at bounding box center [723, 56] width 945 height 112
click at [798, 96] on header "Update My Products" at bounding box center [723, 56] width 945 height 112
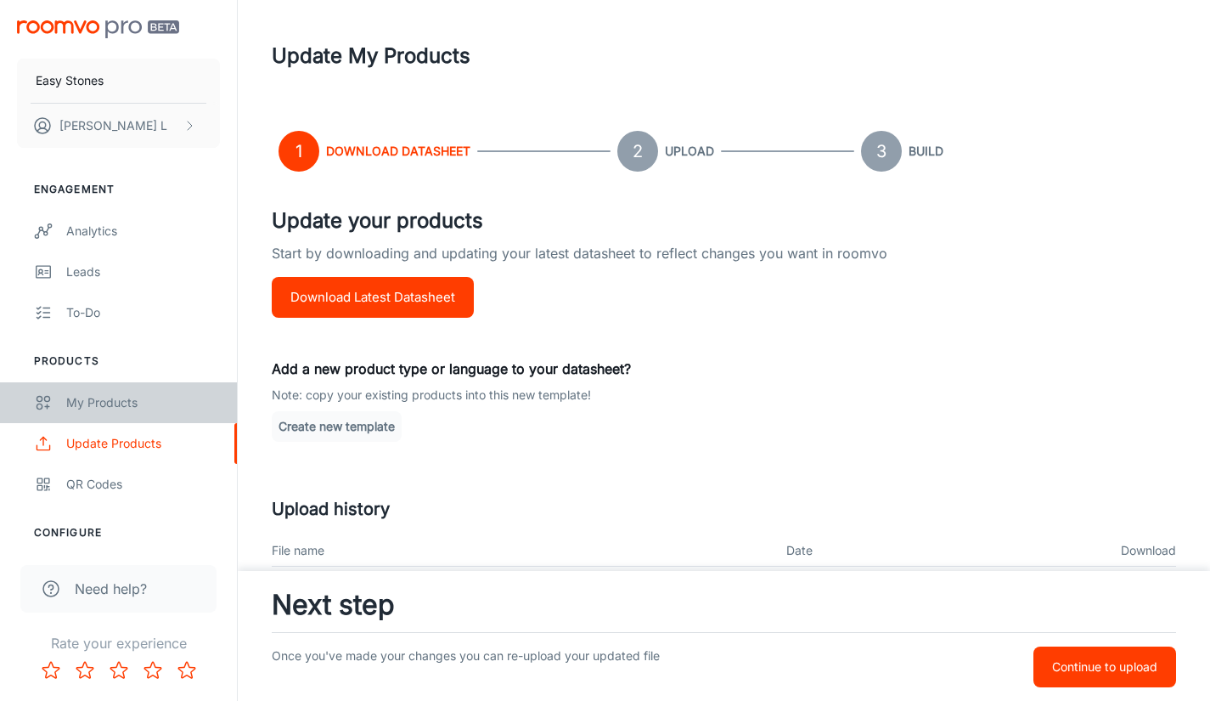
click at [106, 409] on div "My Products" at bounding box center [143, 402] width 154 height 19
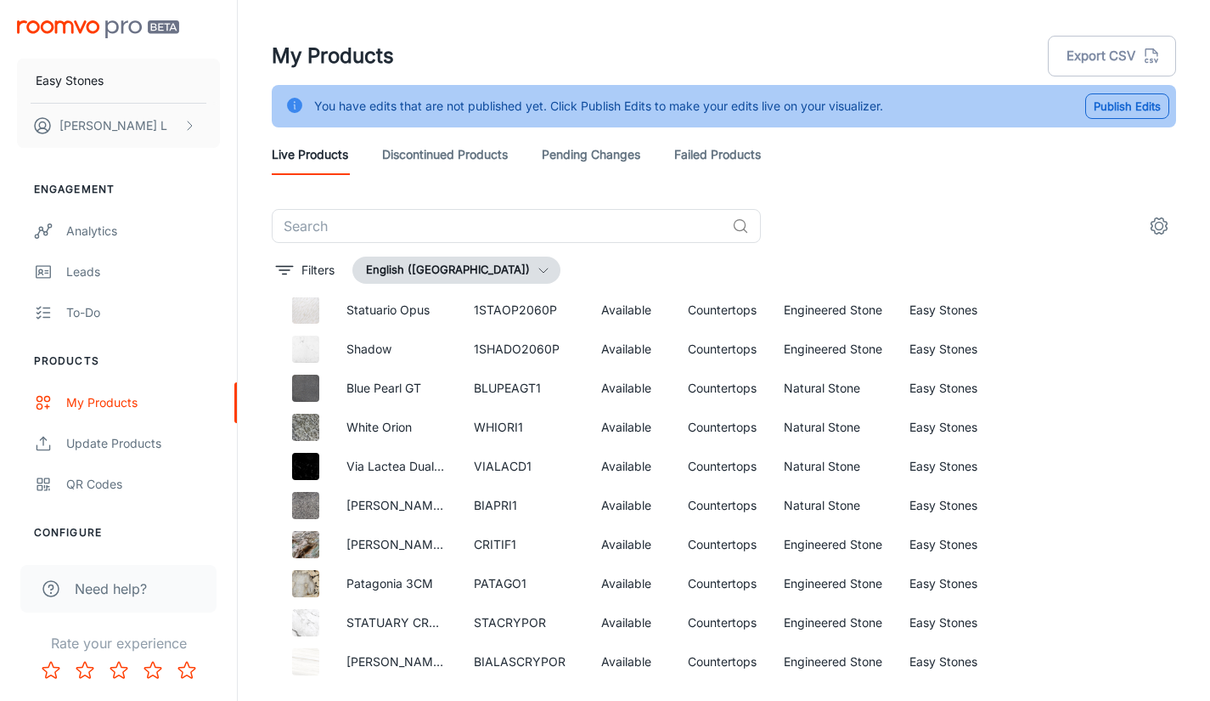
scroll to position [4854, 0]
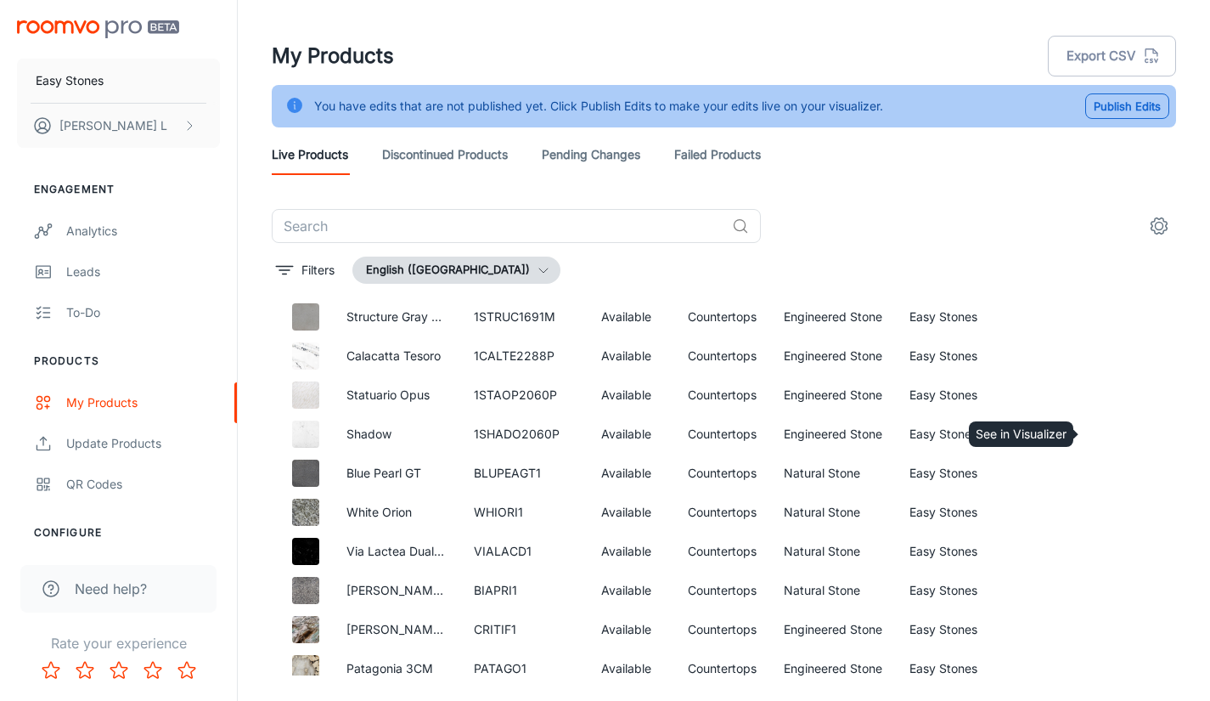
click at [1103, 431] on icon "See in Visualizer" at bounding box center [1113, 434] width 20 height 20
click at [1103, 477] on icon "See in Visualizer" at bounding box center [1113, 473] width 20 height 20
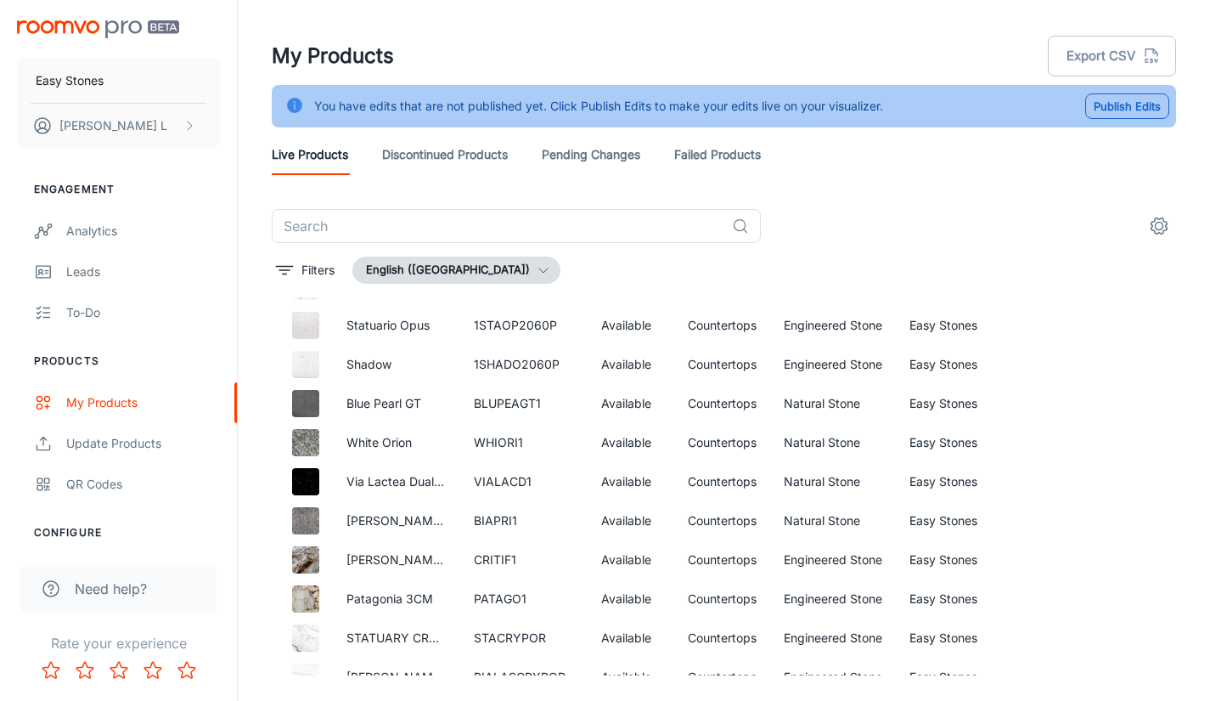
scroll to position [4938, 0]
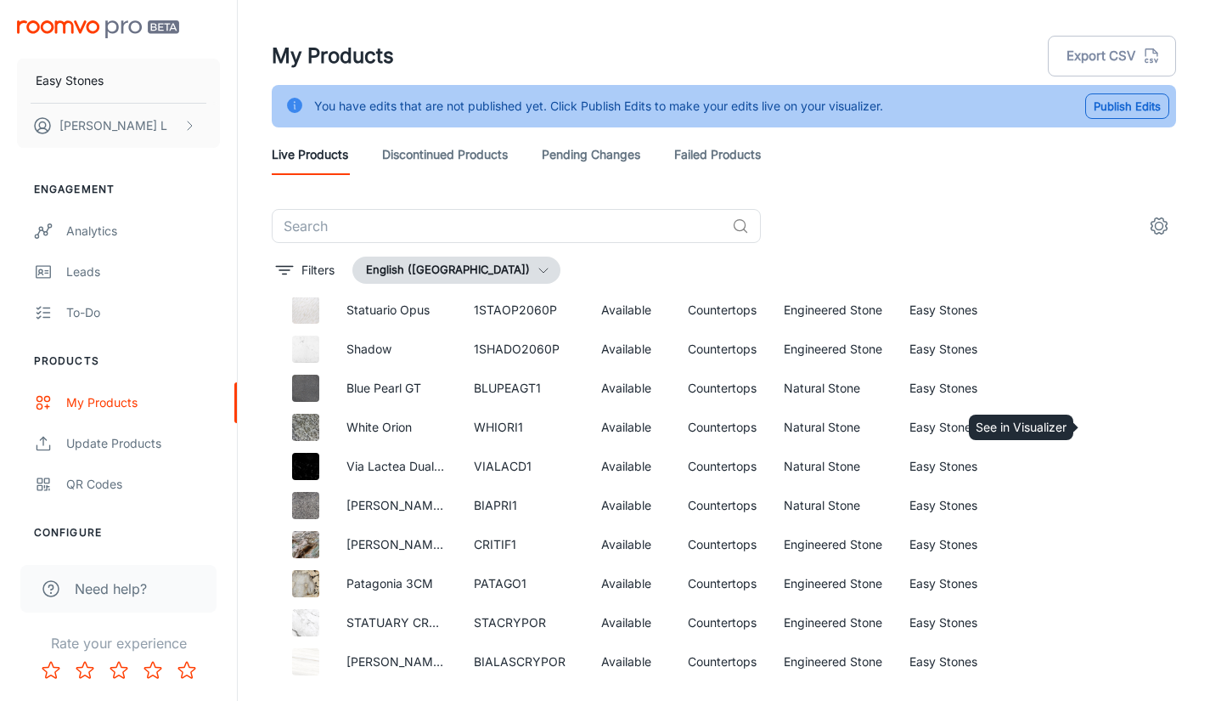
click at [1106, 433] on icon "See in Visualizer" at bounding box center [1113, 427] width 20 height 20
click at [1103, 460] on icon "See in Visualizer" at bounding box center [1113, 466] width 20 height 20
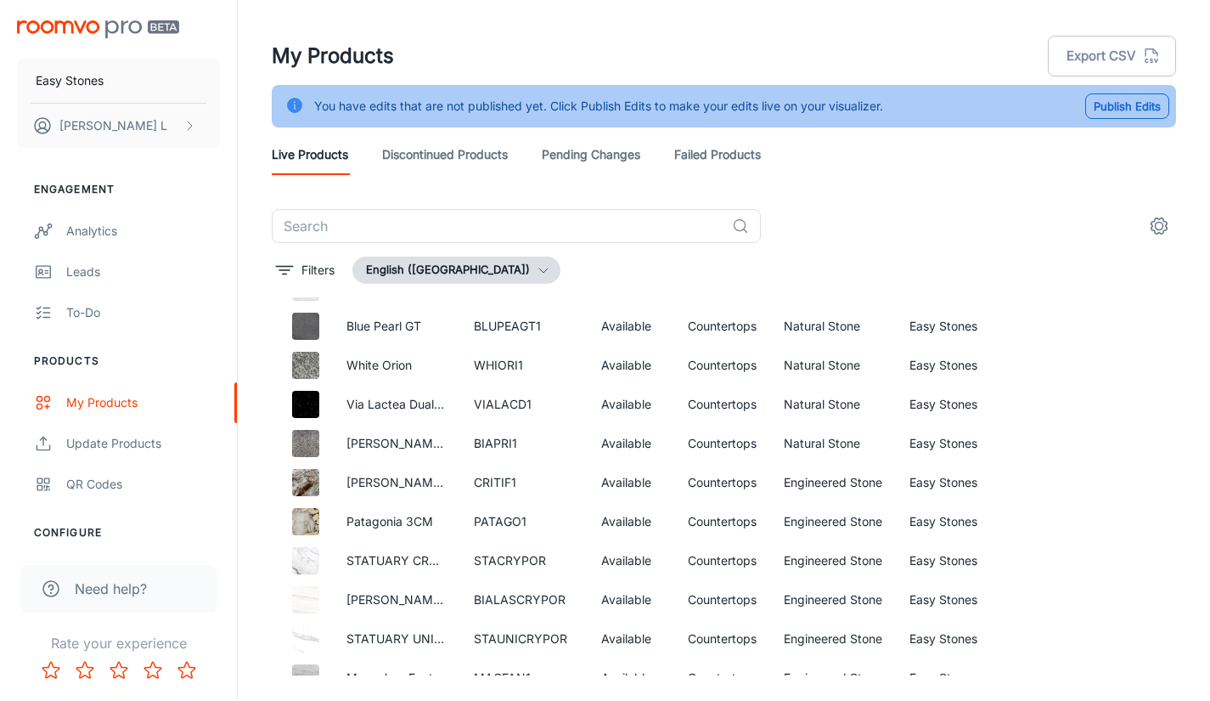
scroll to position [5023, 0]
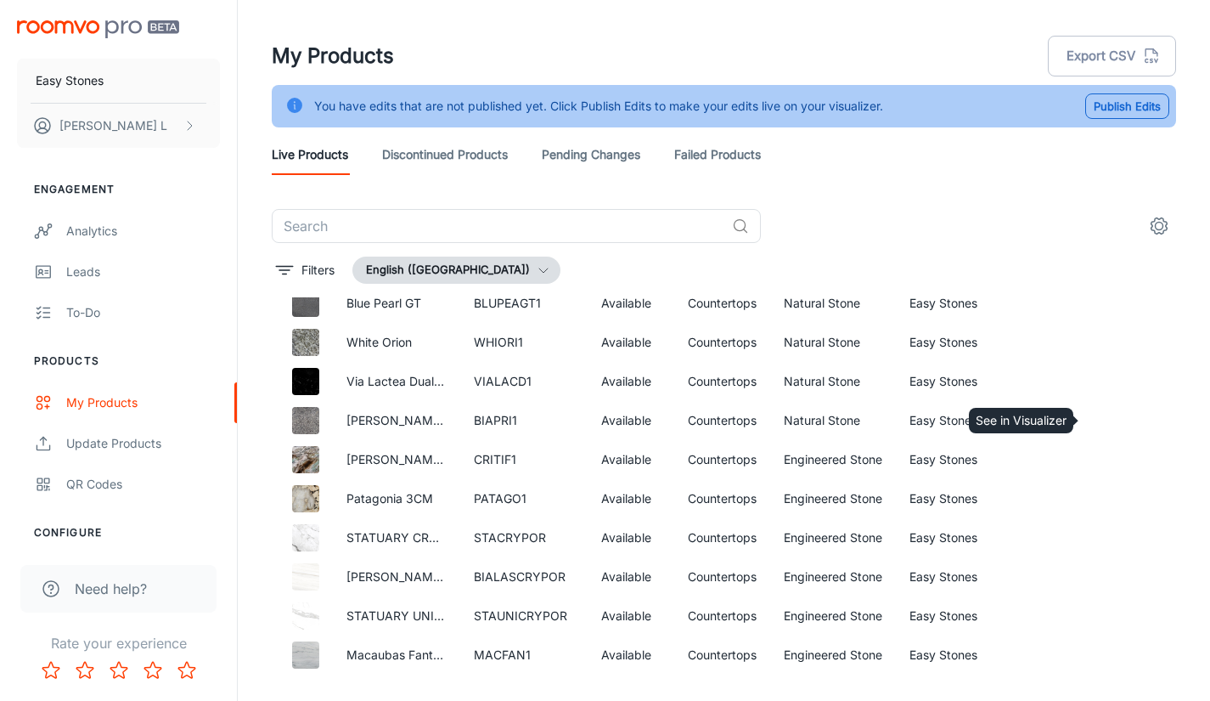
click at [1103, 414] on icon "See in Visualizer" at bounding box center [1113, 420] width 20 height 20
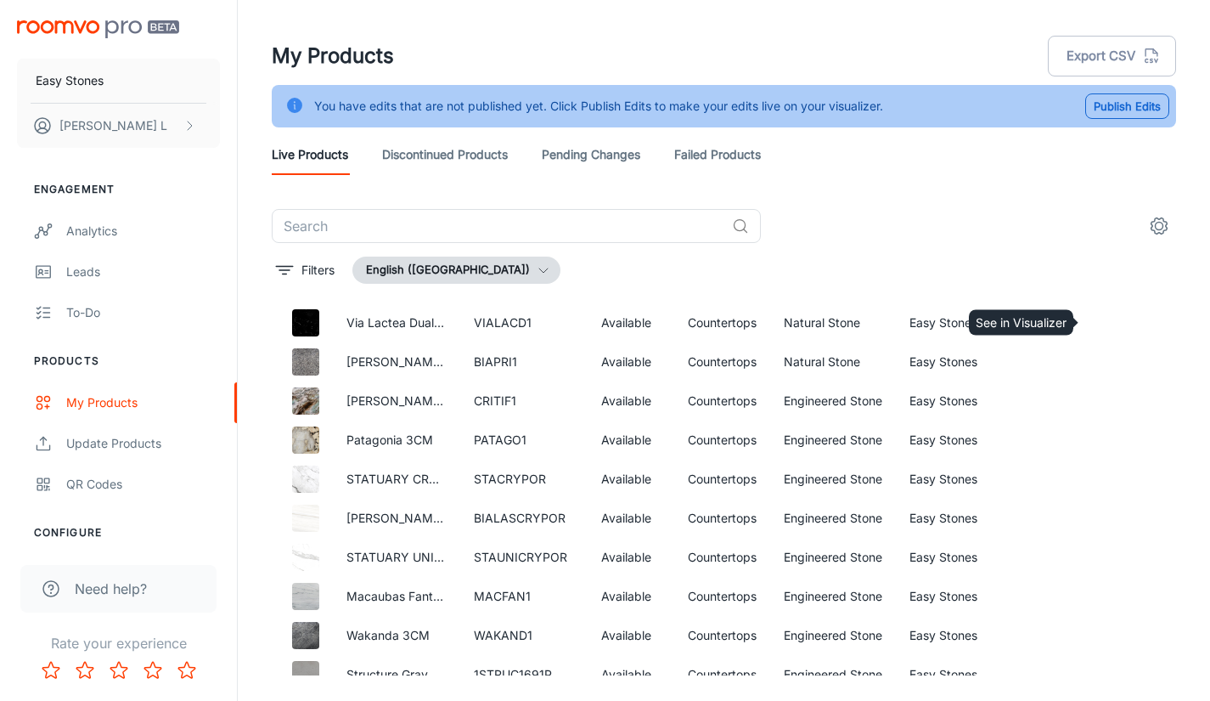
scroll to position [5108, 0]
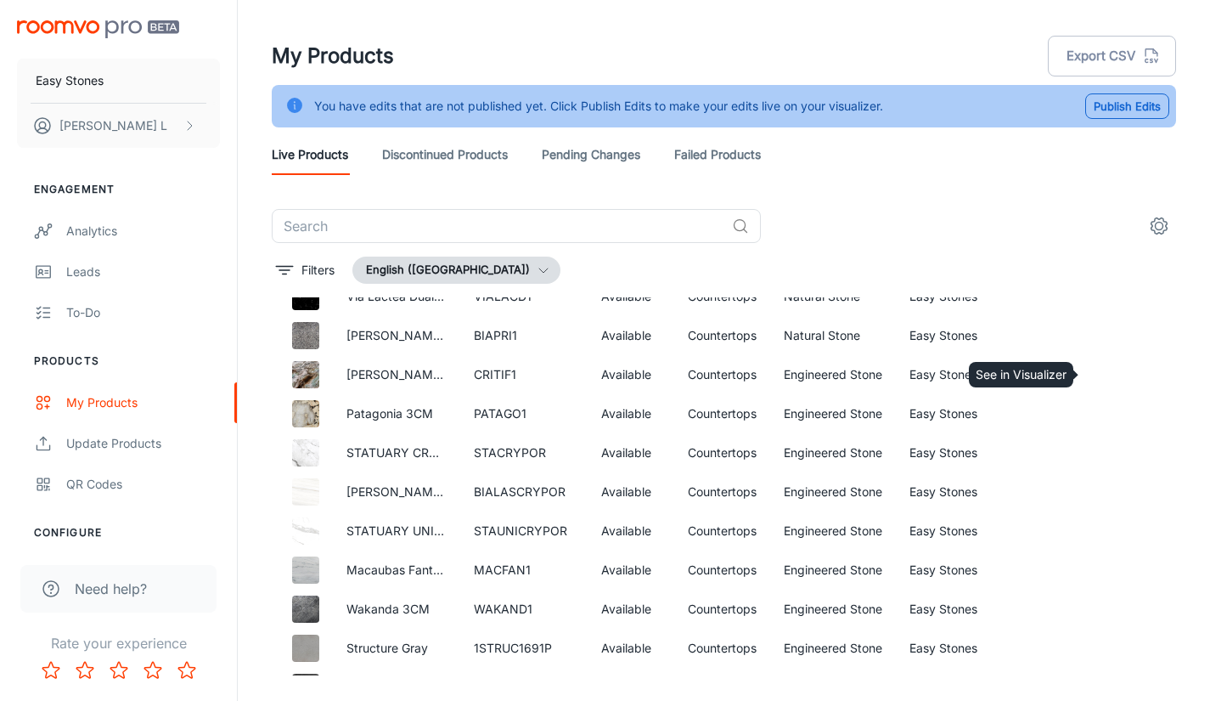
click at [1103, 379] on icon "See in Visualizer" at bounding box center [1113, 374] width 20 height 20
click at [1103, 417] on icon "See in Visualizer" at bounding box center [1113, 413] width 20 height 20
click at [1103, 444] on icon "See in Visualizer" at bounding box center [1113, 453] width 20 height 20
click at [1104, 489] on icon "See in Visualizer" at bounding box center [1113, 492] width 20 height 20
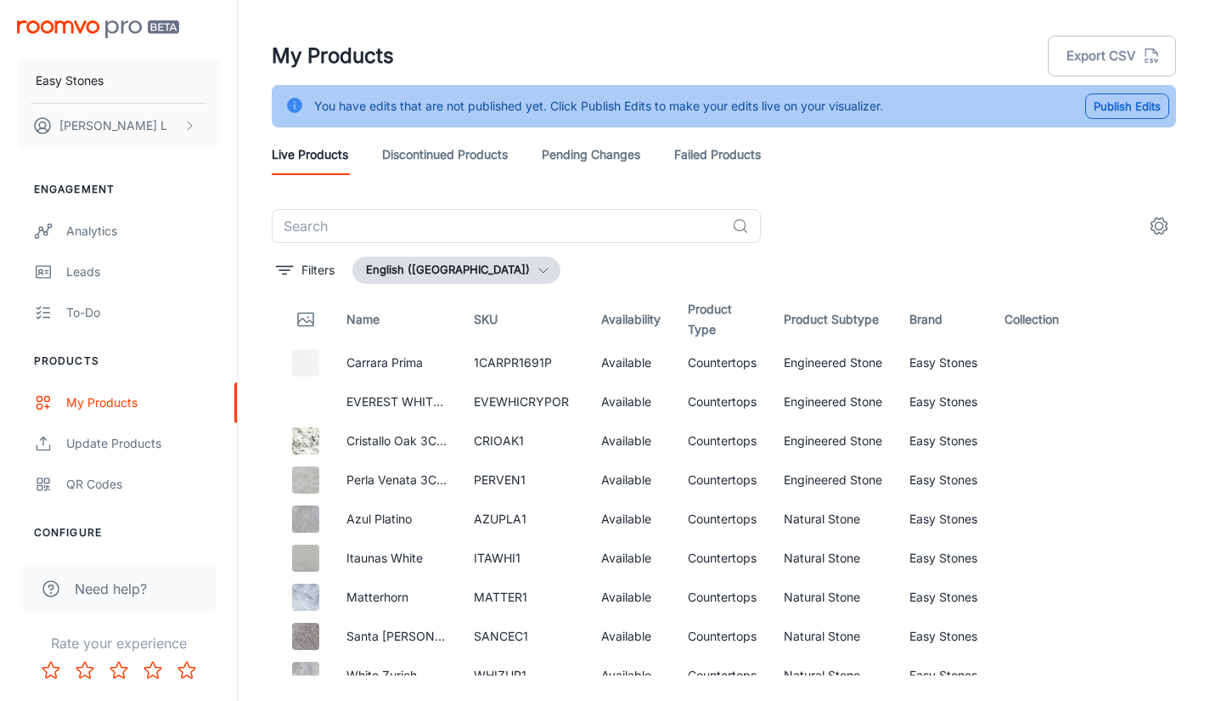
scroll to position [0, 0]
click at [292, 280] on button "Filters" at bounding box center [305, 270] width 67 height 27
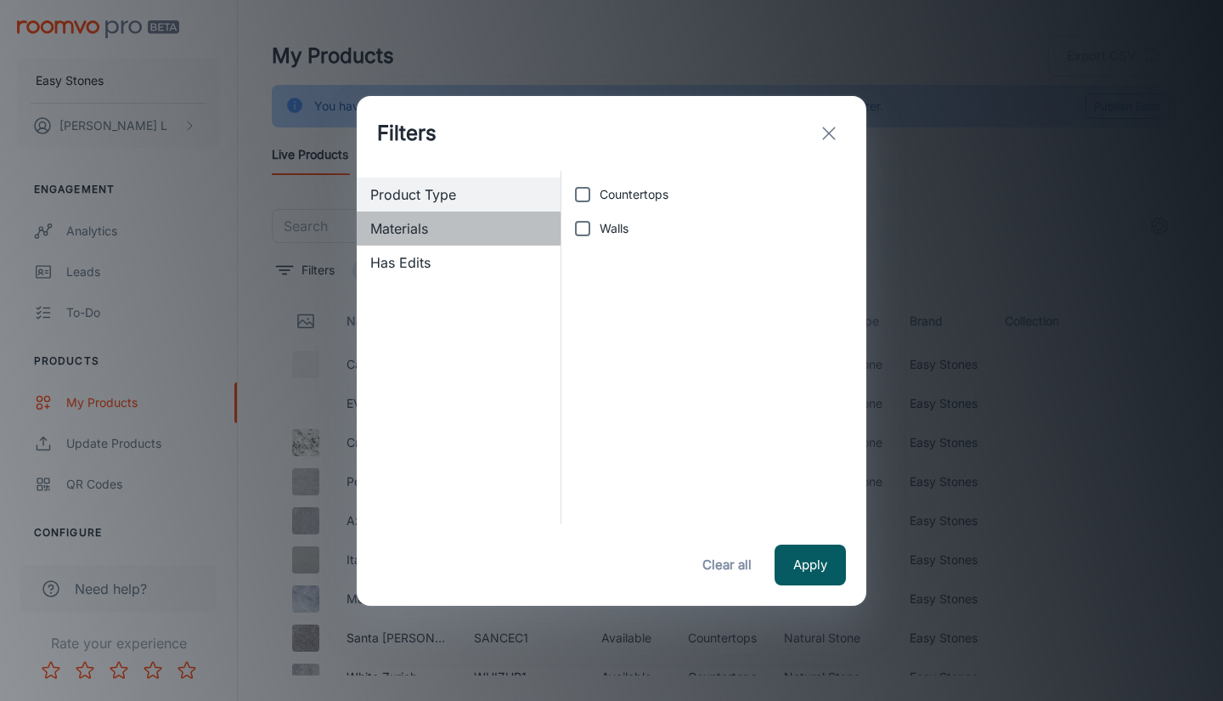
click at [445, 230] on span "Materials" at bounding box center [458, 228] width 177 height 20
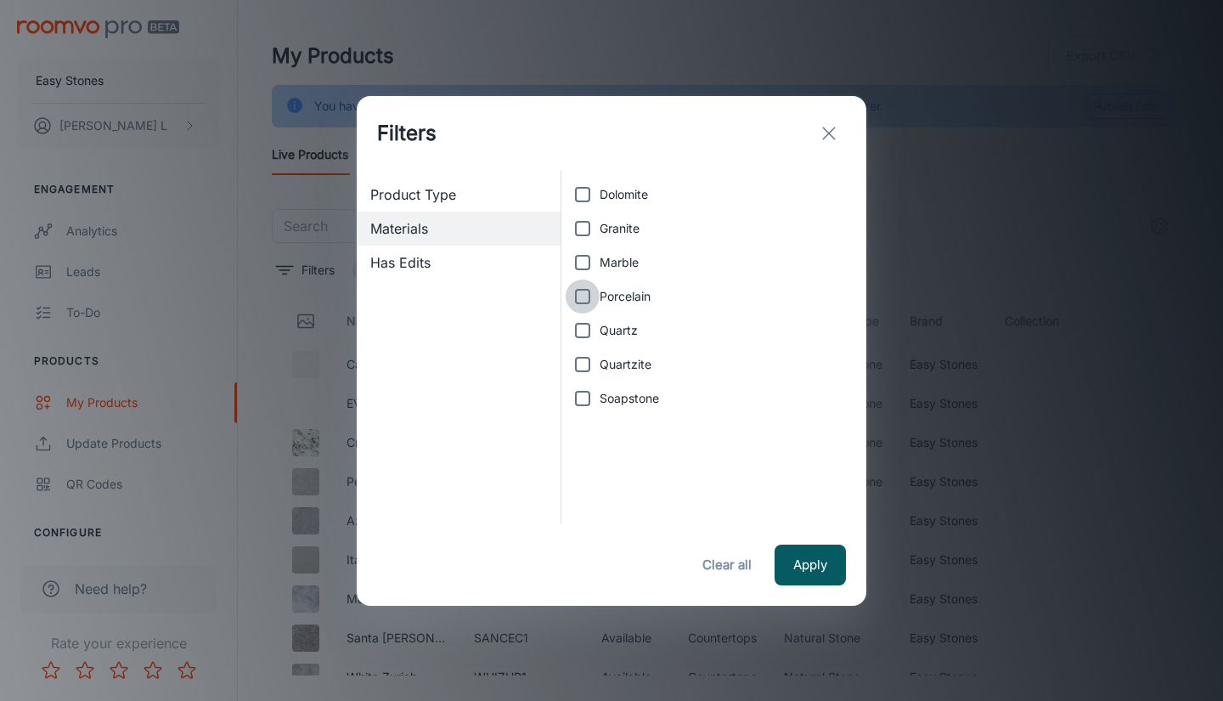
click at [588, 298] on input "Porcelain" at bounding box center [583, 296] width 34 height 34
checkbox input "true"
click at [804, 550] on button "Apply" at bounding box center [810, 564] width 71 height 41
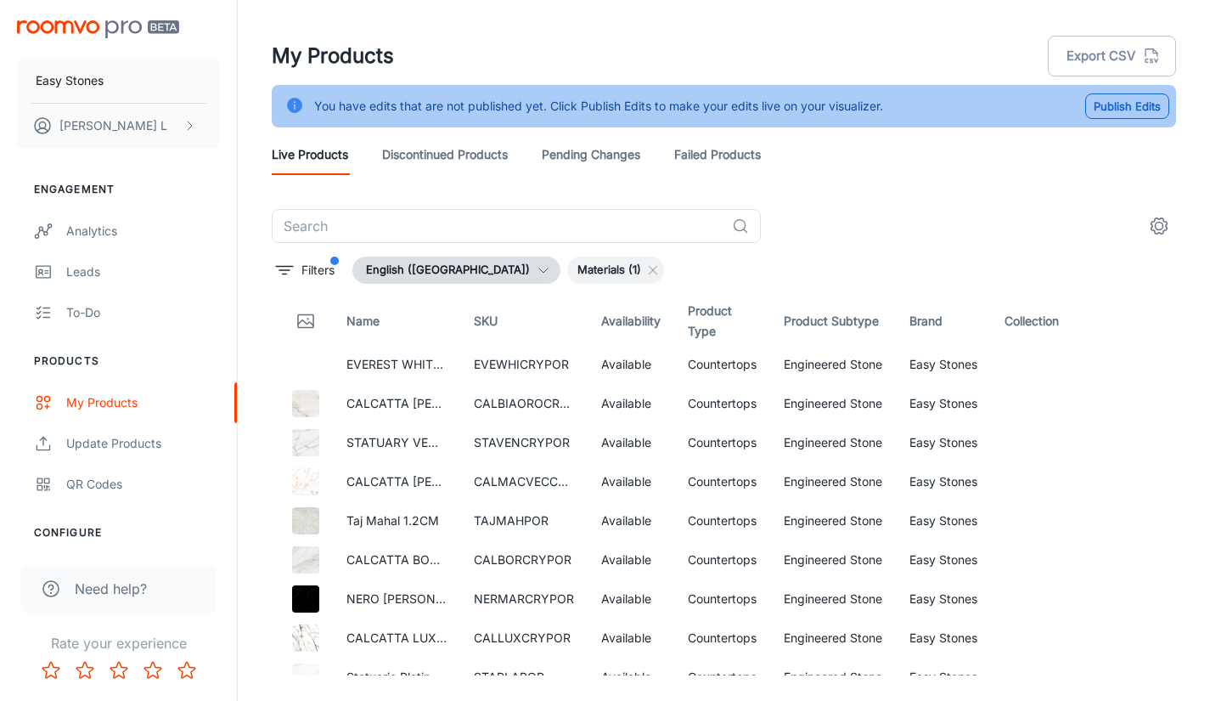
click at [418, 321] on th "Name" at bounding box center [396, 321] width 127 height 48
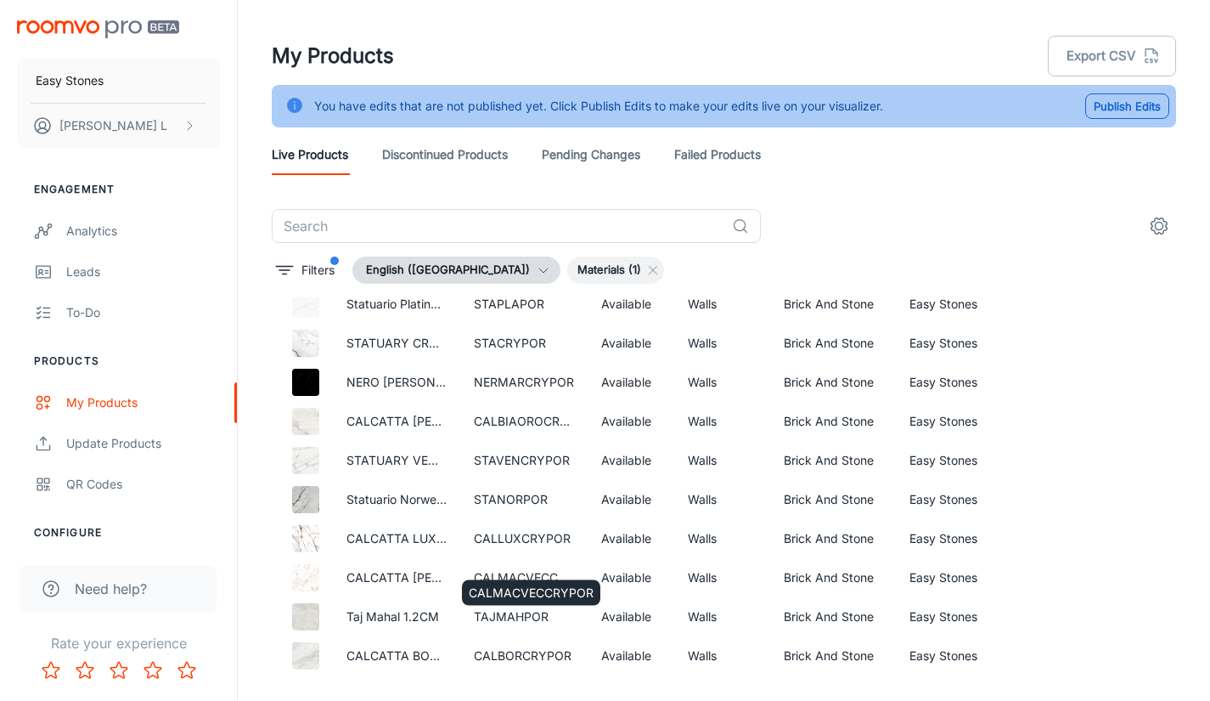
scroll to position [776, 0]
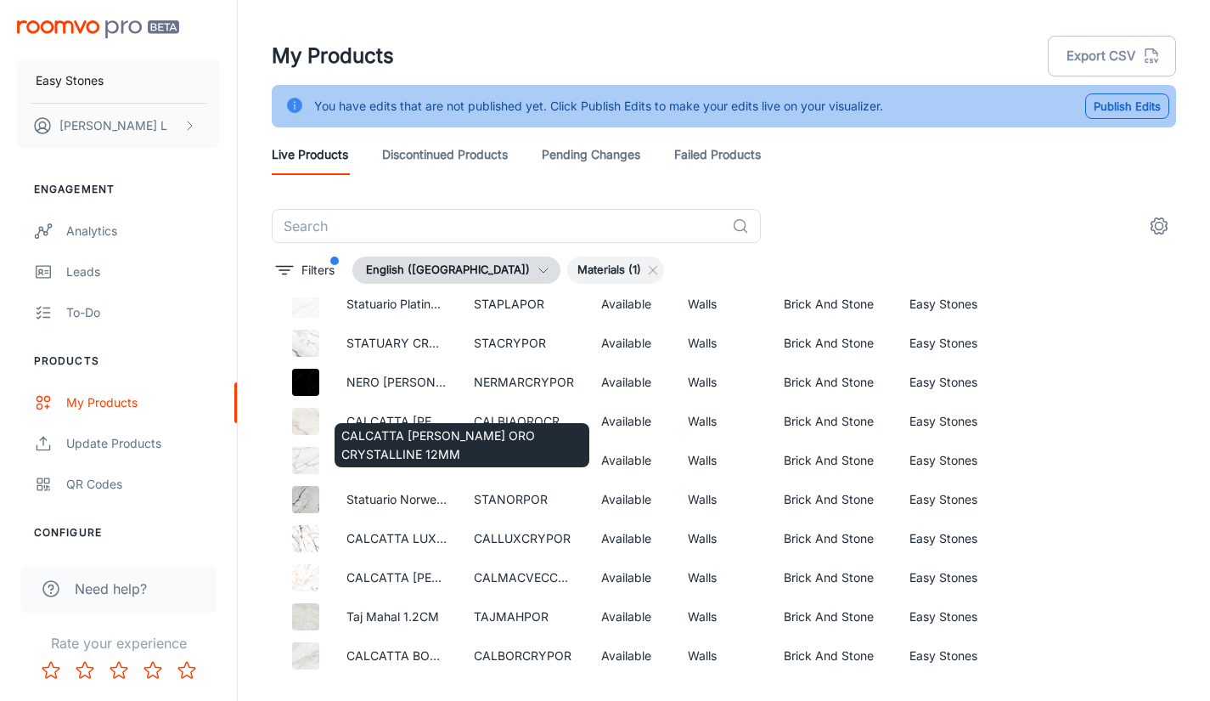
click at [457, 411] on div "CALCATTA [PERSON_NAME] ORO CRYSTALLINE 12MM" at bounding box center [462, 440] width 258 height 58
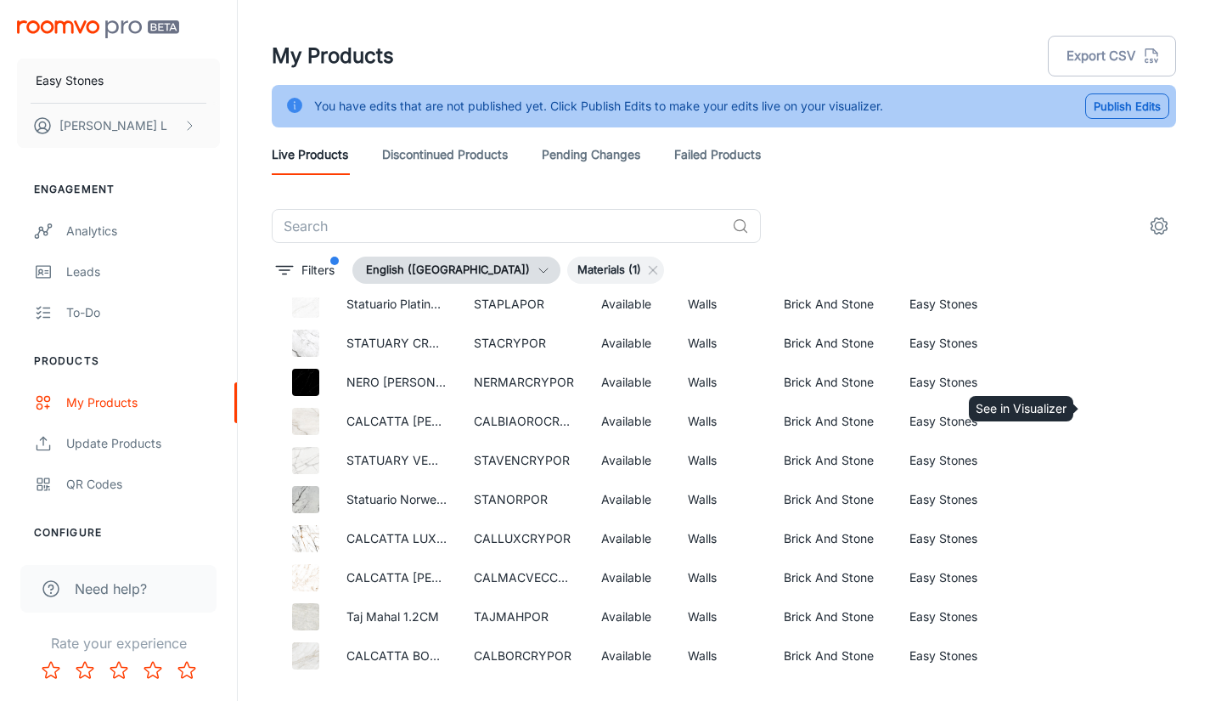
click at [1104, 415] on icon "See in Visualizer" at bounding box center [1113, 421] width 18 height 12
click at [646, 267] on icon at bounding box center [653, 270] width 14 height 14
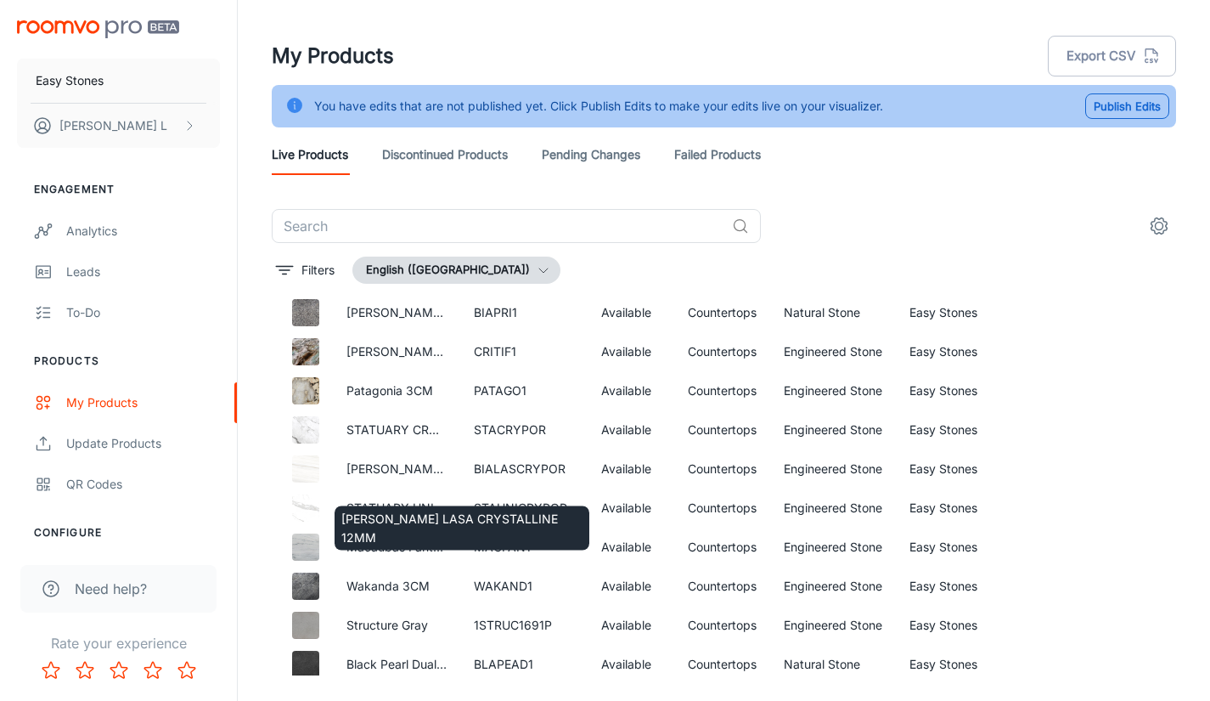
scroll to position [5108, 0]
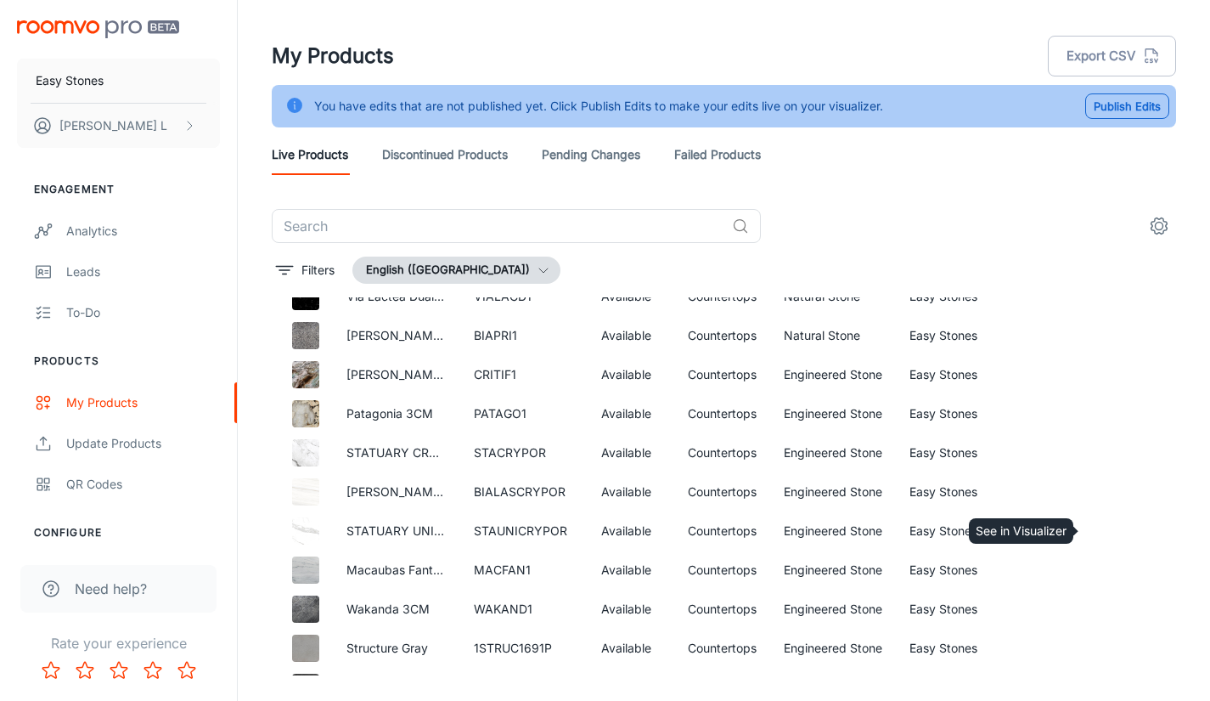
click at [1105, 537] on icon "See in Visualizer" at bounding box center [1113, 531] width 20 height 20
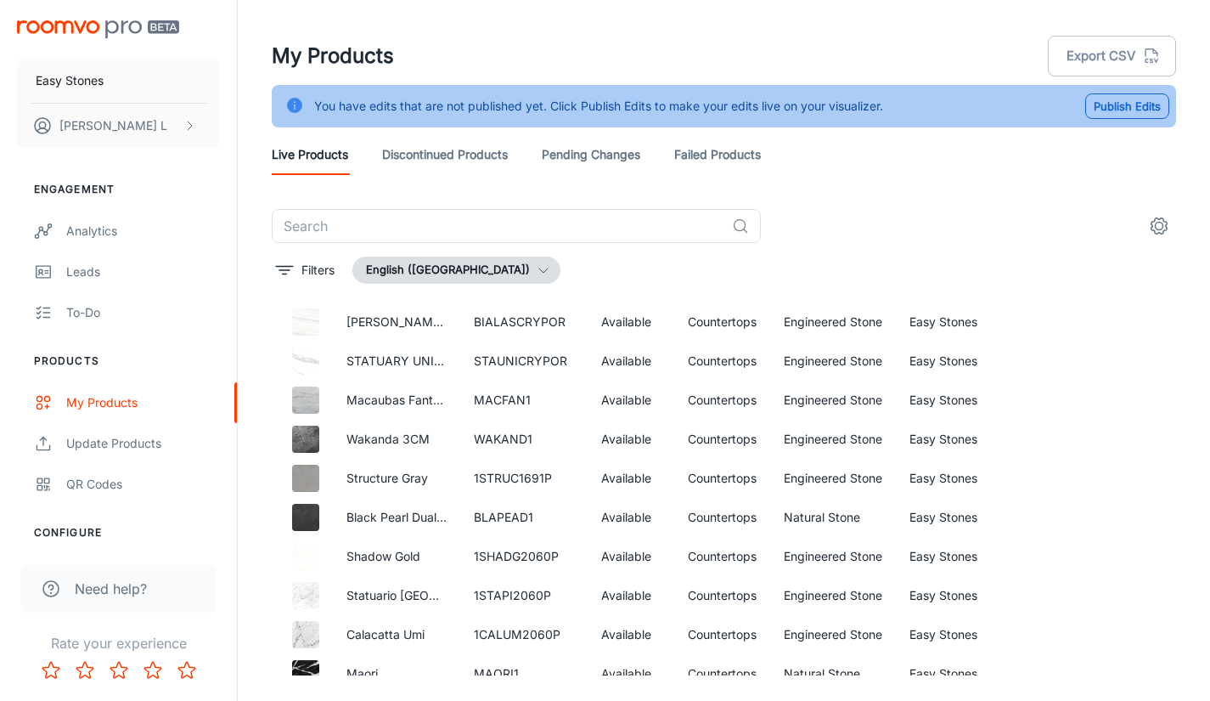
scroll to position [5363, 0]
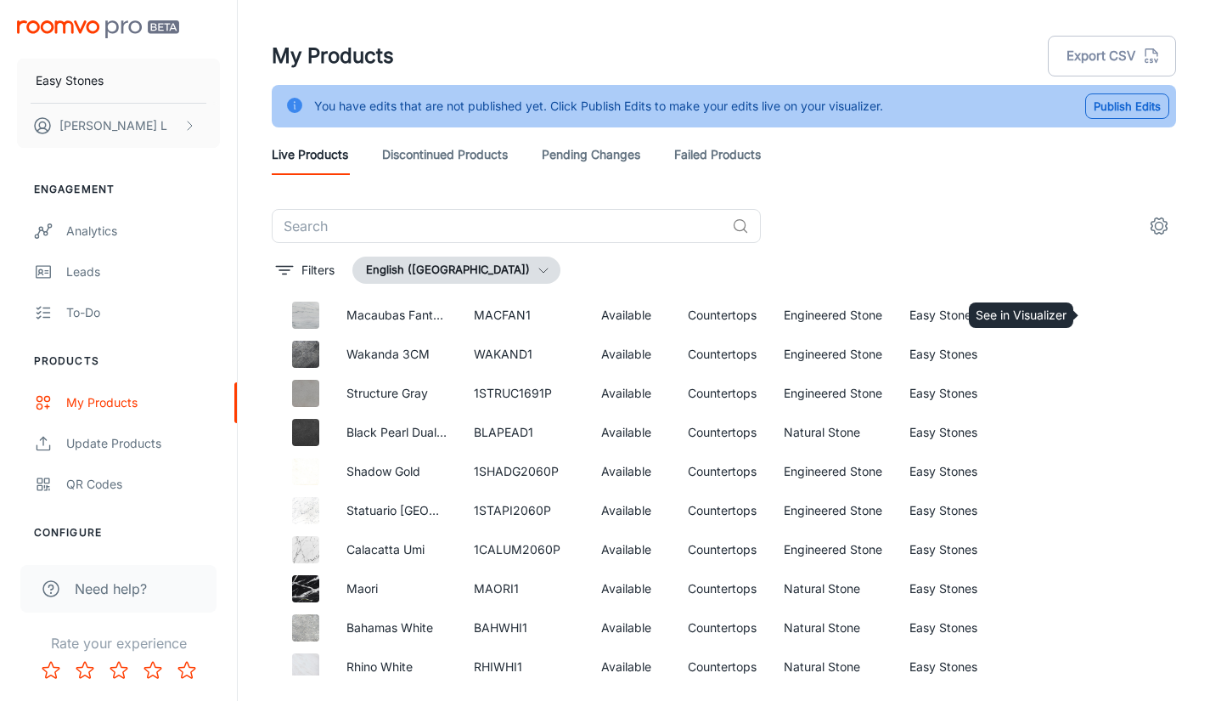
click at [1103, 308] on icon "See in Visualizer" at bounding box center [1113, 315] width 20 height 20
click at [1109, 352] on circle "See in Visualizer" at bounding box center [1112, 354] width 7 height 7
click at [1104, 429] on icon "See in Visualizer" at bounding box center [1113, 432] width 20 height 20
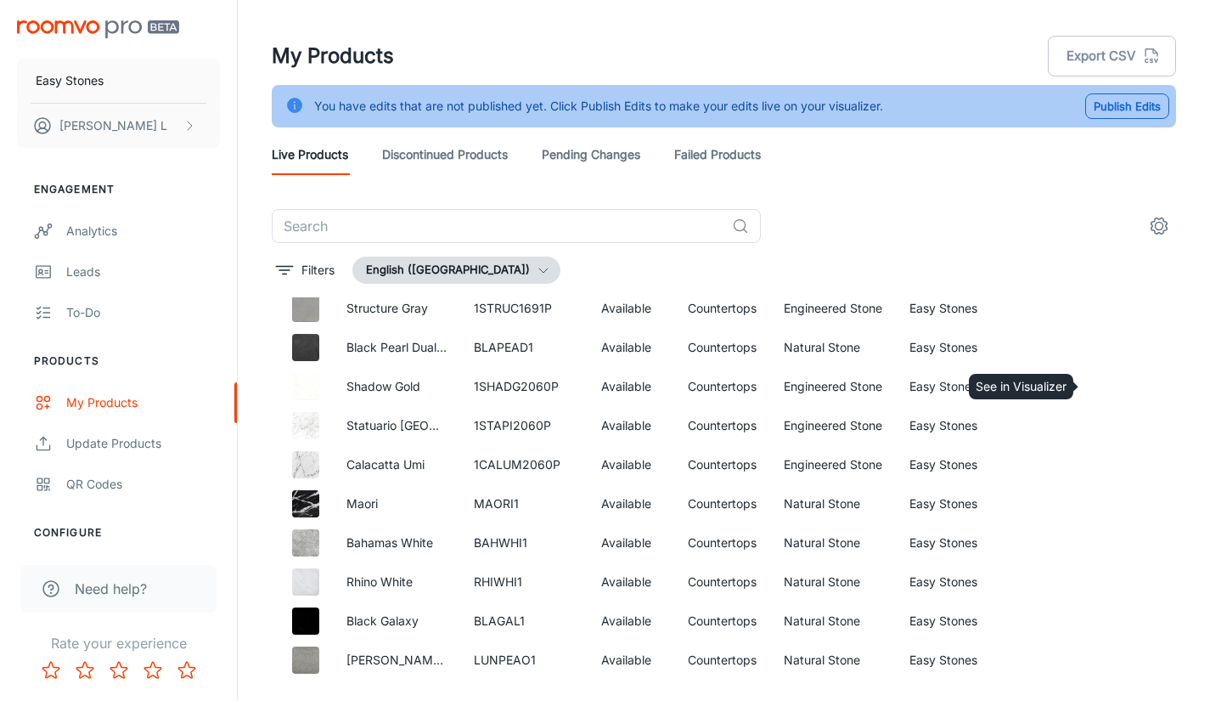
click at [1109, 384] on circle "See in Visualizer" at bounding box center [1112, 386] width 7 height 7
click at [1105, 428] on icon "See in Visualizer" at bounding box center [1113, 425] width 20 height 20
click at [1103, 458] on icon "See in Visualizer" at bounding box center [1113, 464] width 20 height 20
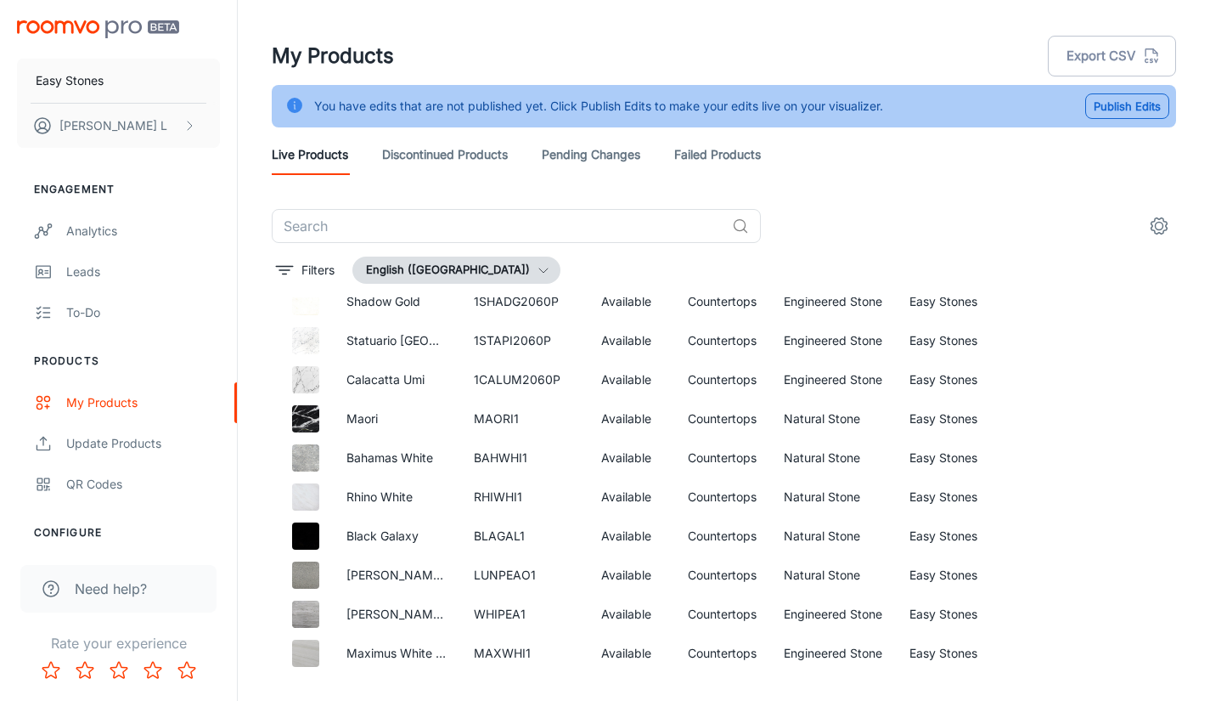
scroll to position [5618, 0]
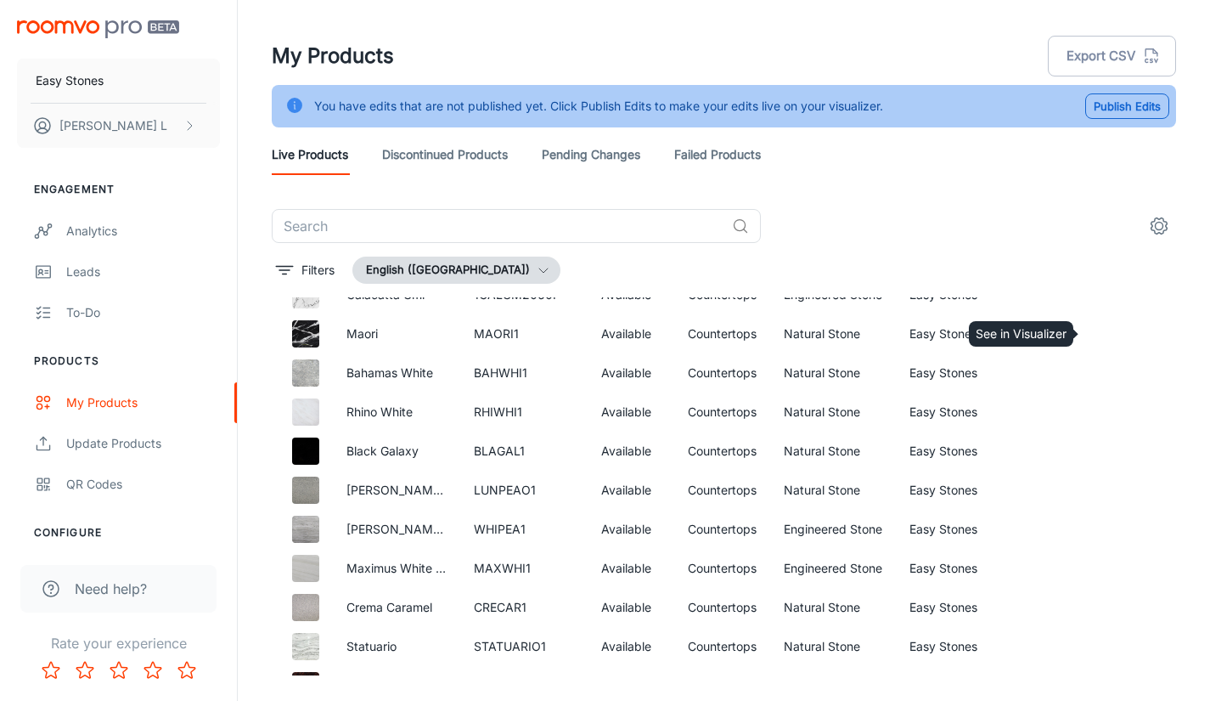
click at [1103, 331] on icon "See in Visualizer" at bounding box center [1113, 334] width 20 height 20
click at [1103, 371] on icon "See in Visualizer" at bounding box center [1113, 373] width 20 height 20
click at [1103, 404] on icon "See in Visualizer" at bounding box center [1113, 412] width 20 height 20
click at [1104, 456] on icon "See in Visualizer" at bounding box center [1113, 451] width 18 height 12
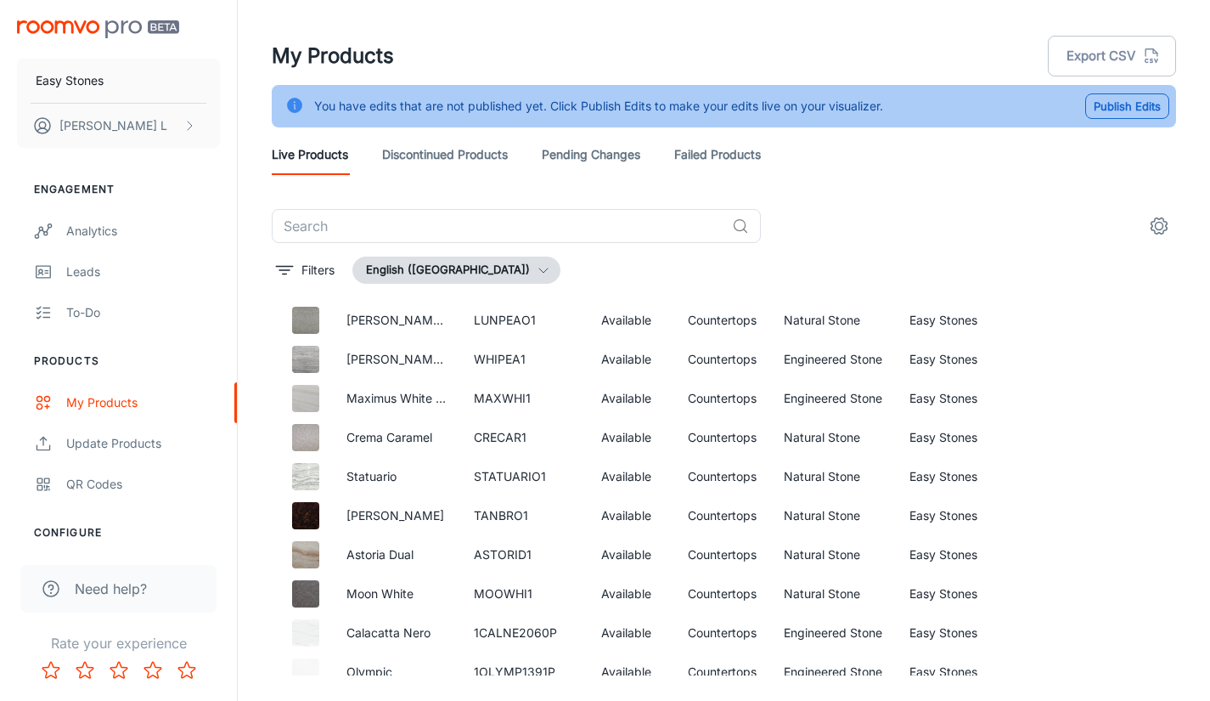
scroll to position [5703, 0]
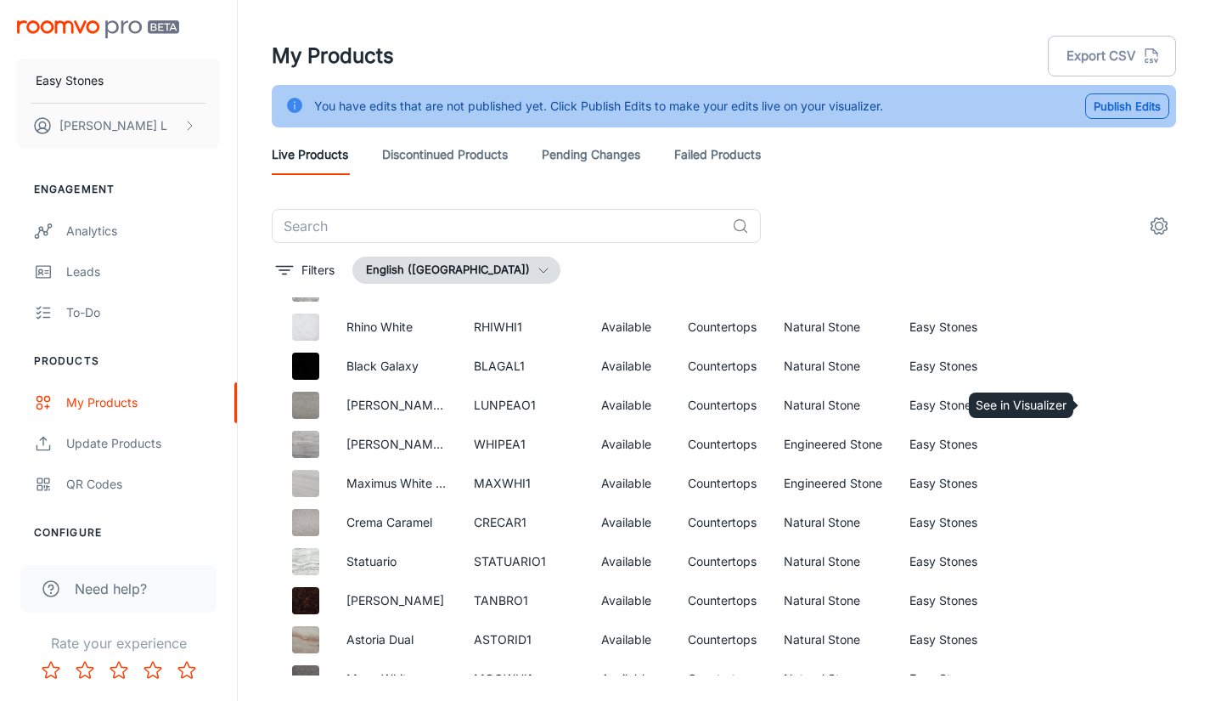
click at [1104, 401] on icon "See in Visualizer" at bounding box center [1113, 405] width 20 height 20
click at [1103, 443] on icon "See in Visualizer" at bounding box center [1113, 444] width 20 height 20
click at [1103, 487] on icon "See in Visualizer" at bounding box center [1113, 483] width 20 height 20
click at [1105, 517] on icon "See in Visualizer" at bounding box center [1113, 522] width 18 height 12
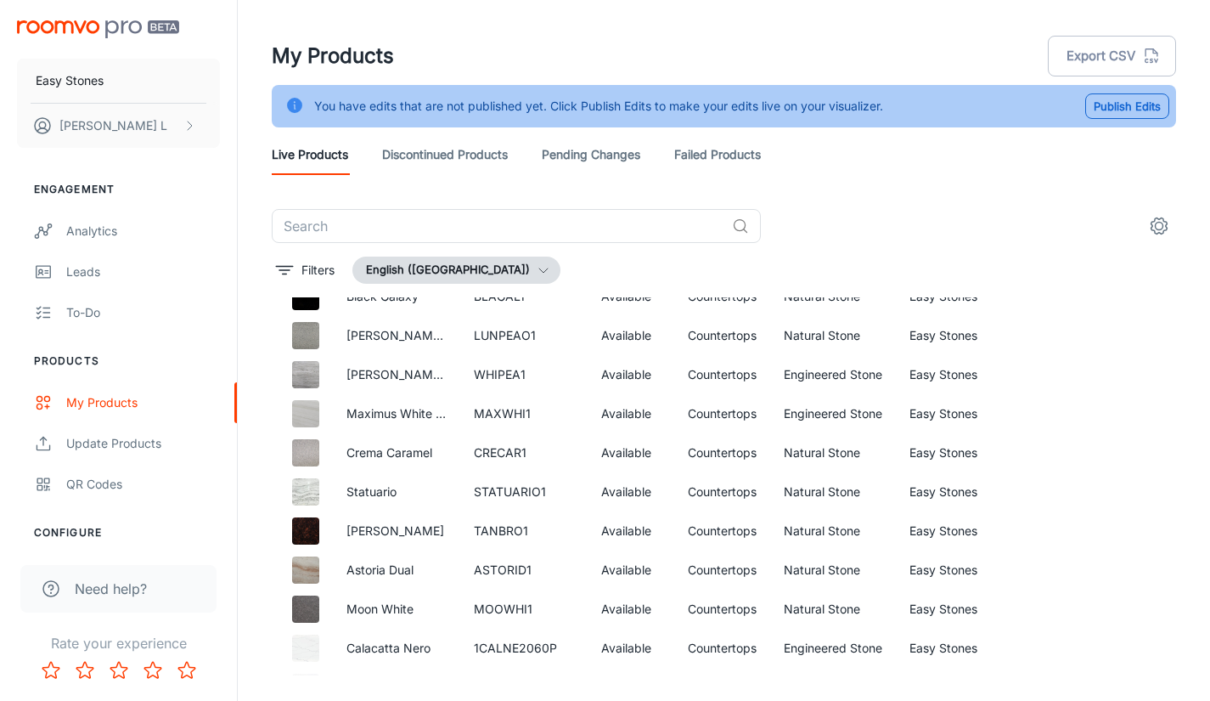
scroll to position [5788, 0]
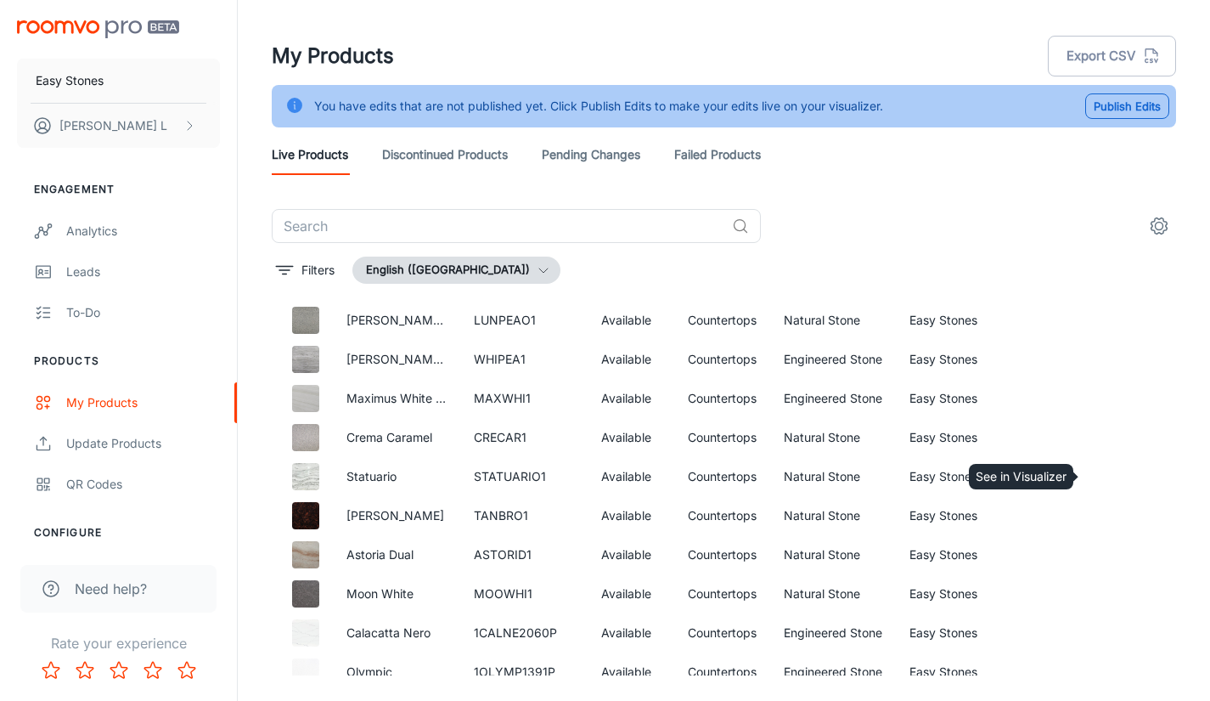
click at [1108, 471] on icon "See in Visualizer" at bounding box center [1113, 476] width 20 height 20
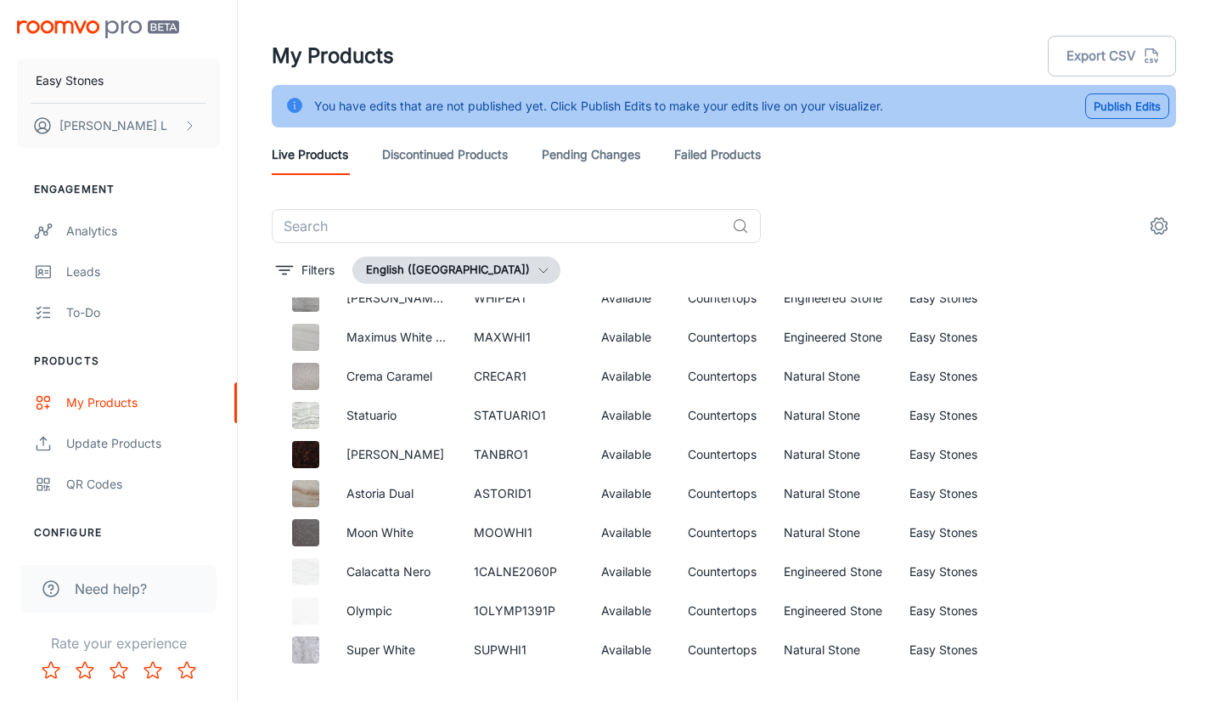
scroll to position [5873, 0]
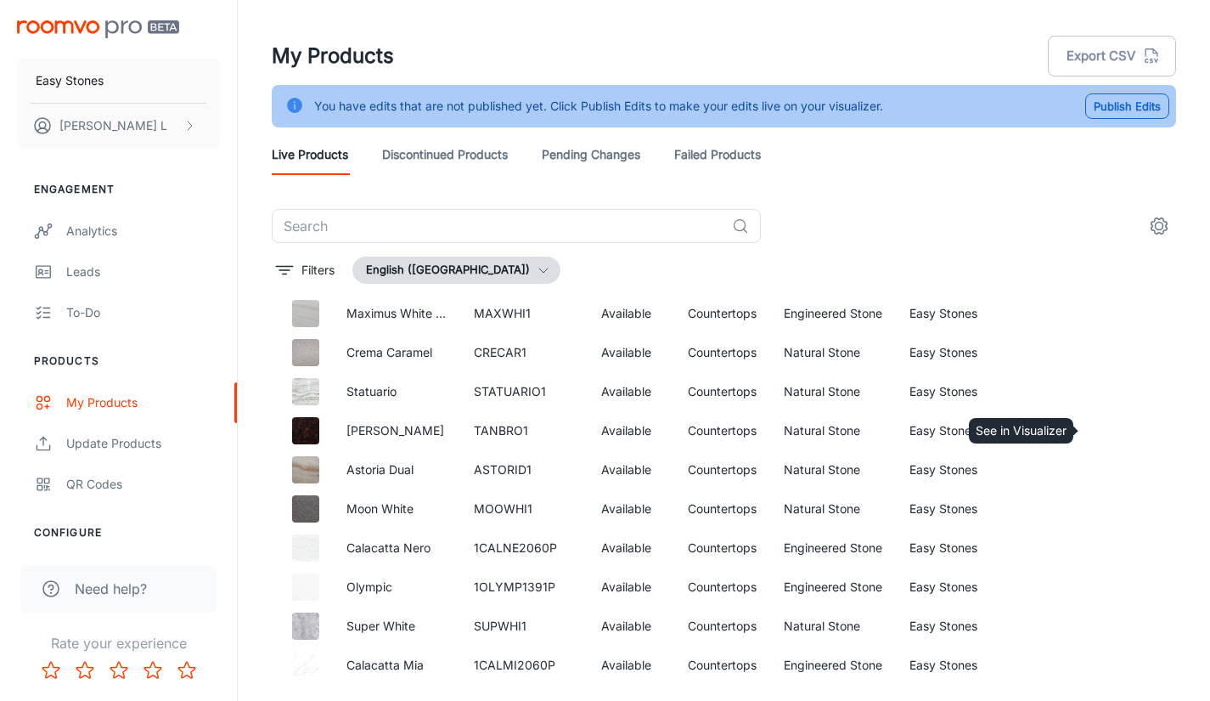
click at [1103, 426] on icon "See in Visualizer" at bounding box center [1113, 430] width 20 height 20
click at [1103, 467] on icon "See in Visualizer" at bounding box center [1113, 470] width 20 height 20
click at [1103, 500] on icon "See in Visualizer" at bounding box center [1113, 509] width 20 height 20
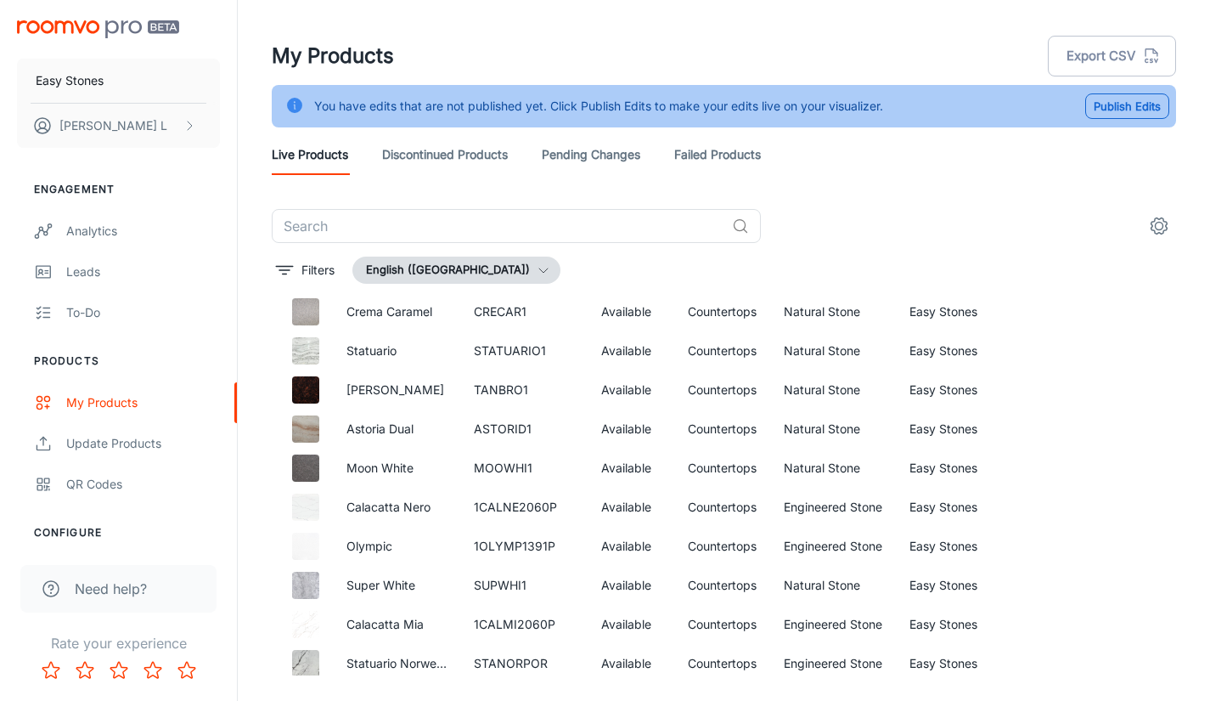
scroll to position [5934, 0]
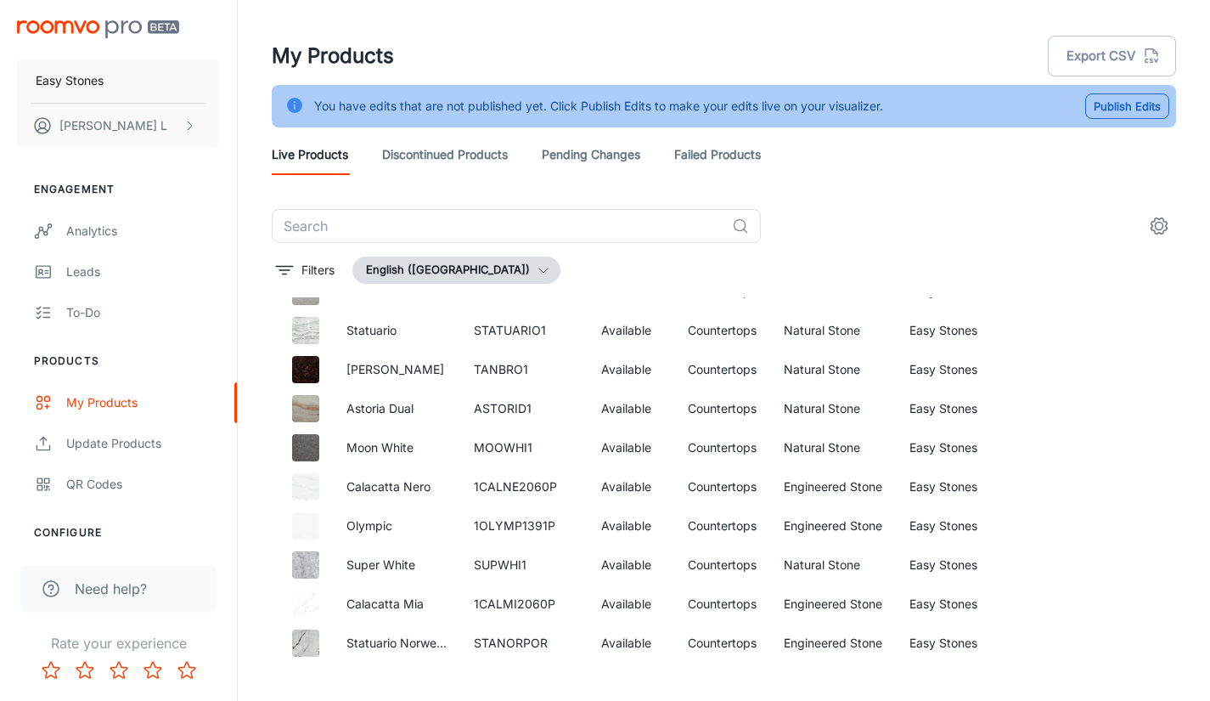
click at [1103, 487] on icon "See in Visualizer" at bounding box center [1113, 487] width 20 height 20
